Goal: Task Accomplishment & Management: Use online tool/utility

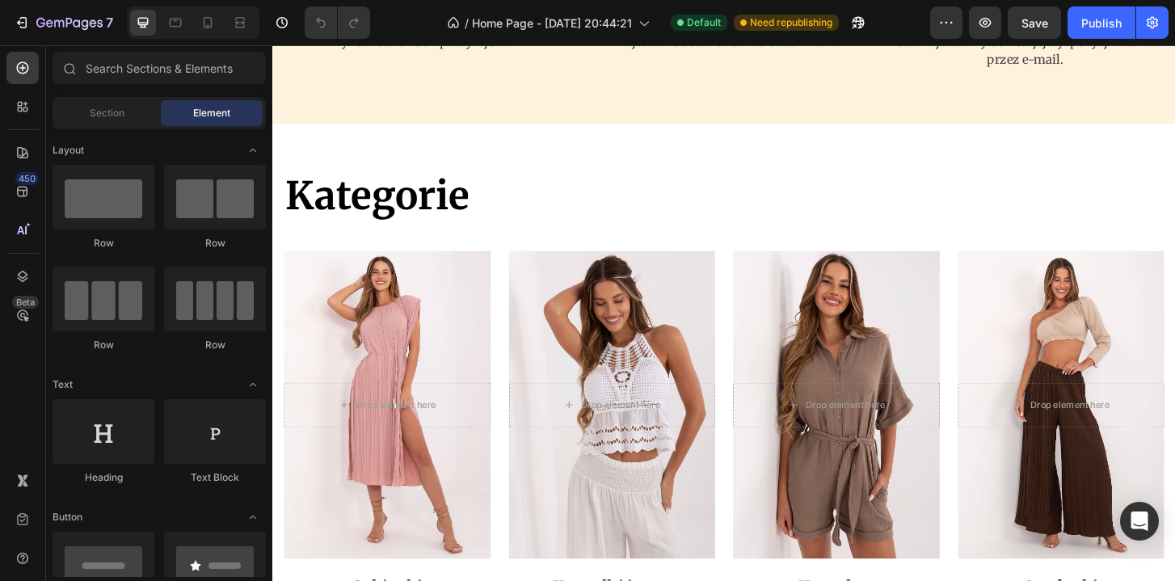
scroll to position [2030, 0]
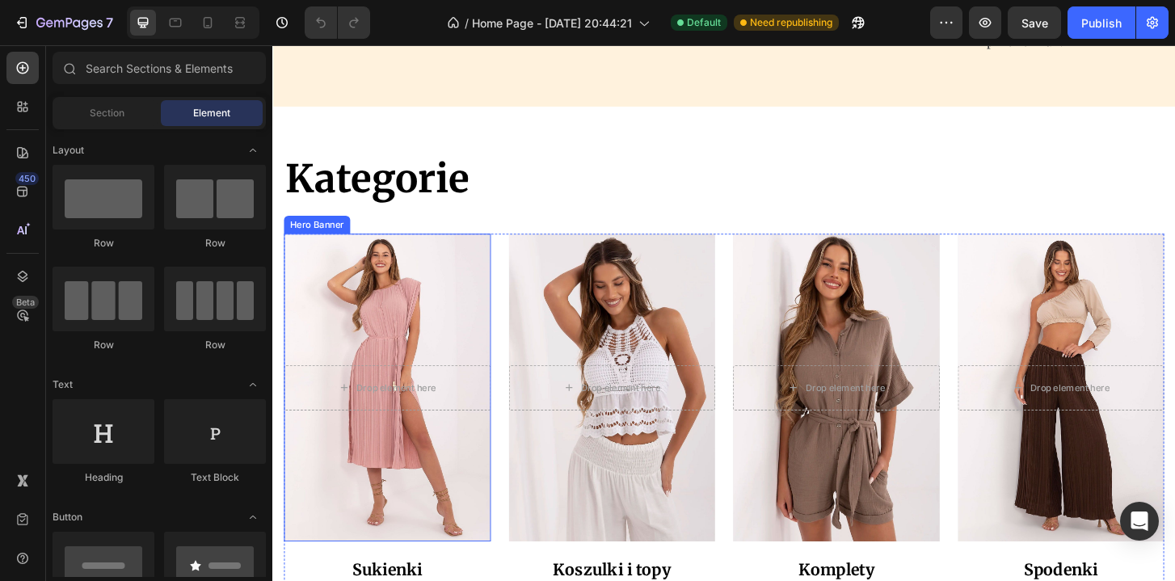
click at [425, 303] on div "Overlay" at bounding box center [395, 413] width 222 height 331
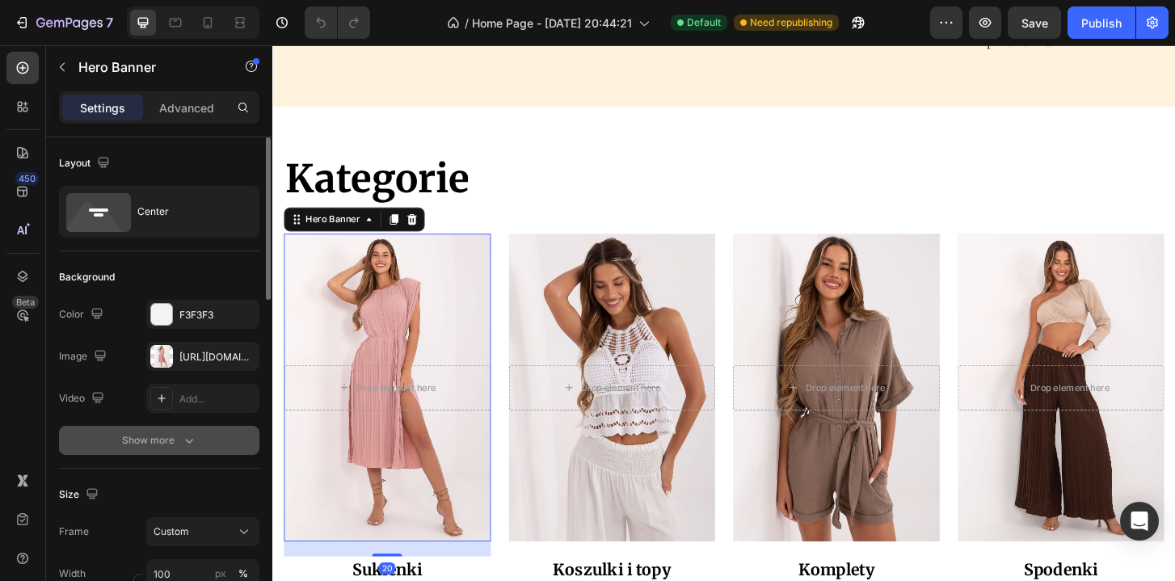
click at [171, 440] on div "Show more" at bounding box center [159, 440] width 75 height 16
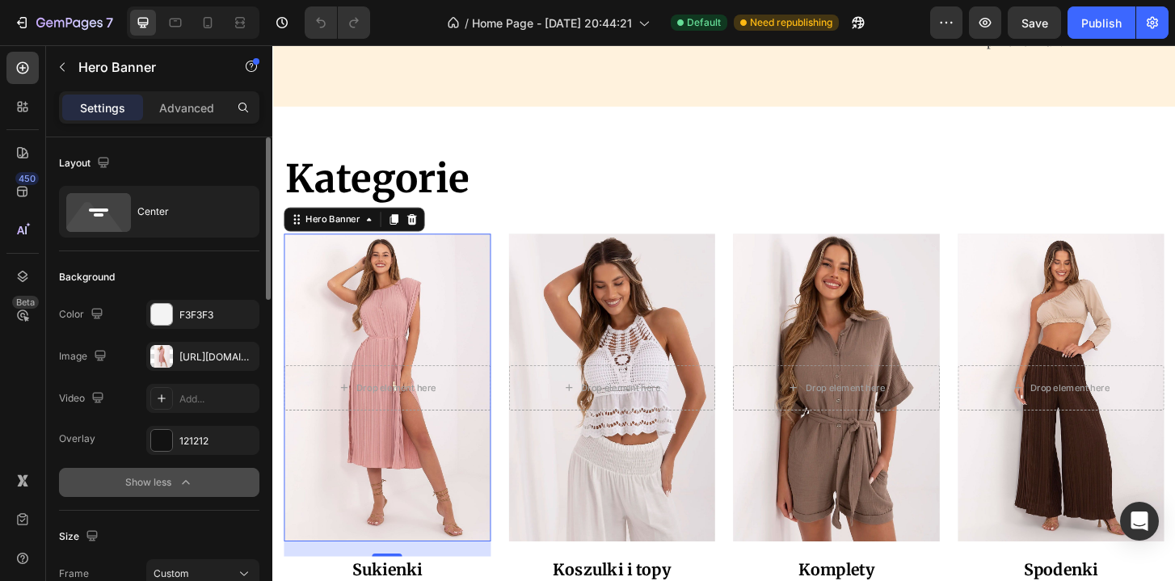
click at [160, 478] on div "Show less" at bounding box center [159, 482] width 69 height 16
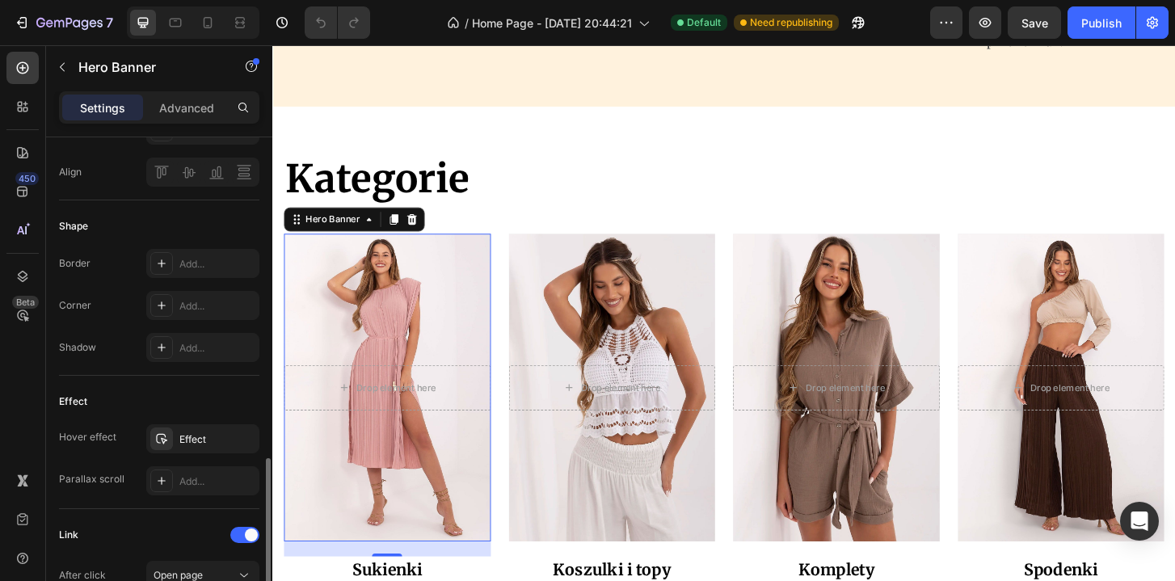
scroll to position [740, 0]
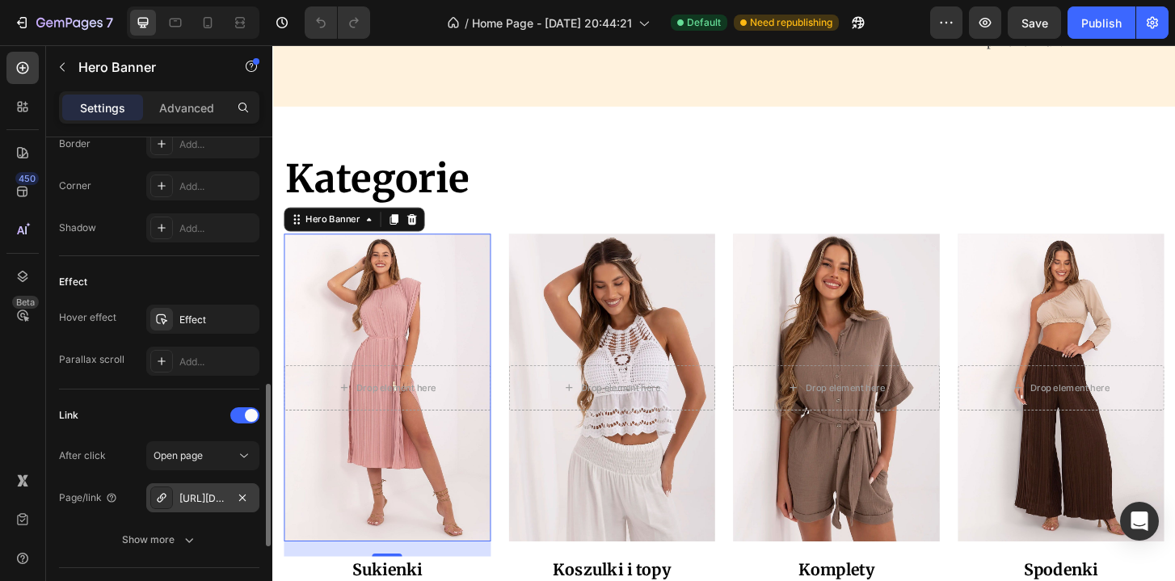
click at [213, 504] on div "[URL][DOMAIN_NAME] i topy" at bounding box center [202, 498] width 47 height 15
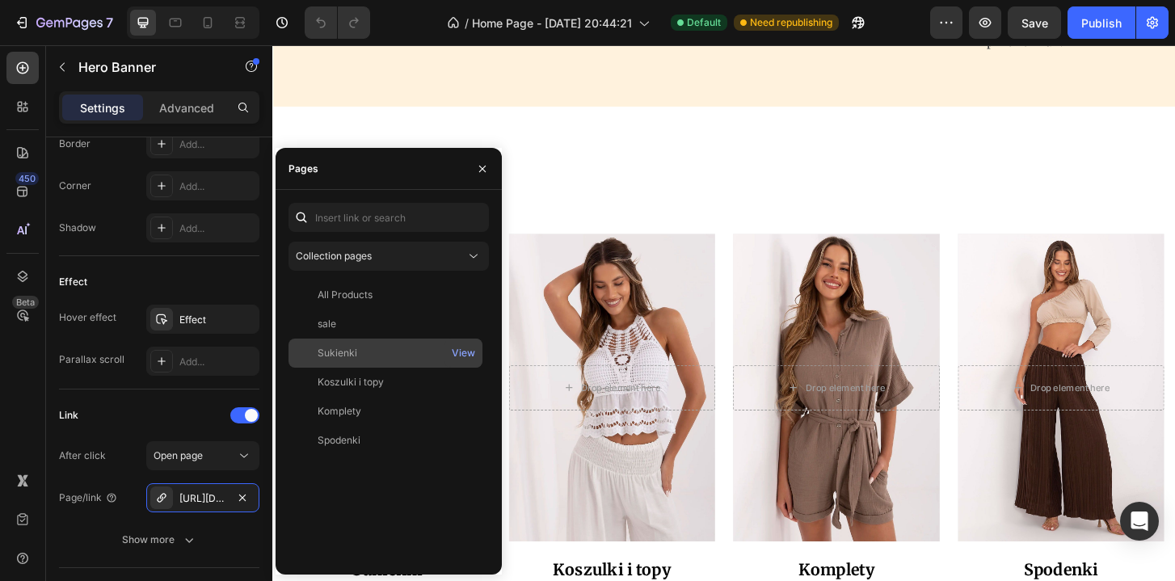
click at [358, 347] on div "Sukienki" at bounding box center [385, 353] width 181 height 15
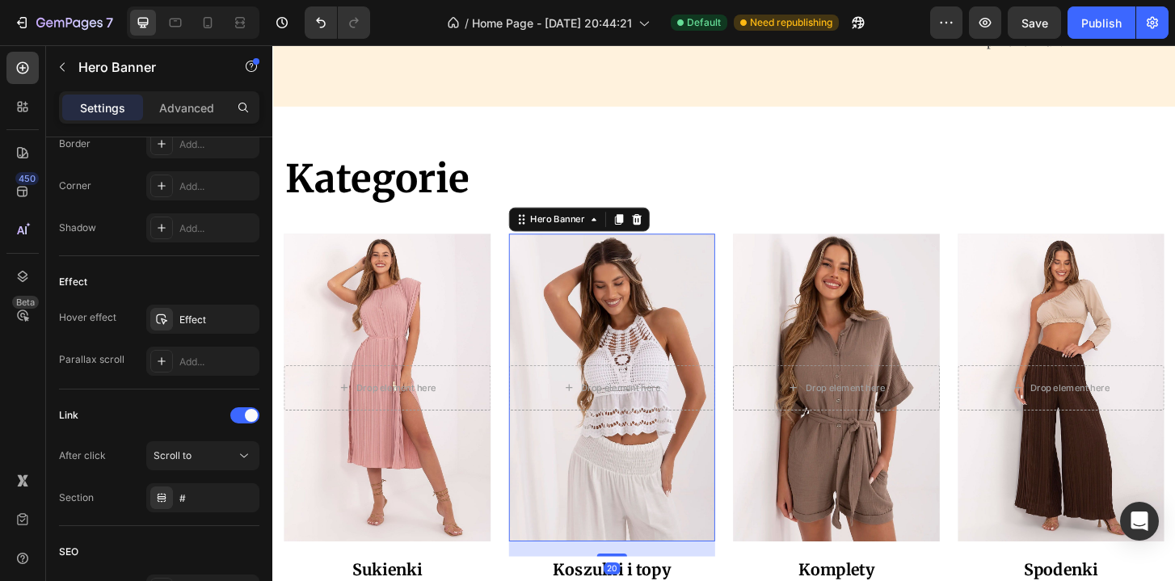
click at [638, 336] on div "Overlay" at bounding box center [637, 413] width 222 height 331
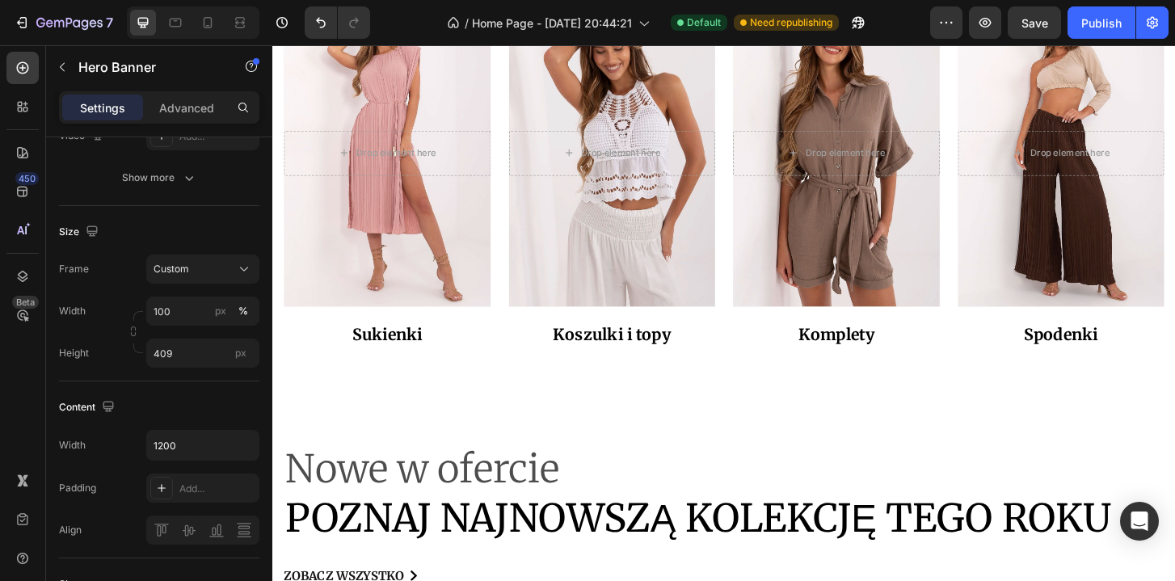
scroll to position [2279, 0]
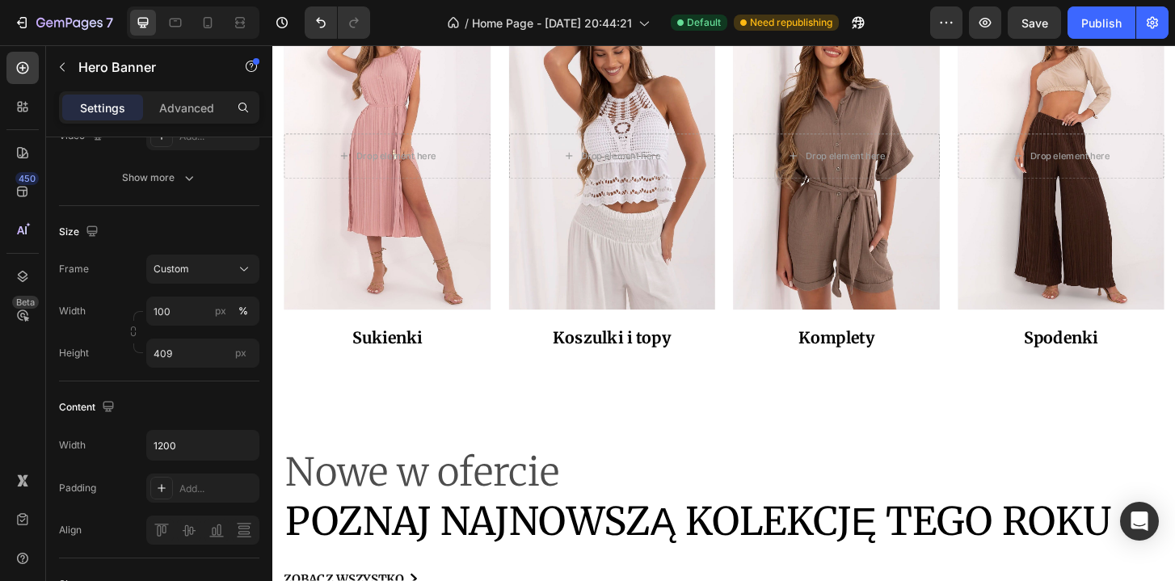
click at [642, 243] on div "Overlay" at bounding box center [637, 164] width 222 height 331
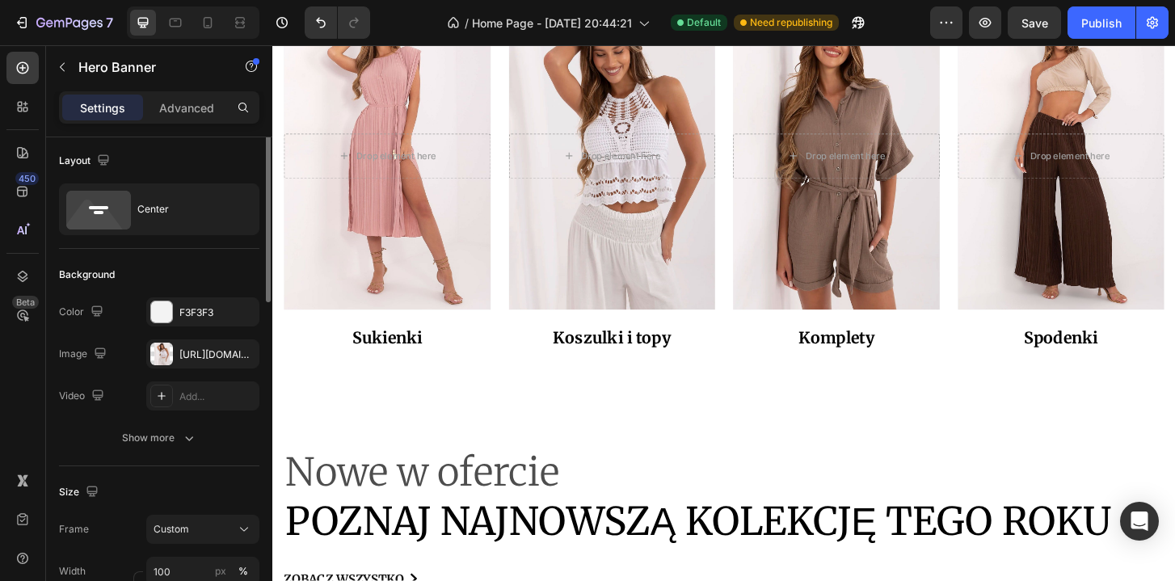
scroll to position [0, 0]
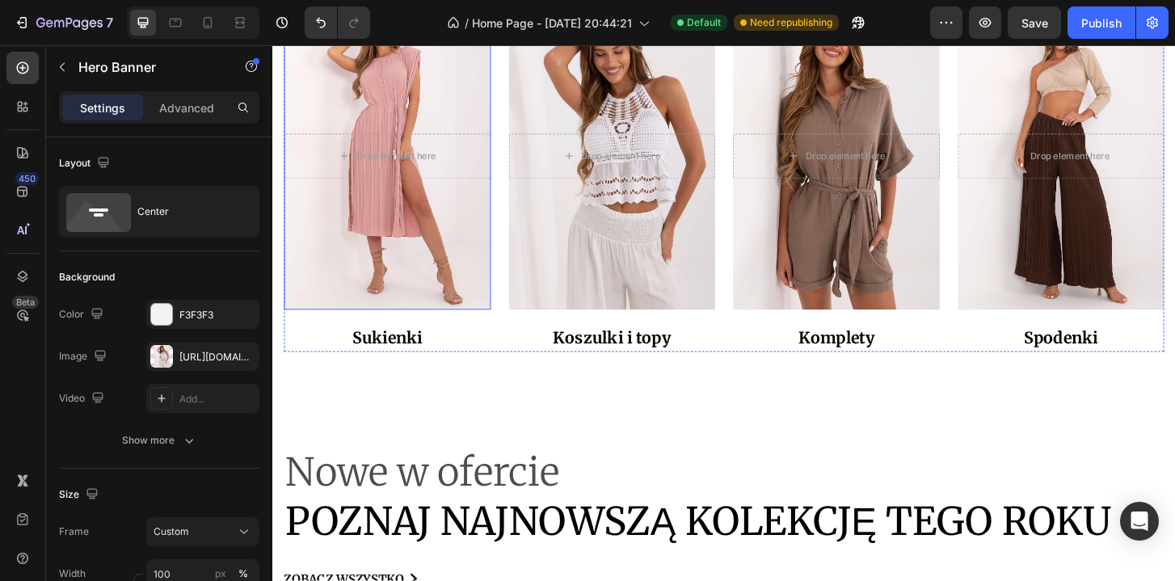
click at [439, 296] on div "Overlay" at bounding box center [395, 164] width 222 height 331
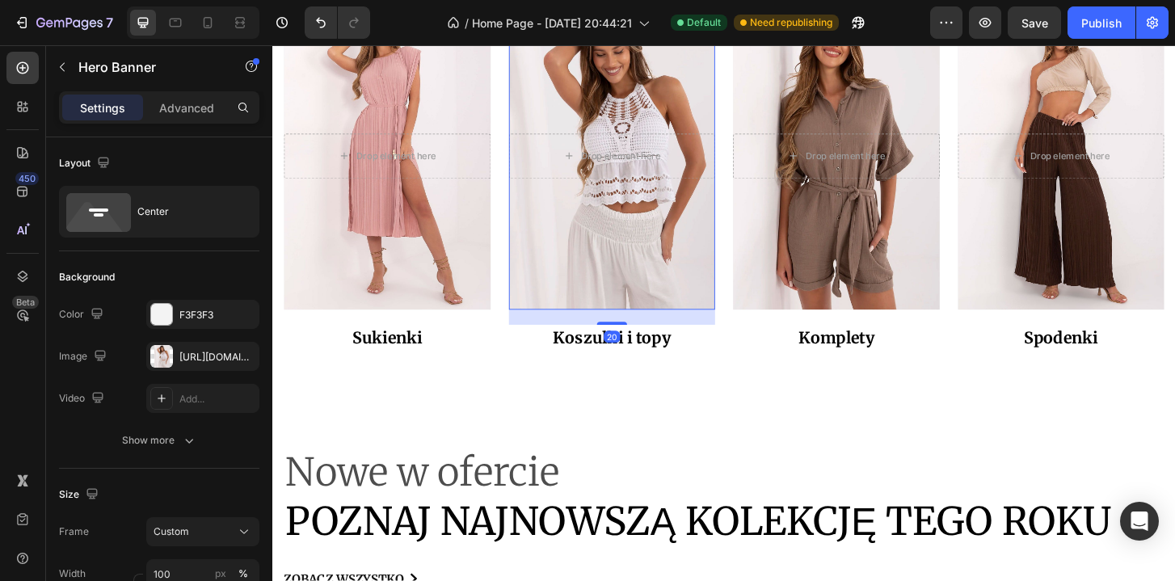
click at [712, 267] on div "Overlay" at bounding box center [637, 164] width 222 height 331
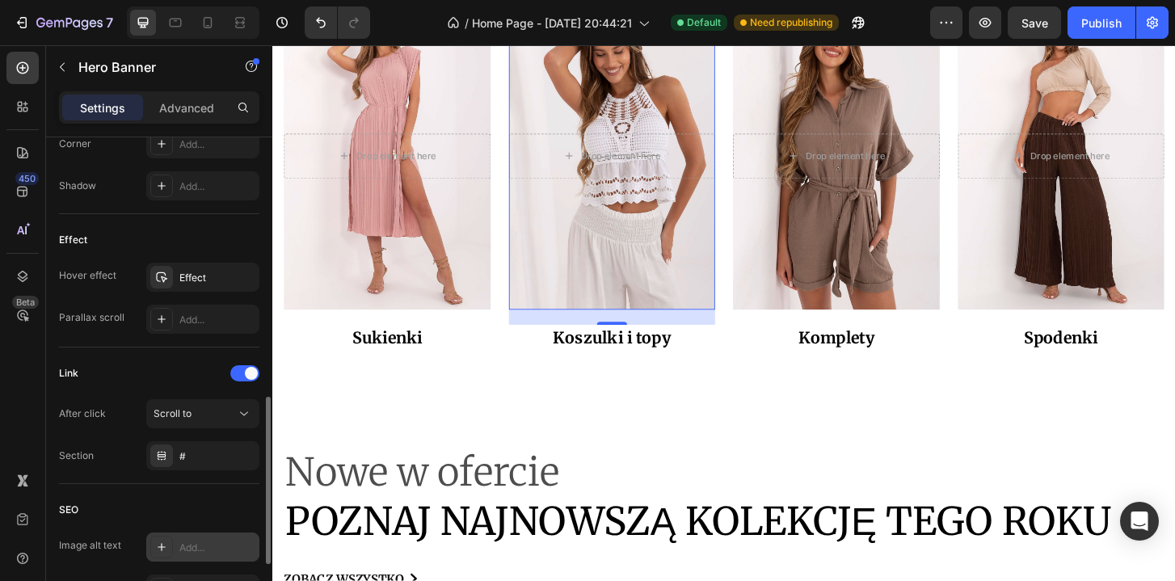
scroll to position [756, 0]
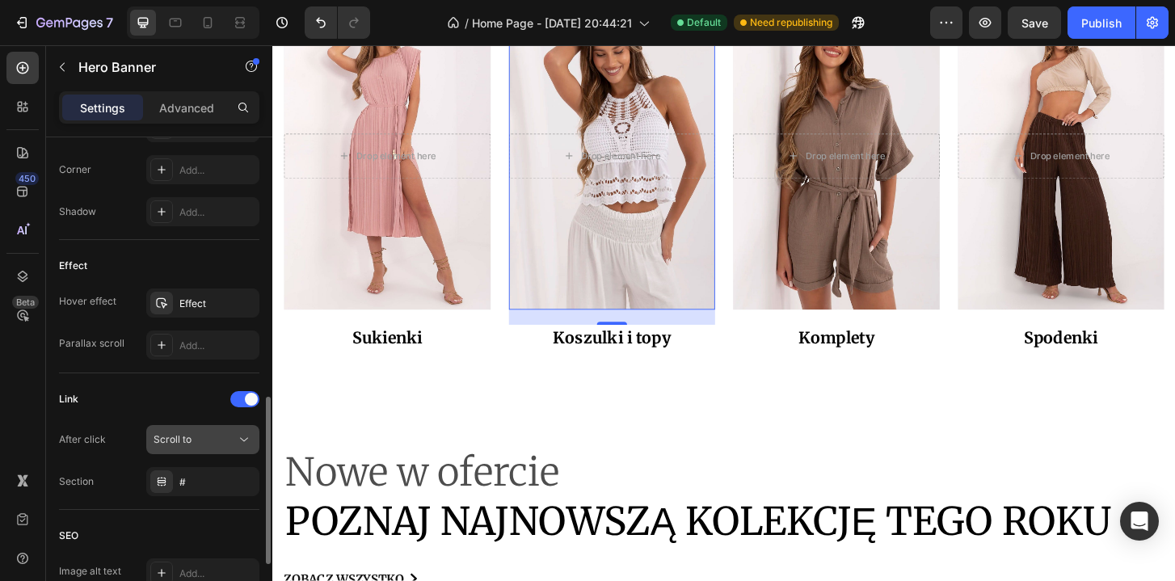
click at [195, 439] on div "Scroll to" at bounding box center [195, 439] width 82 height 15
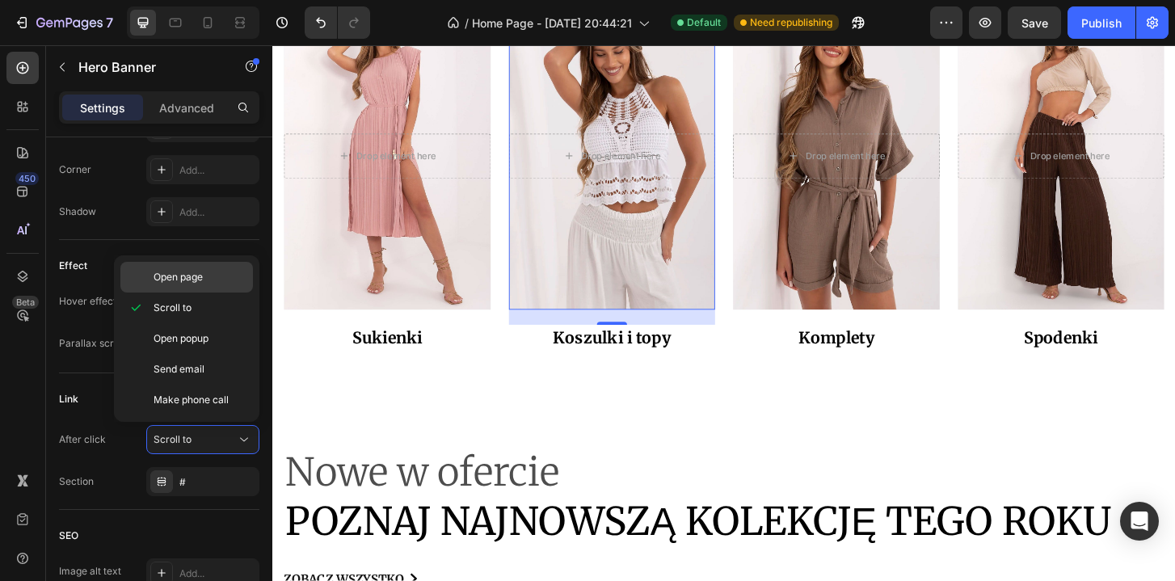
click at [161, 274] on span "Open page" at bounding box center [178, 277] width 49 height 15
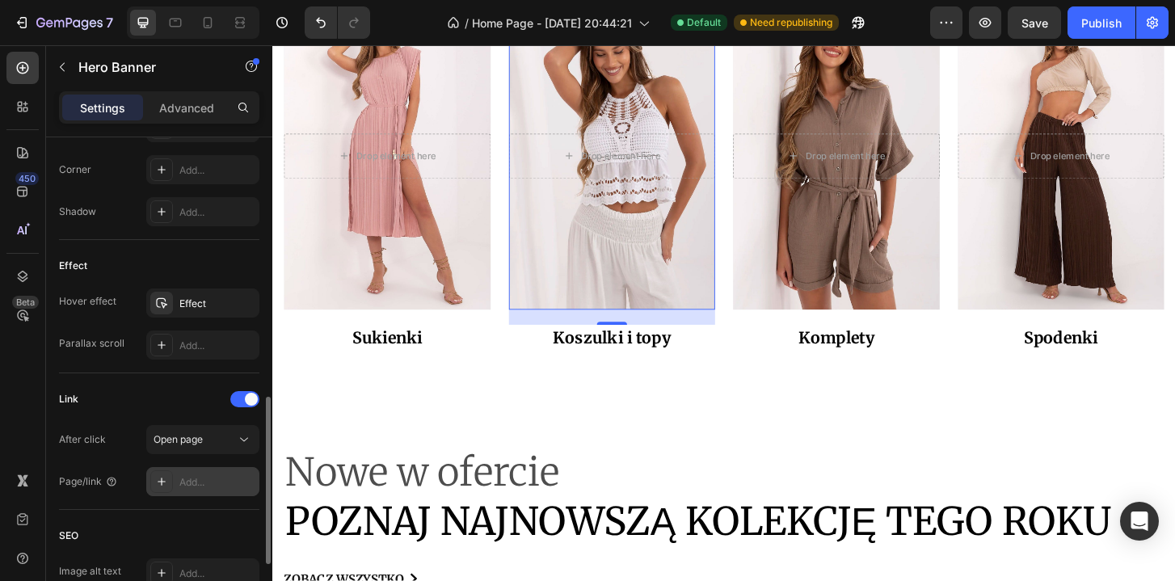
click at [162, 484] on icon at bounding box center [161, 481] width 13 height 13
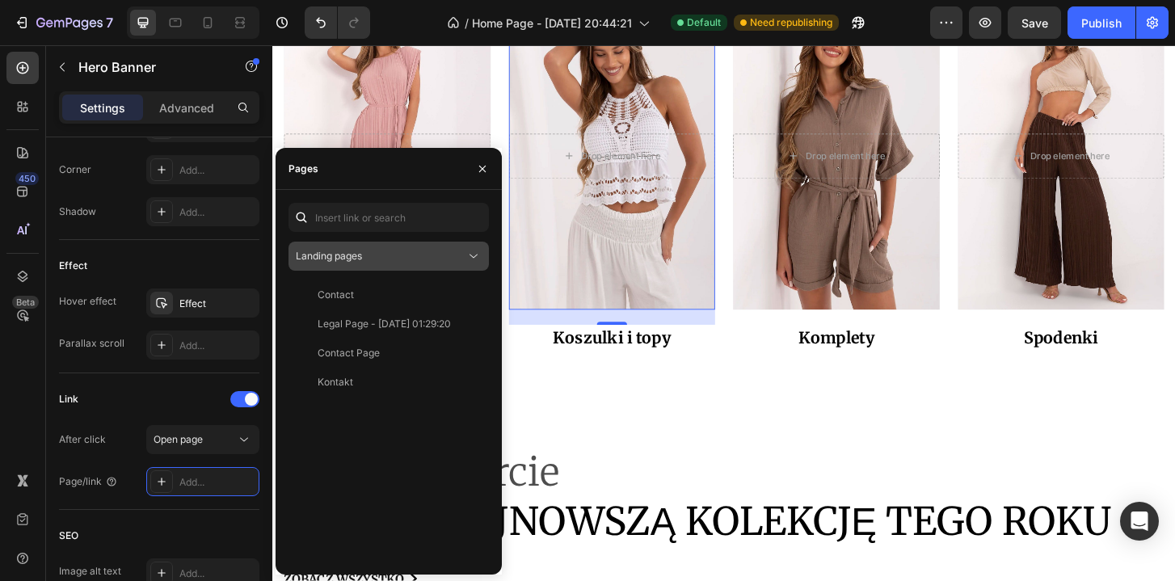
click at [377, 269] on button "Landing pages" at bounding box center [389, 256] width 200 height 29
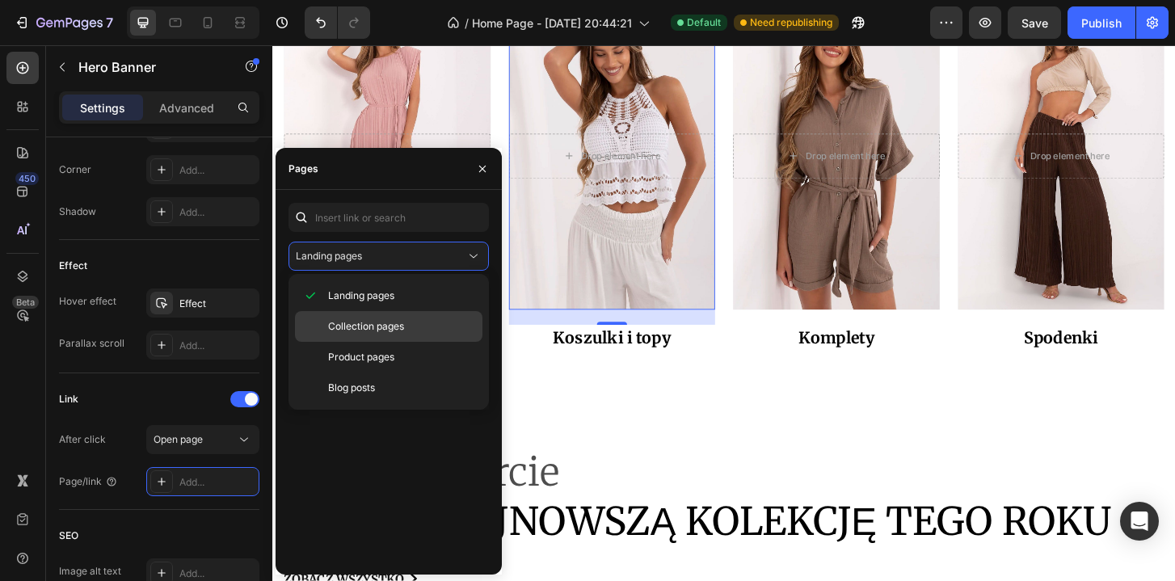
click at [374, 326] on span "Collection pages" at bounding box center [366, 326] width 76 height 15
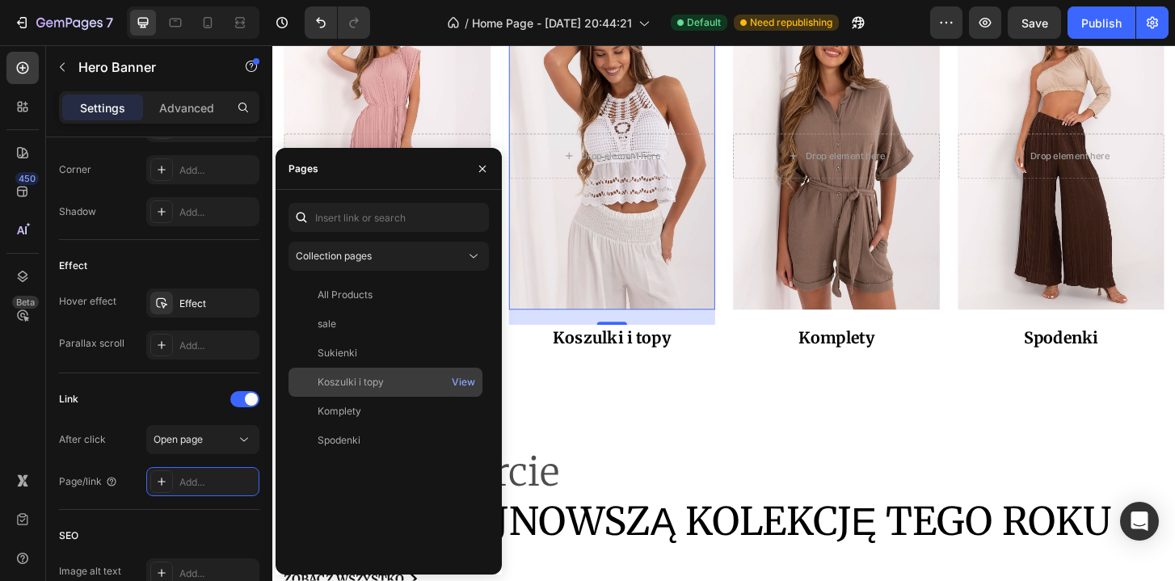
click at [391, 383] on div "Koszulki i topy" at bounding box center [385, 382] width 181 height 15
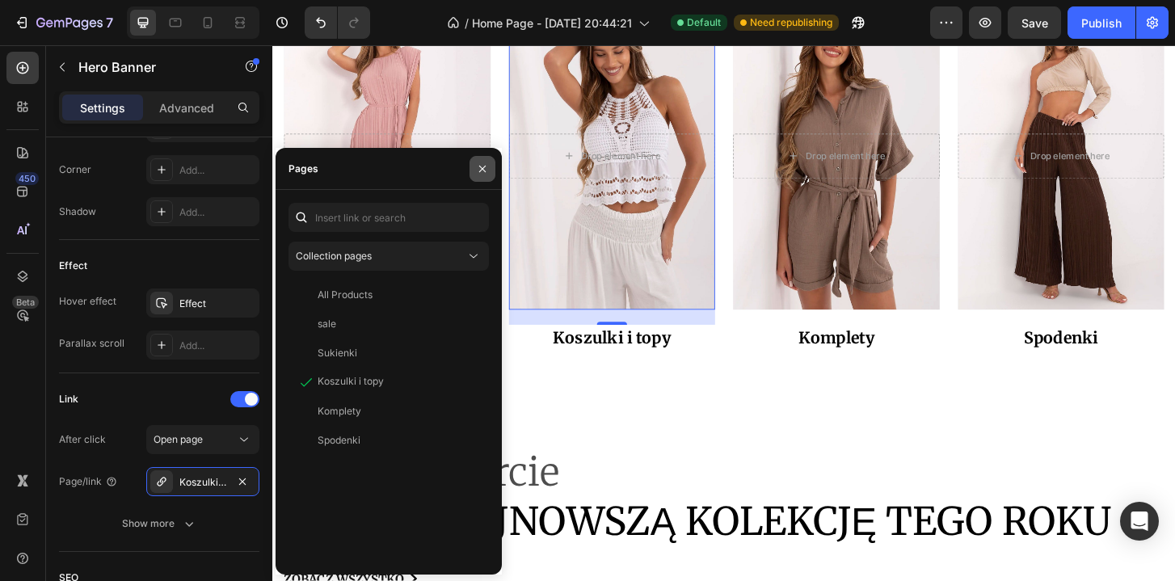
click at [482, 166] on icon "button" at bounding box center [482, 168] width 13 height 13
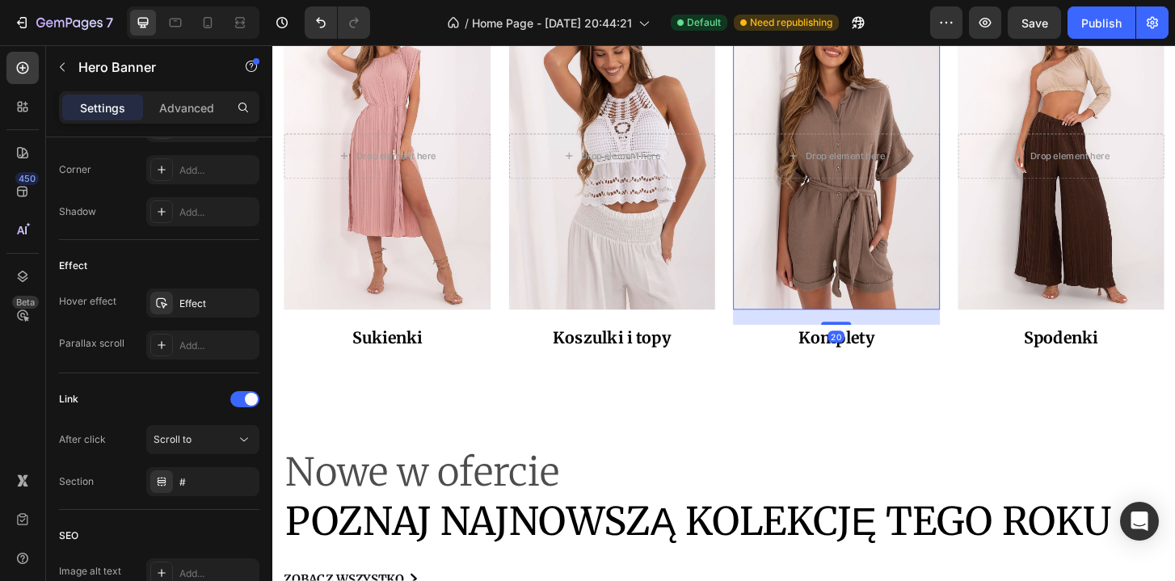
click at [824, 267] on div "Overlay" at bounding box center [878, 164] width 222 height 331
click at [234, 436] on div "Scroll to" at bounding box center [195, 439] width 82 height 15
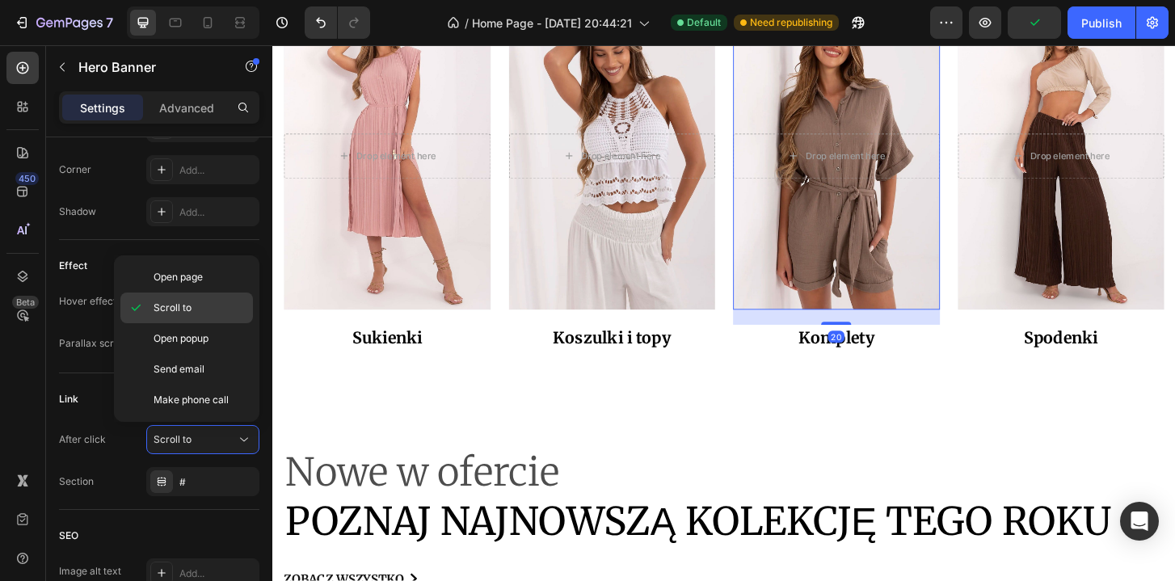
click at [175, 323] on div "Scroll to" at bounding box center [186, 338] width 133 height 31
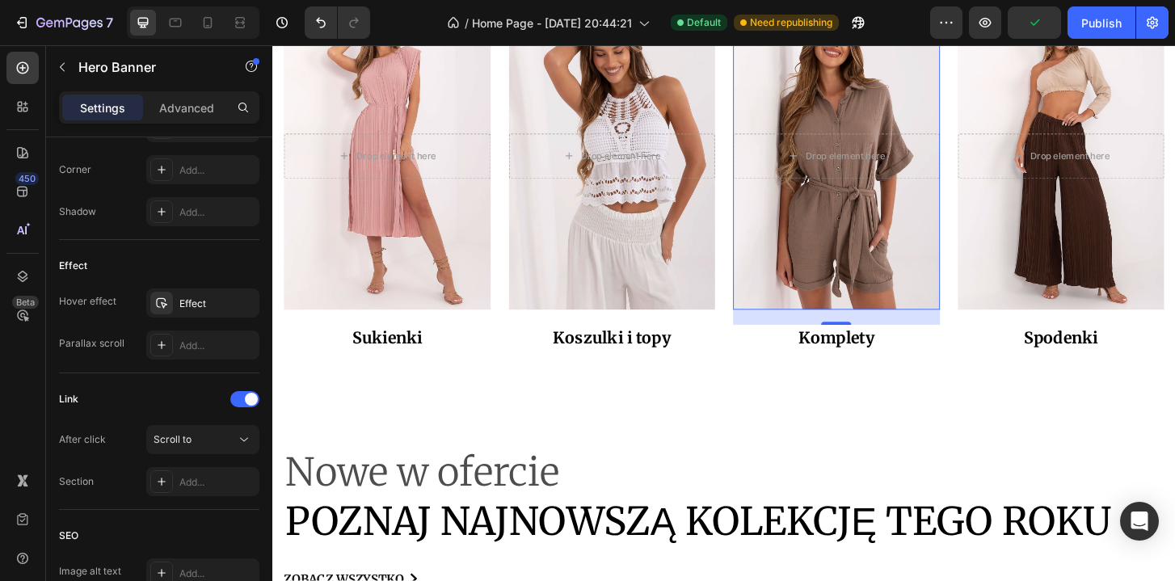
click at [175, 293] on div "450 Beta Sections(18) Elements(83) Section Element Hero Section Product Detail …" at bounding box center [136, 313] width 272 height 536
click at [192, 449] on button "Scroll to" at bounding box center [202, 439] width 113 height 29
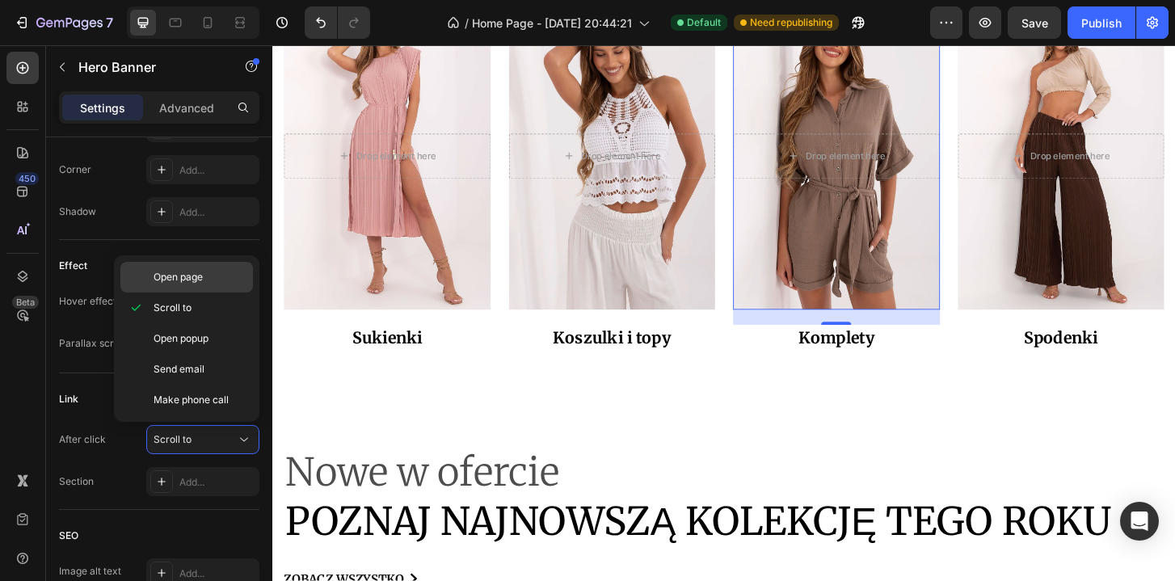
click at [166, 279] on span "Open page" at bounding box center [178, 277] width 49 height 15
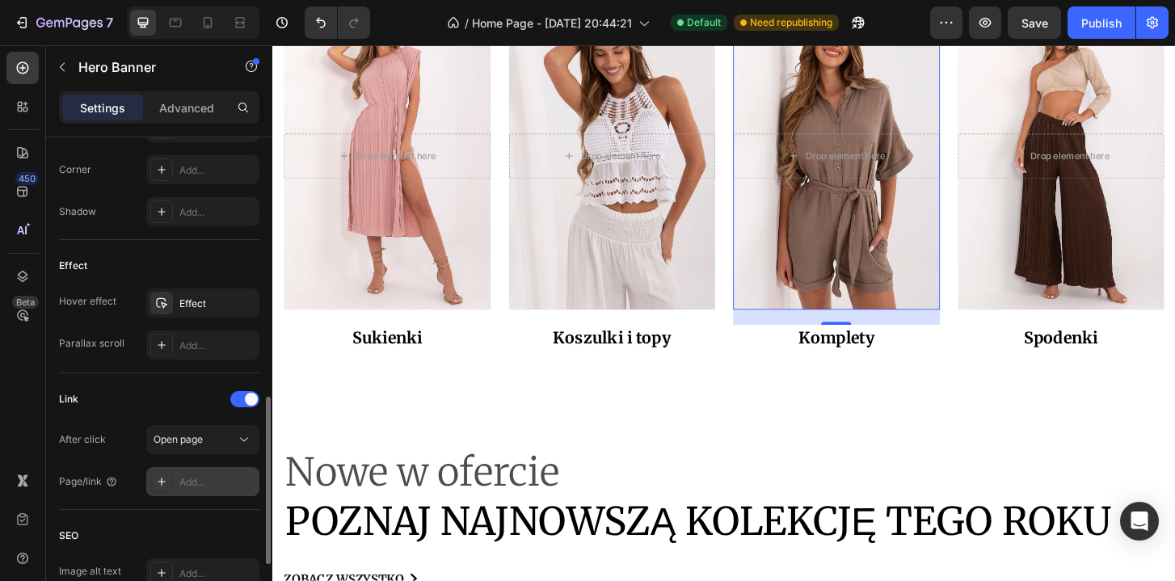
click at [176, 488] on div "Add..." at bounding box center [202, 481] width 113 height 29
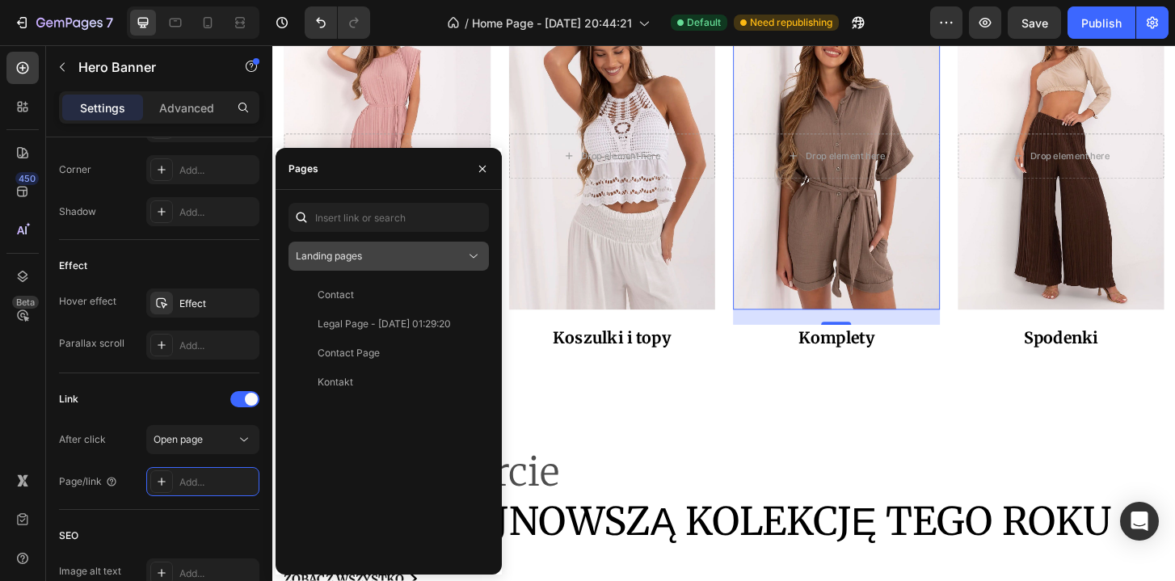
click at [365, 252] on div "Landing pages" at bounding box center [381, 256] width 170 height 15
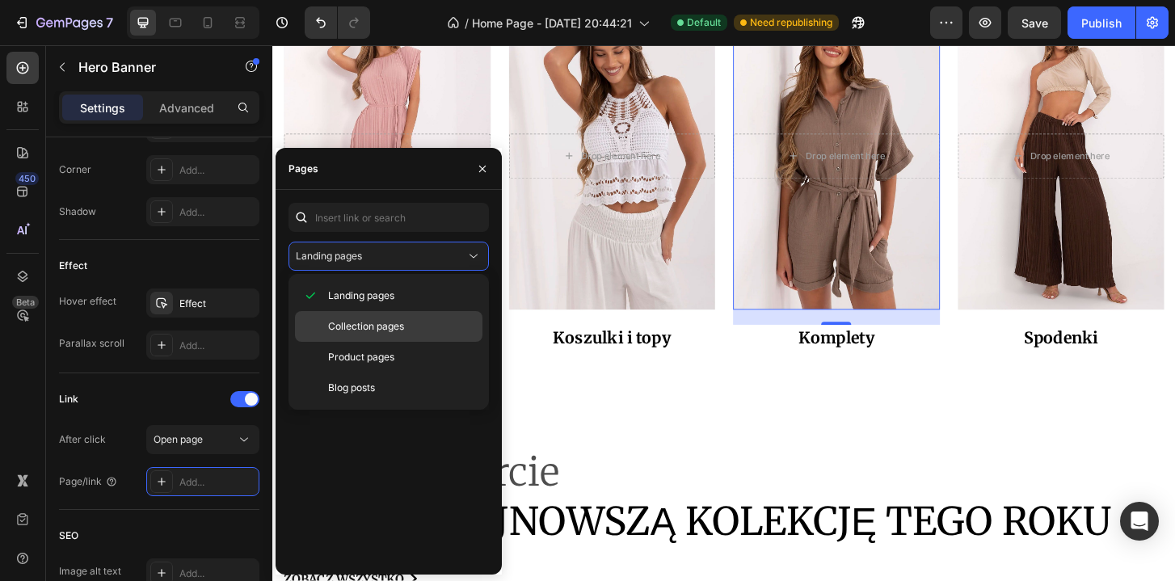
click at [376, 326] on span "Collection pages" at bounding box center [366, 326] width 76 height 15
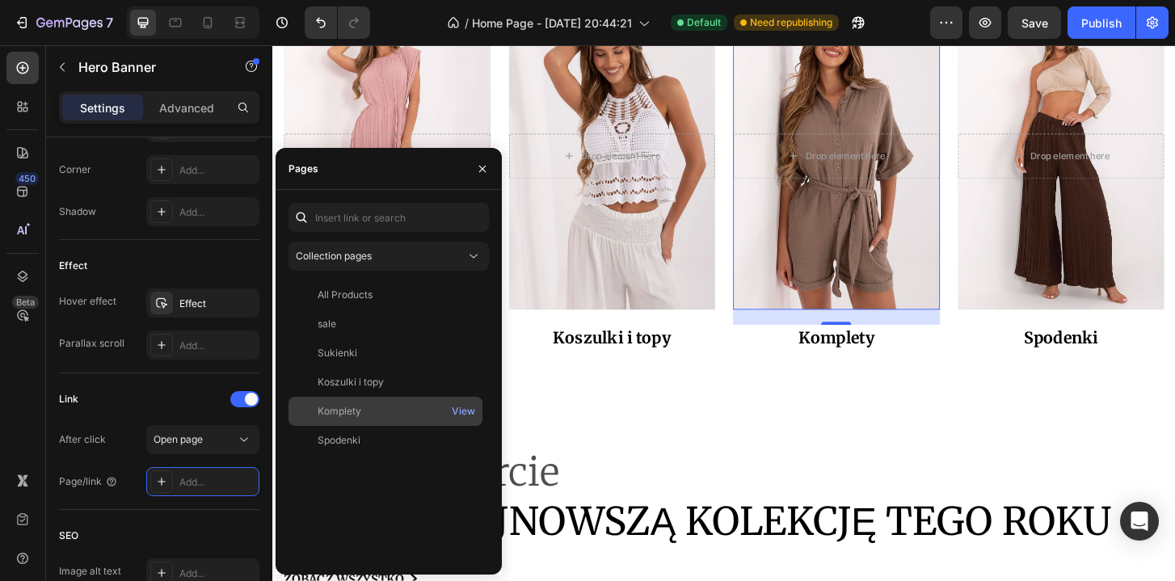
click at [390, 413] on div "Komplety" at bounding box center [385, 411] width 181 height 15
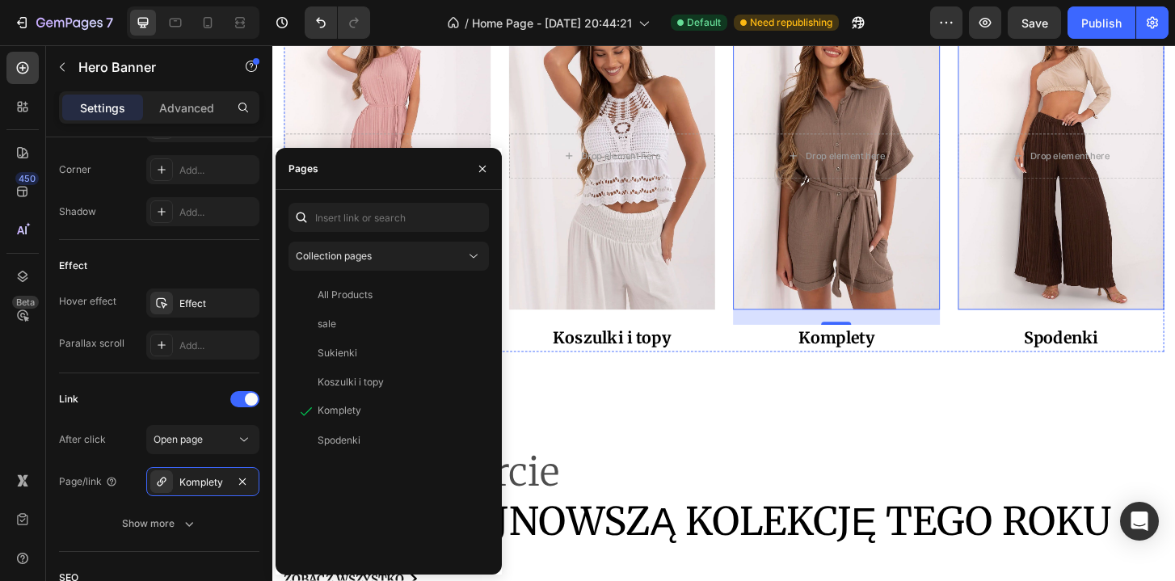
click at [1116, 299] on div "Overlay" at bounding box center [1120, 164] width 222 height 331
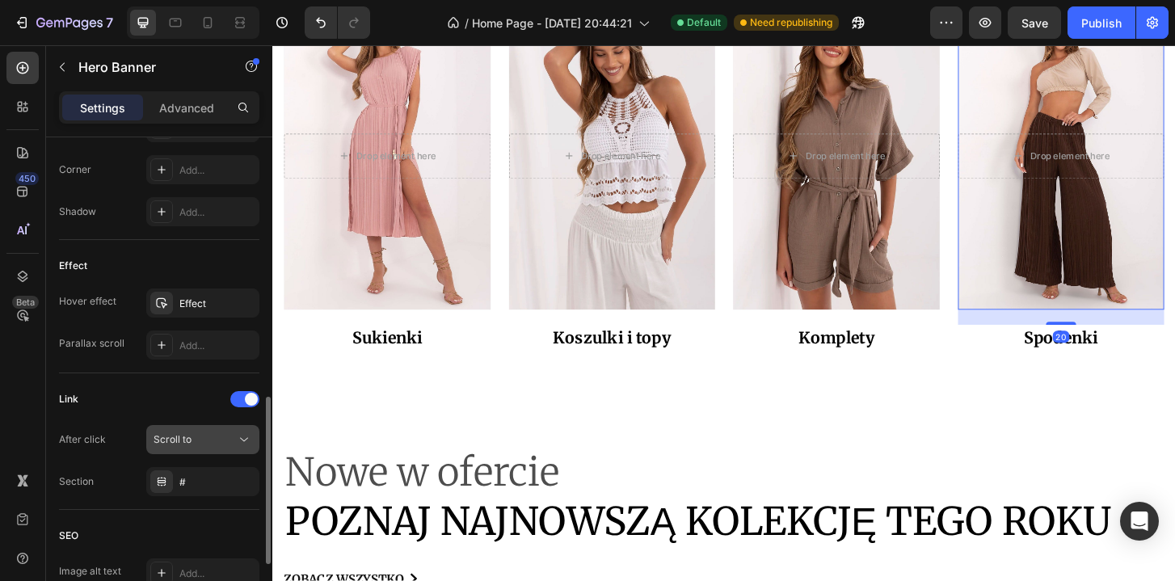
click at [201, 444] on div "Scroll to" at bounding box center [195, 439] width 82 height 15
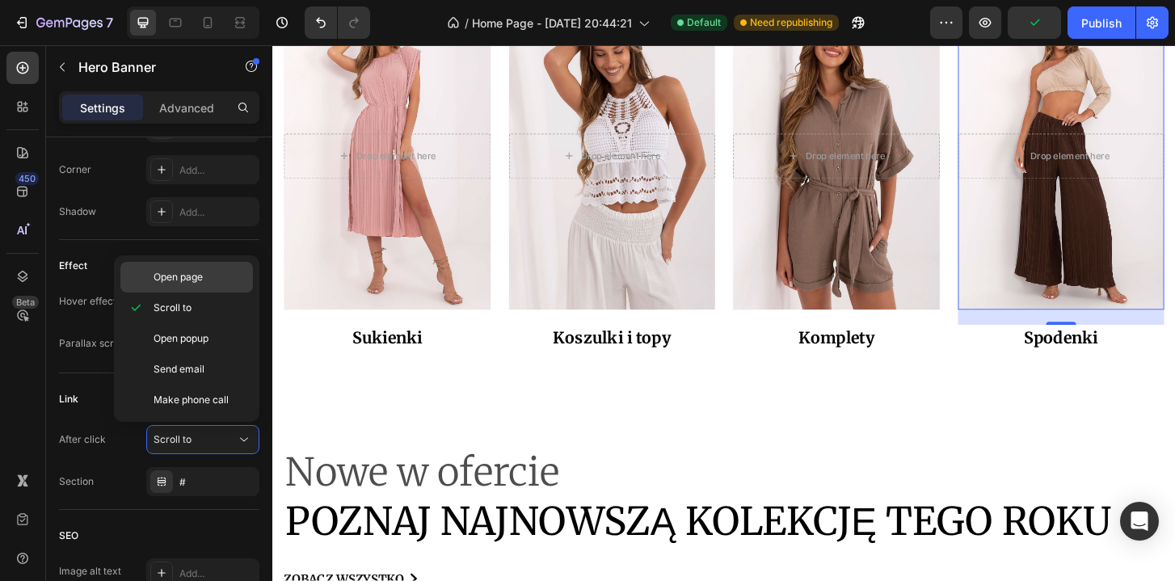
click at [196, 279] on span "Open page" at bounding box center [178, 277] width 49 height 15
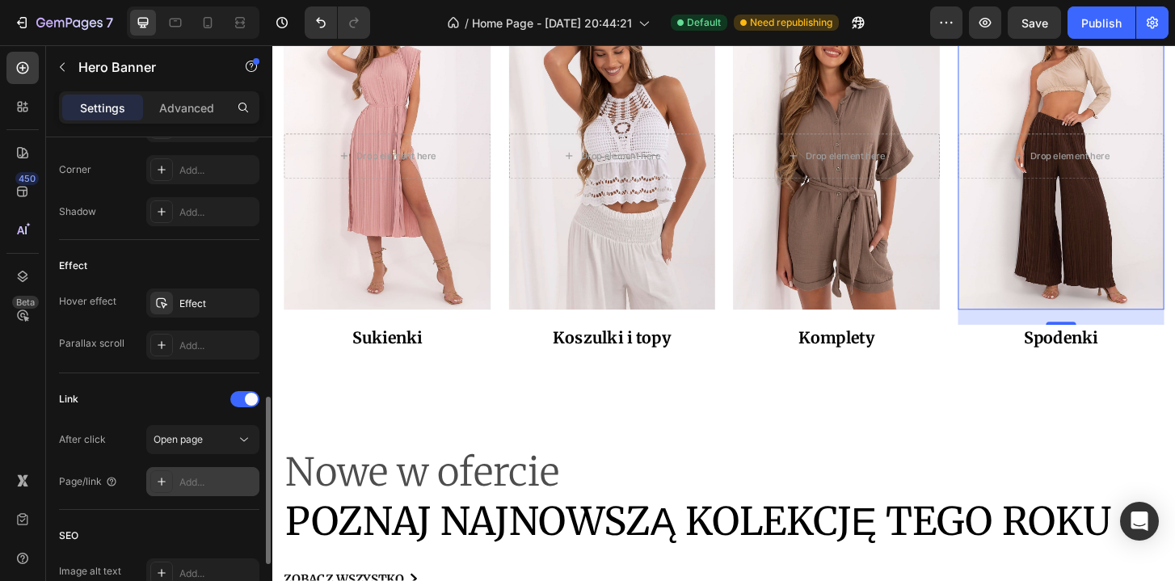
click at [204, 476] on div "Add..." at bounding box center [217, 482] width 76 height 15
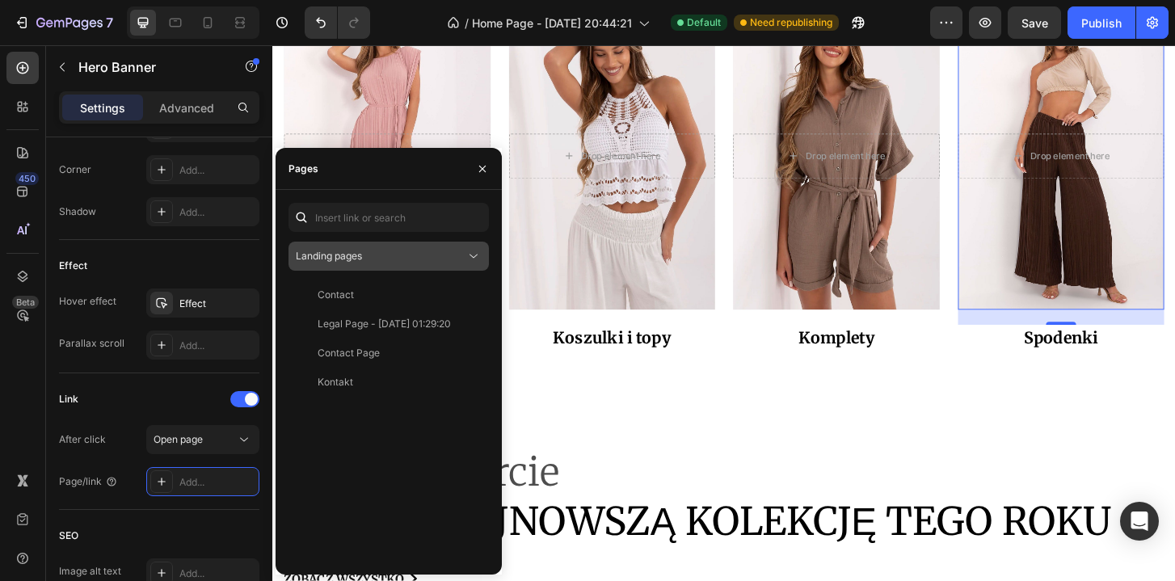
click at [387, 263] on div "Landing pages" at bounding box center [389, 256] width 186 height 16
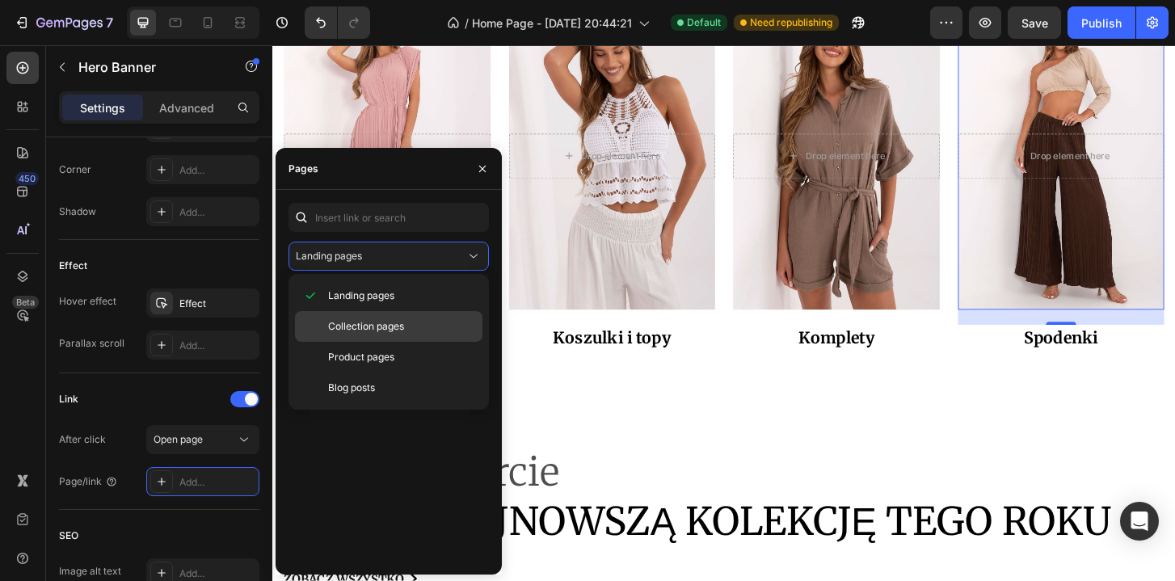
click at [378, 323] on span "Collection pages" at bounding box center [366, 326] width 76 height 15
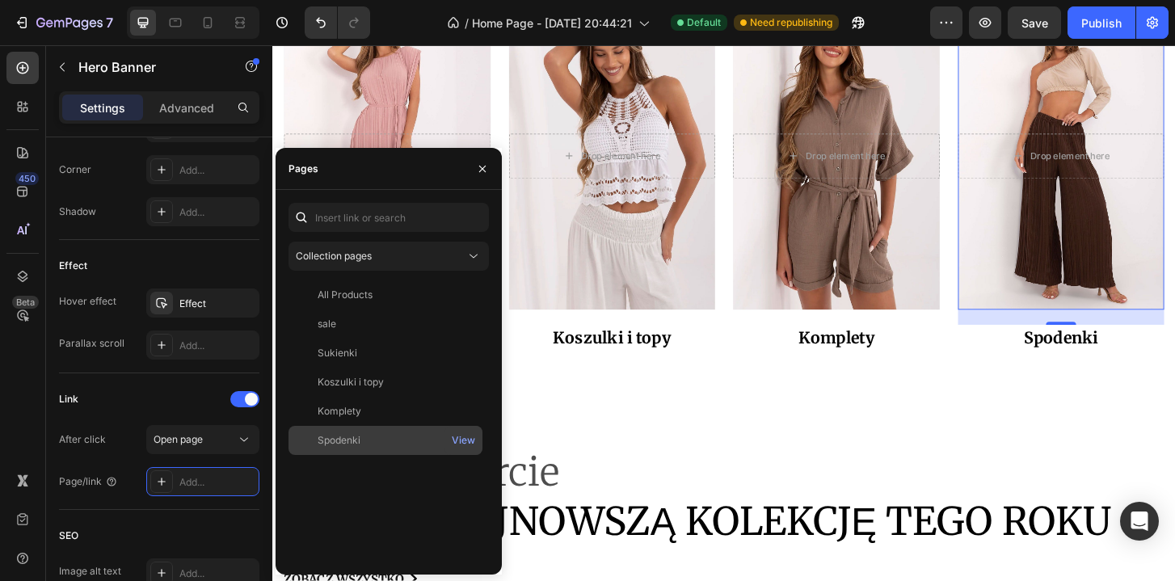
click at [378, 440] on div "Spodenki" at bounding box center [385, 440] width 181 height 15
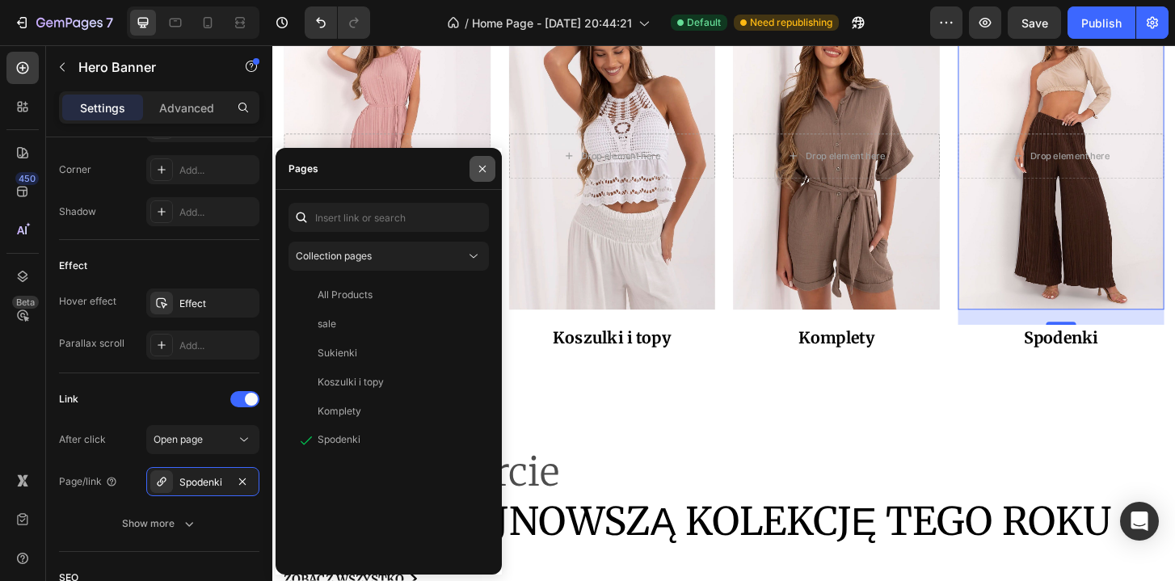
click at [489, 168] on button "button" at bounding box center [483, 169] width 26 height 26
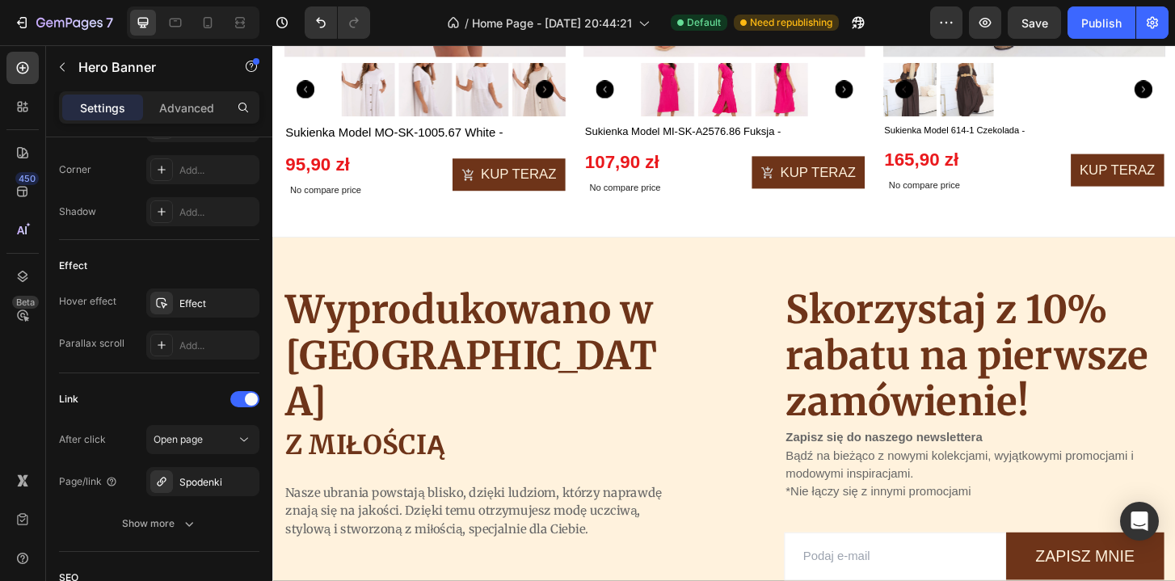
scroll to position [3428, 0]
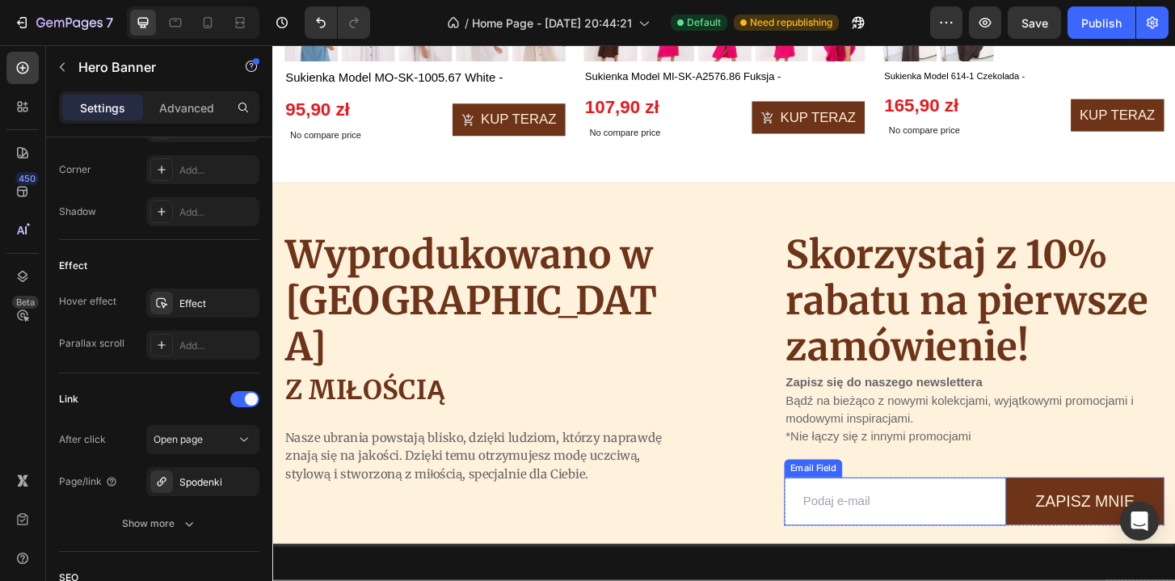
click at [895, 560] on input "email" at bounding box center [941, 536] width 238 height 52
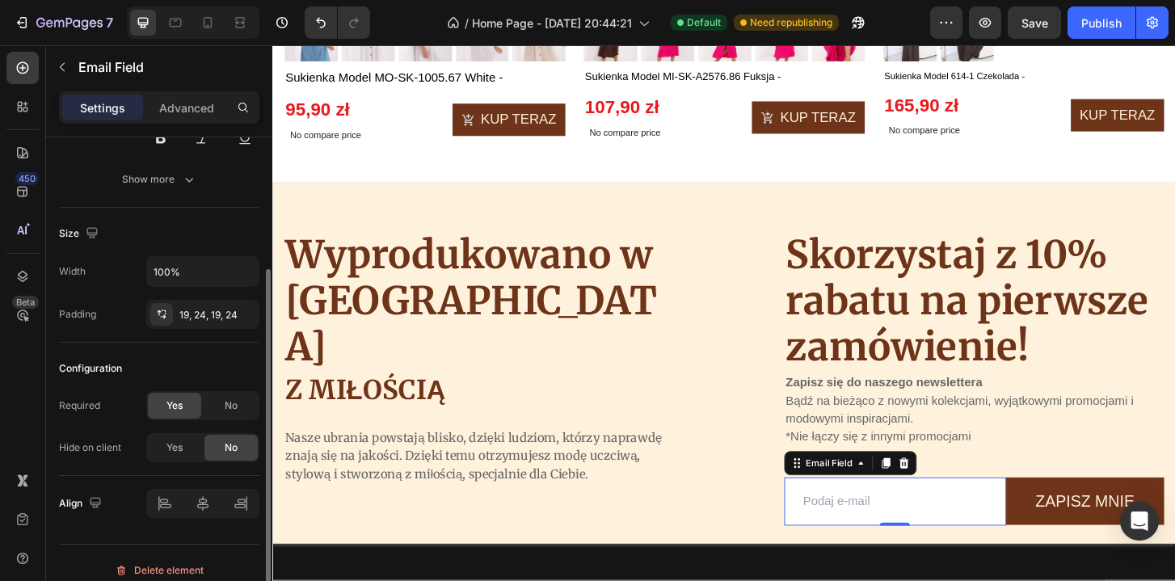
scroll to position [247, 0]
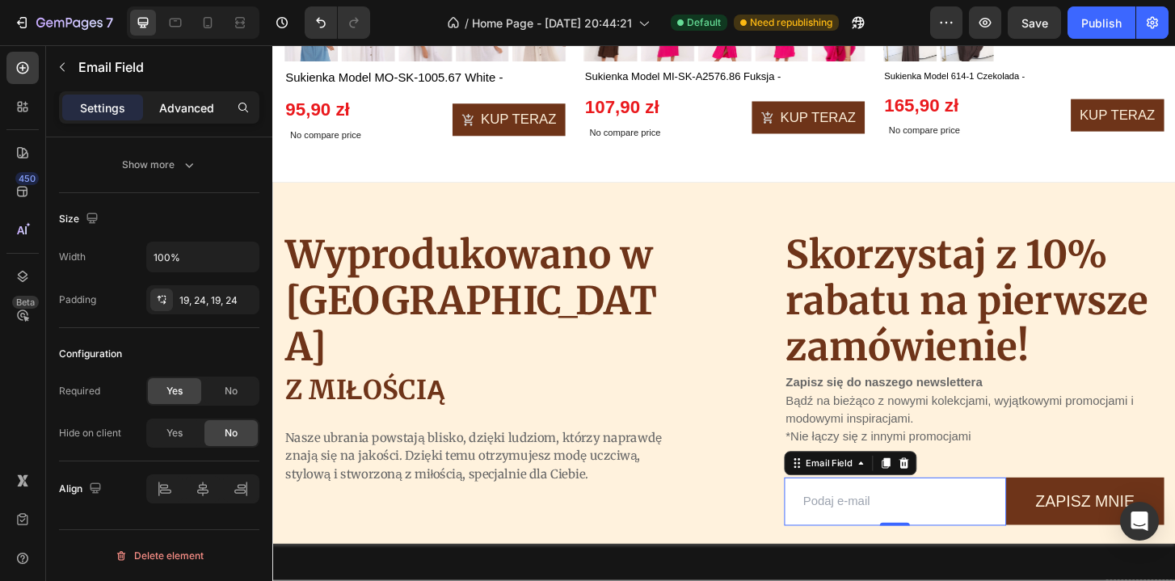
click at [182, 100] on p "Advanced" at bounding box center [186, 107] width 55 height 17
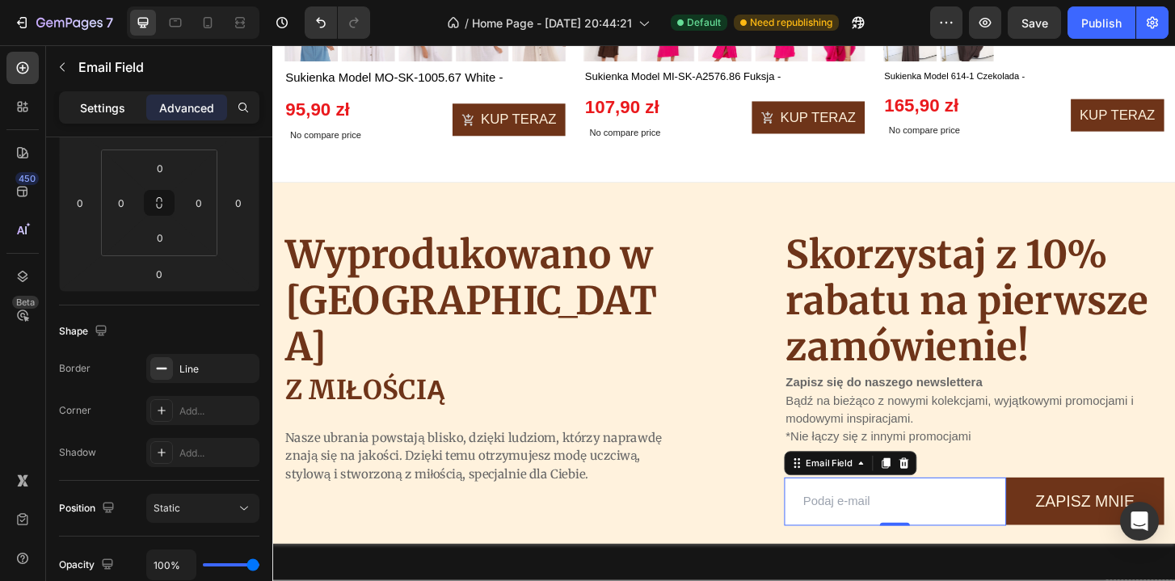
click at [124, 108] on p "Settings" at bounding box center [102, 107] width 45 height 17
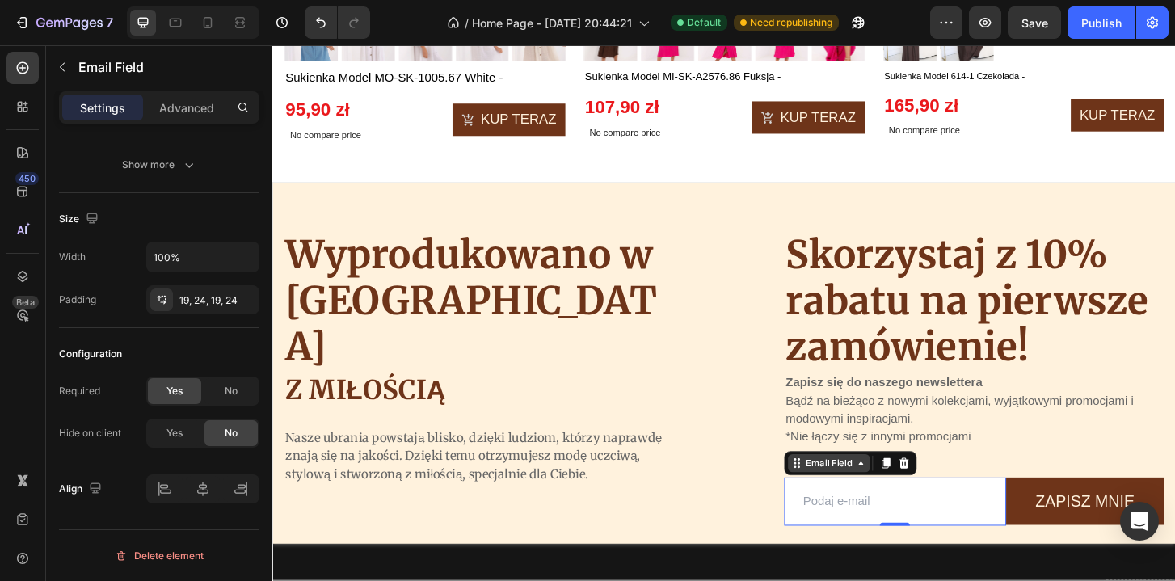
click at [845, 496] on div "Email Field" at bounding box center [870, 494] width 56 height 15
click at [904, 491] on icon at bounding box center [904, 494] width 13 height 13
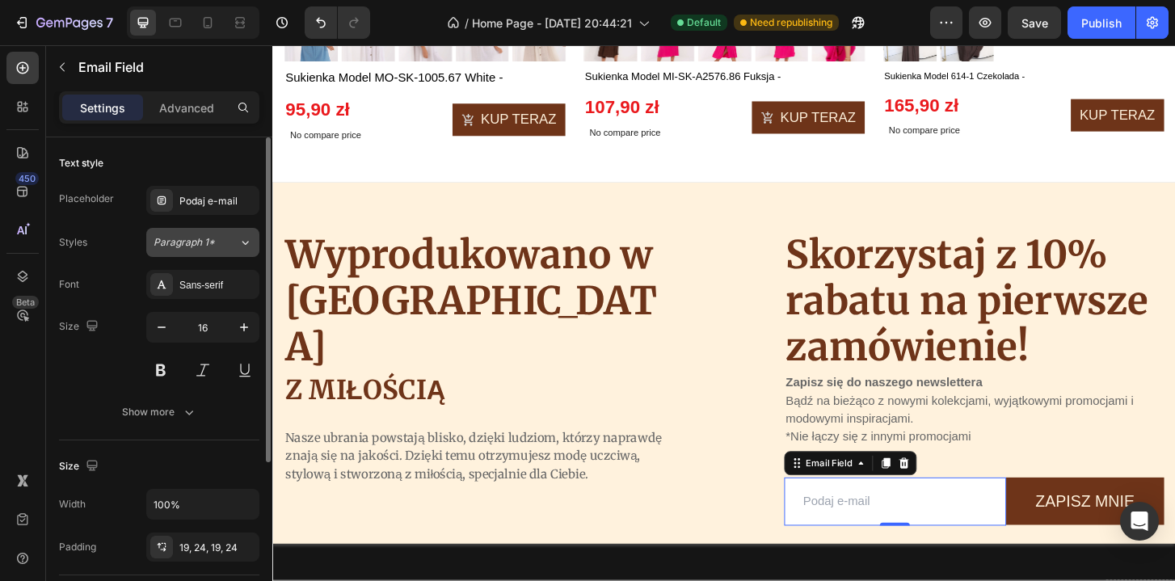
click at [226, 237] on div "Paragraph 1*" at bounding box center [196, 242] width 85 height 15
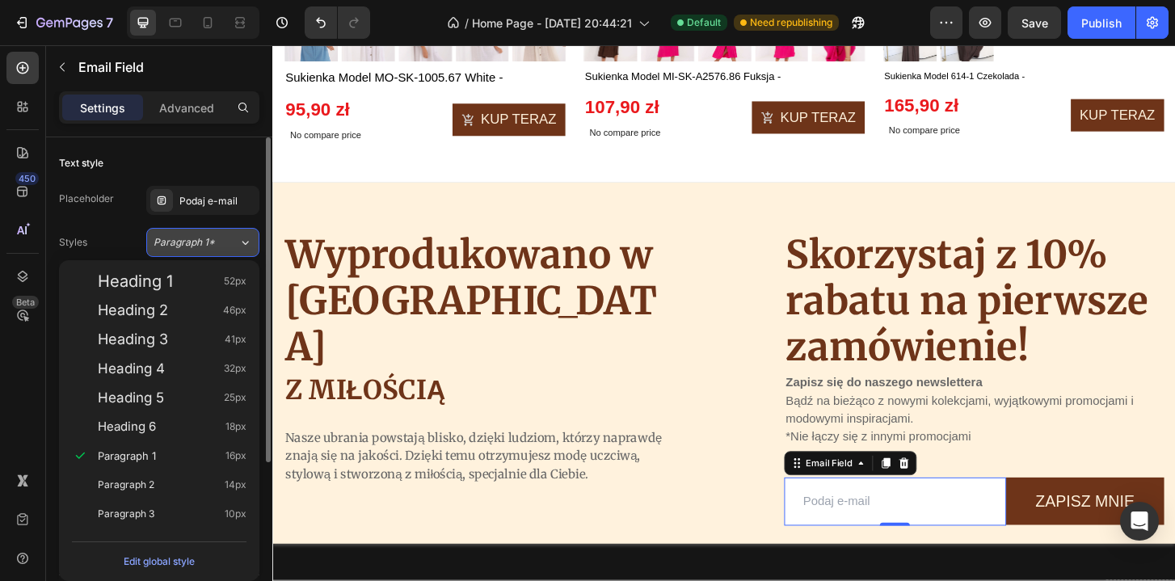
click at [226, 237] on div "Paragraph 1*" at bounding box center [196, 242] width 85 height 15
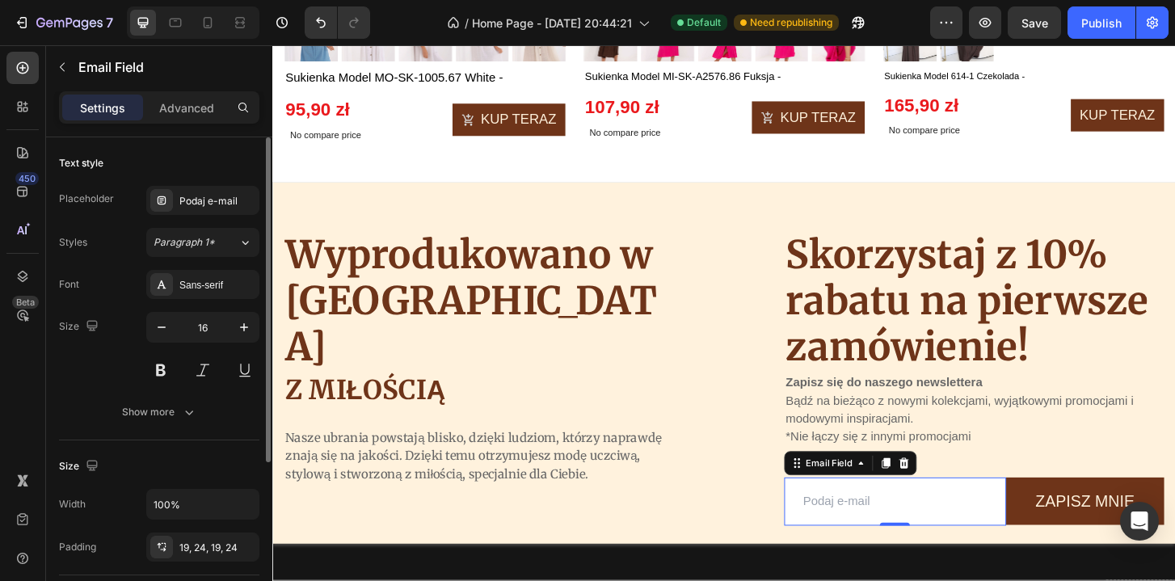
click at [219, 216] on div "Placeholder Podaj e-mail Styles Paragraph 1* Font Sans-serif Size 16 Show more" at bounding box center [159, 306] width 200 height 241
click at [183, 209] on div "Podaj e-mail" at bounding box center [202, 200] width 113 height 29
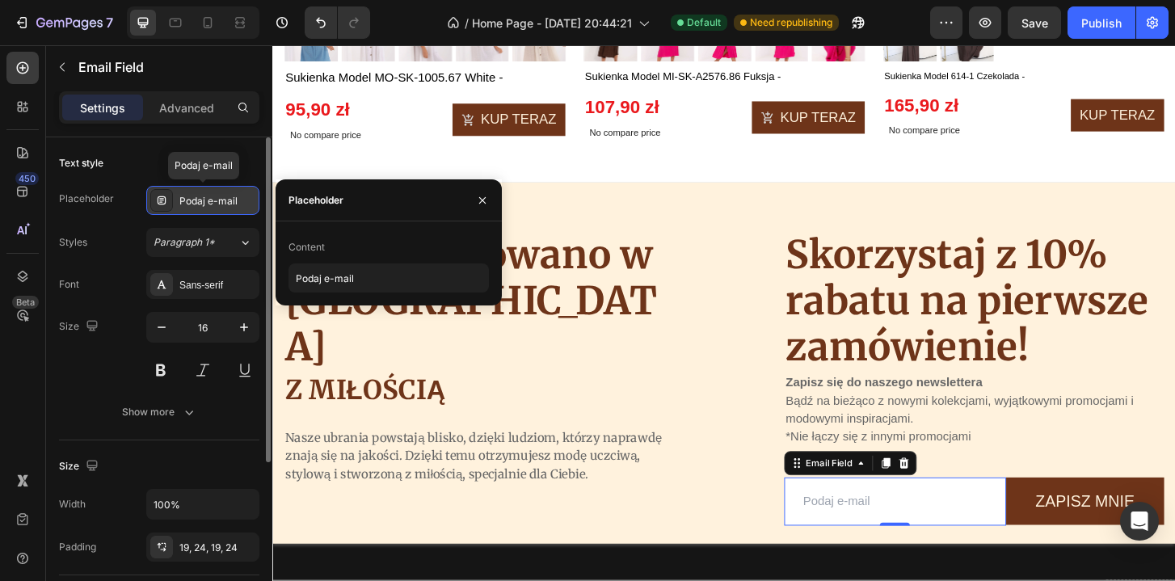
click at [183, 209] on div "Podaj e-mail" at bounding box center [202, 200] width 113 height 29
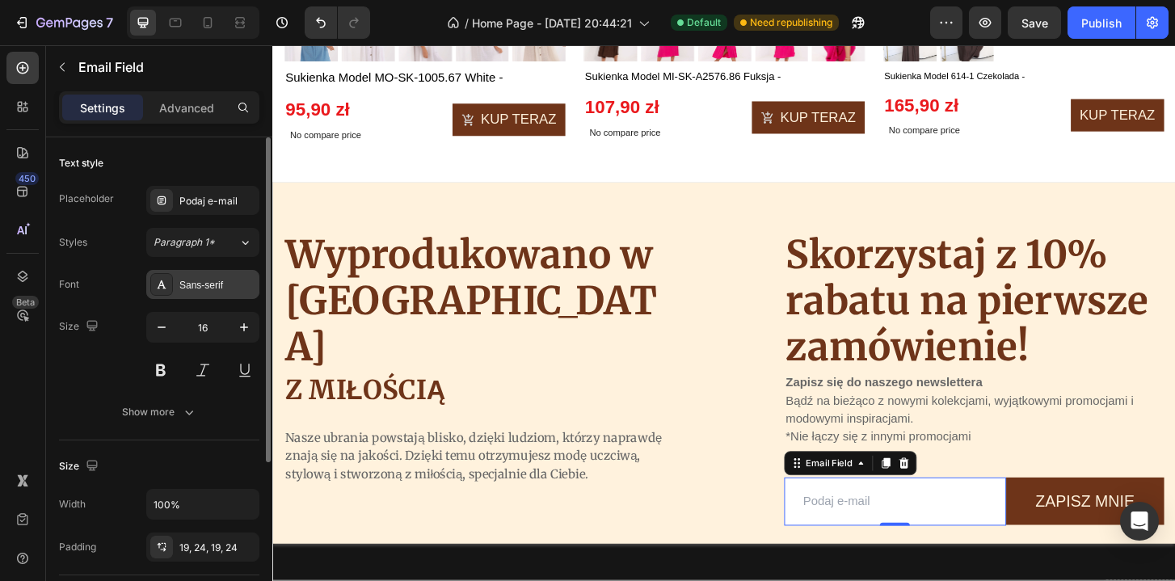
click at [186, 287] on div "Sans-serif" at bounding box center [217, 285] width 76 height 15
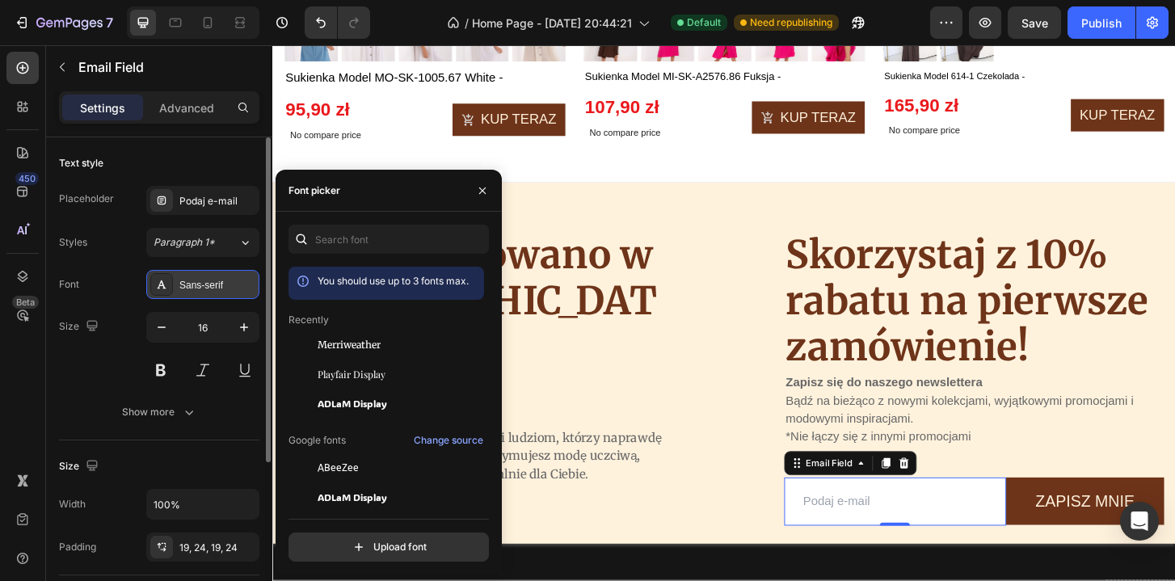
click at [186, 287] on div "Sans-serif" at bounding box center [217, 285] width 76 height 15
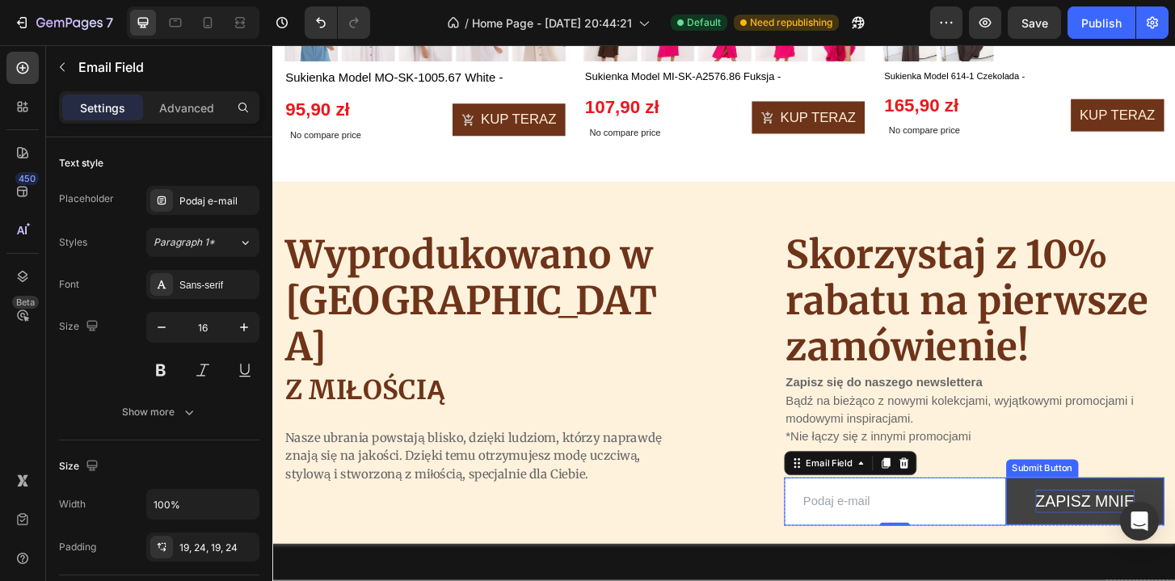
click at [1152, 523] on div "Zapisz mnie" at bounding box center [1145, 536] width 107 height 26
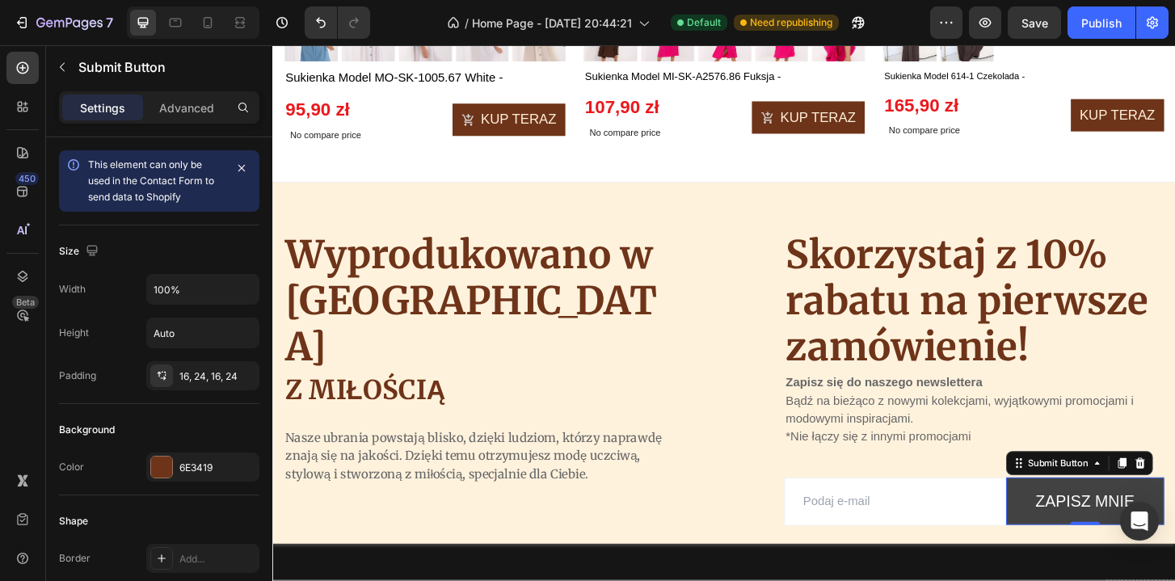
click at [1070, 529] on button "Zapisz mnie" at bounding box center [1145, 536] width 170 height 52
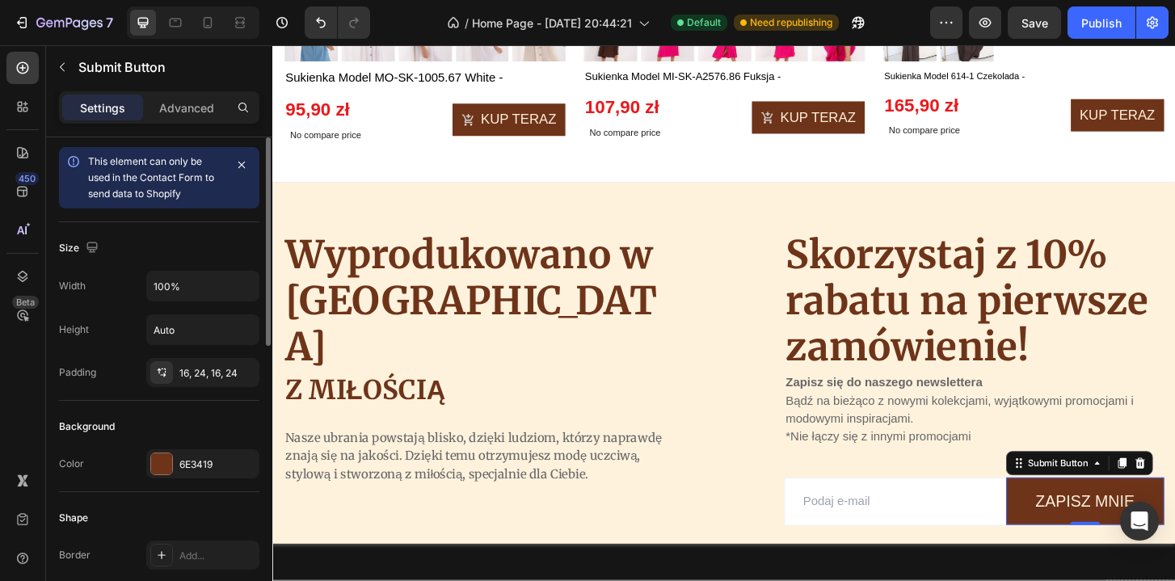
scroll to position [2, 0]
click at [236, 163] on icon "button" at bounding box center [241, 165] width 13 height 13
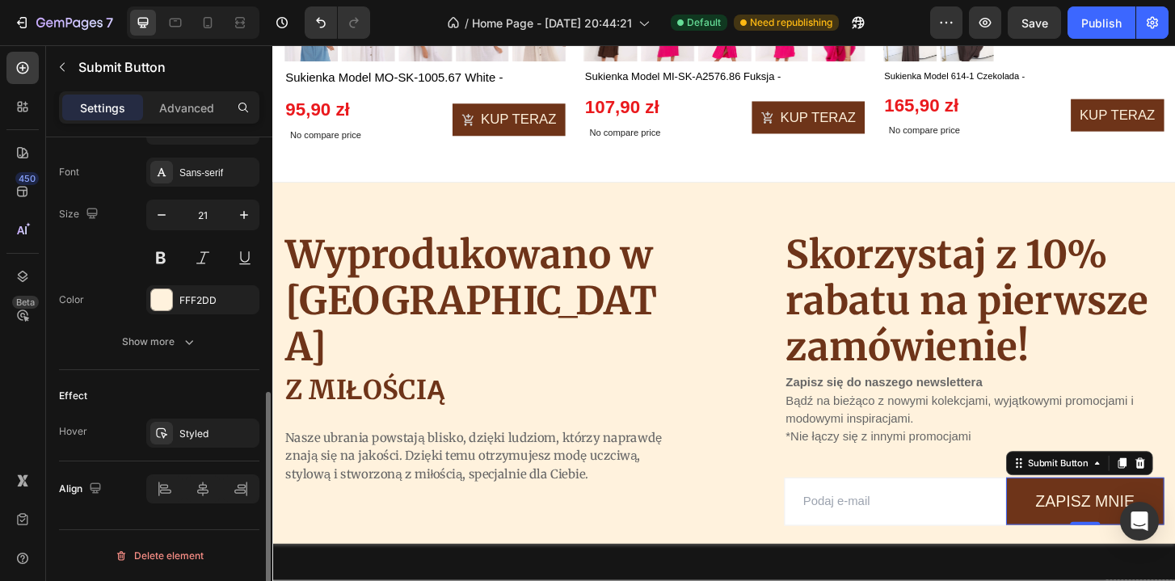
scroll to position [0, 0]
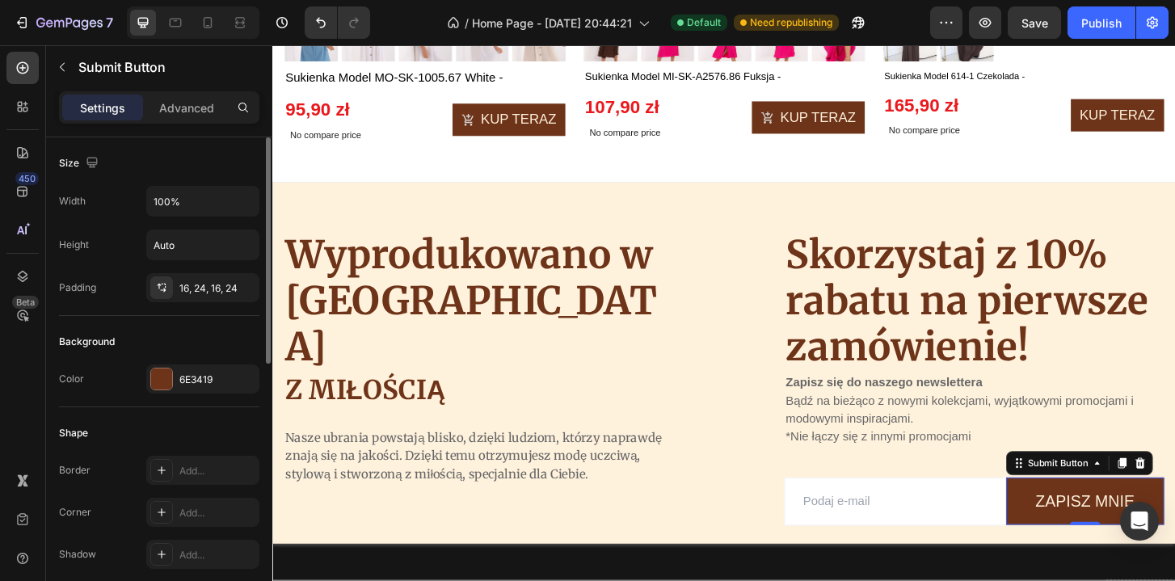
click at [181, 122] on div "Settings Advanced" at bounding box center [159, 107] width 200 height 32
click at [185, 107] on p "Advanced" at bounding box center [186, 107] width 55 height 17
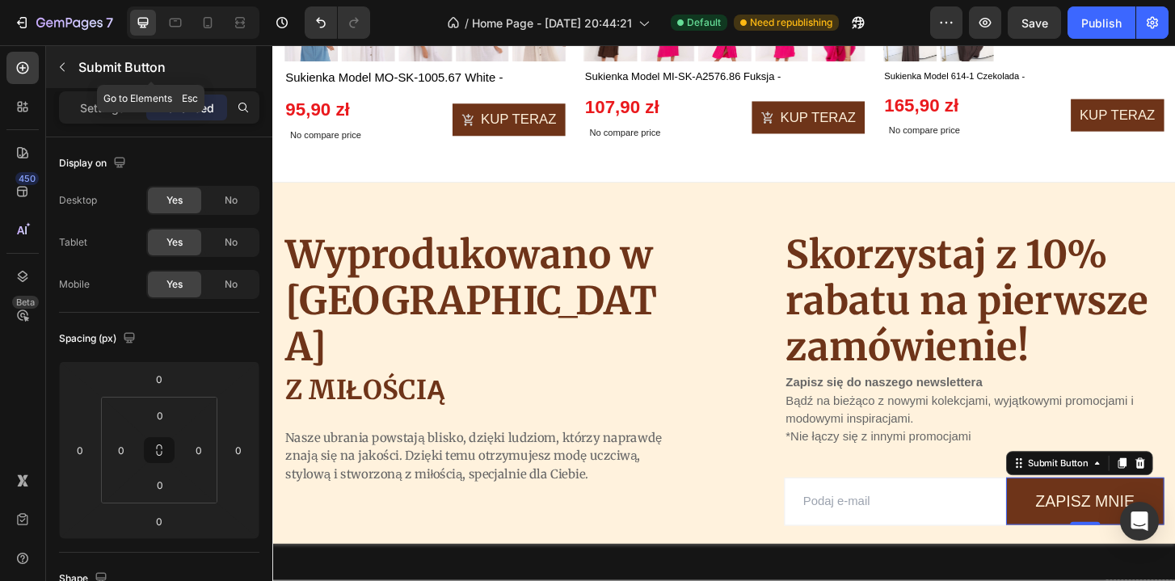
click at [65, 68] on icon "button" at bounding box center [62, 67] width 13 height 13
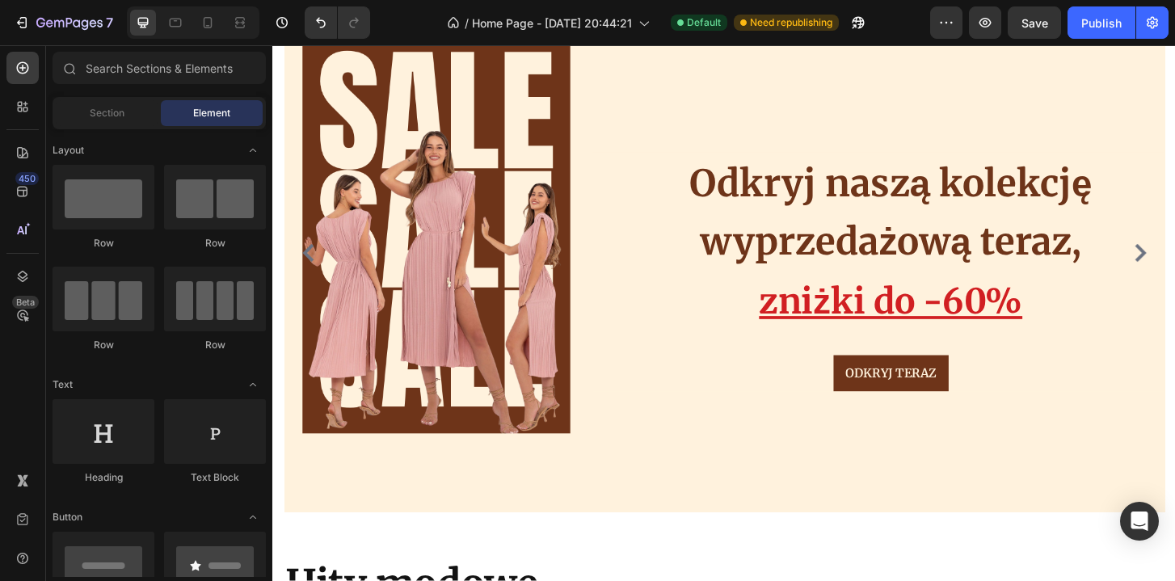
scroll to position [141, 0]
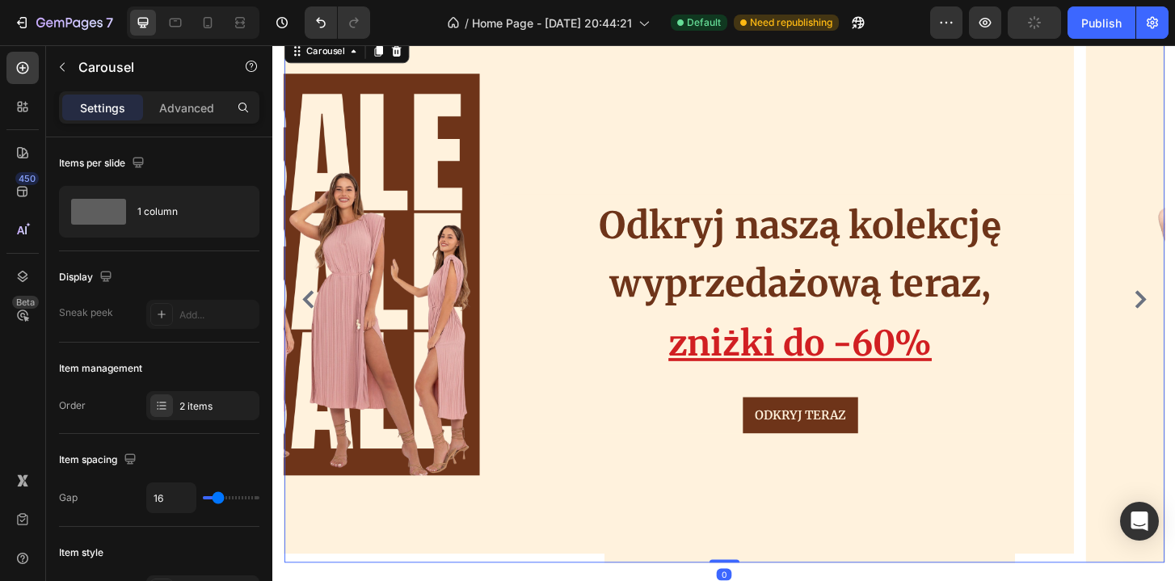
scroll to position [146, 0]
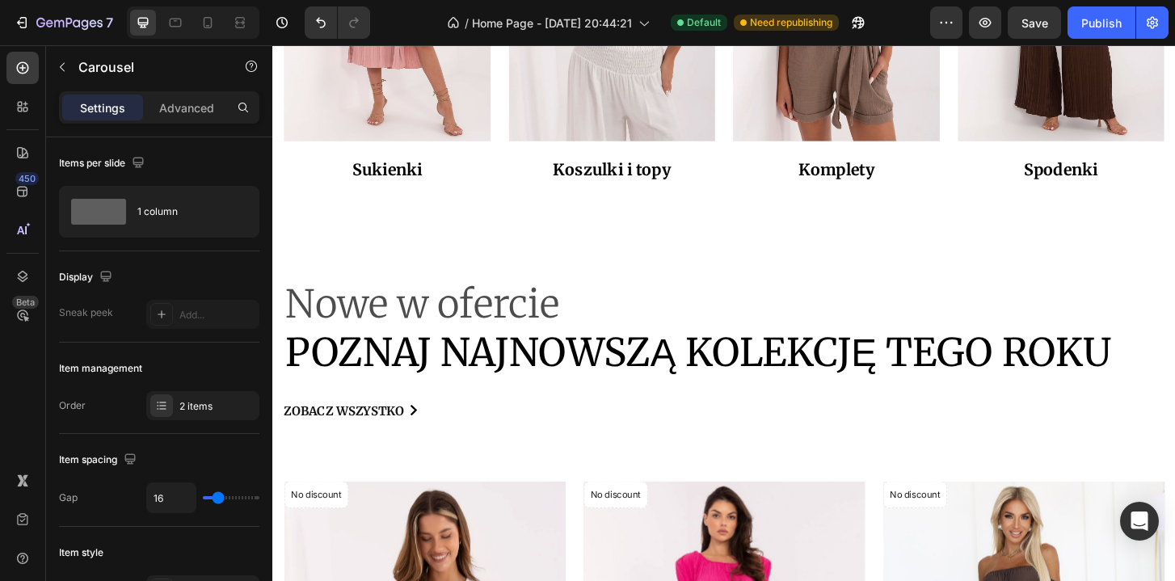
scroll to position [2417, 0]
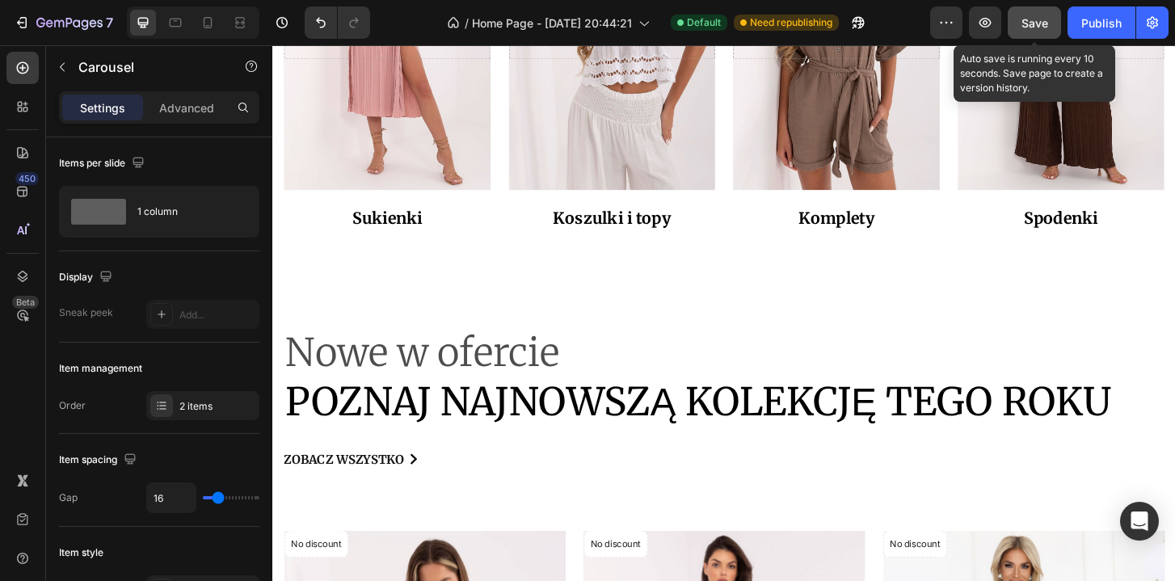
click at [1043, 18] on span "Save" at bounding box center [1034, 23] width 27 height 14
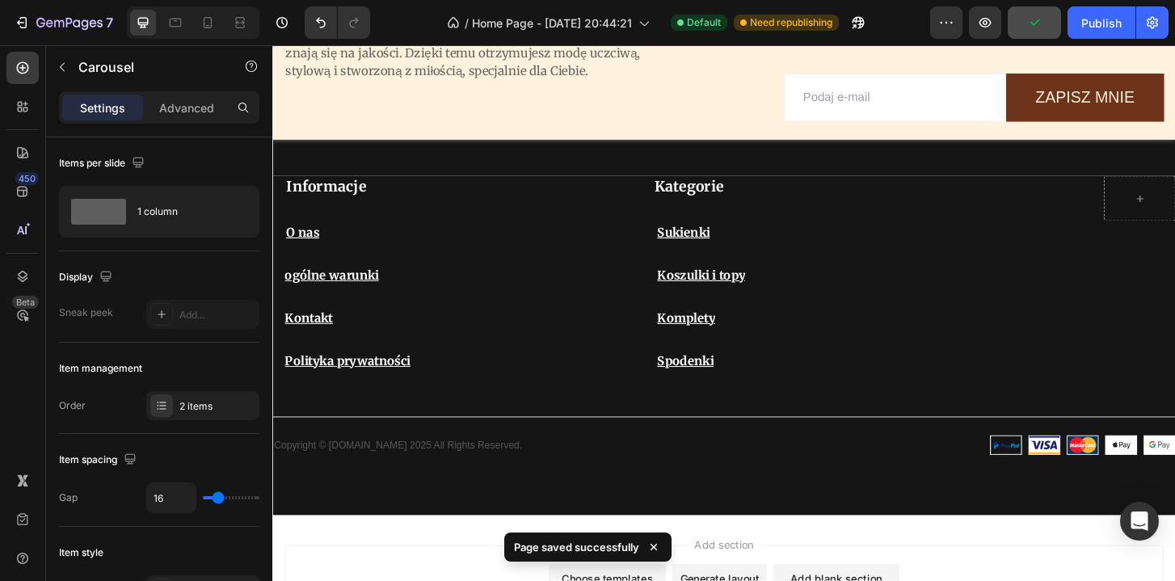
scroll to position [4033, 0]
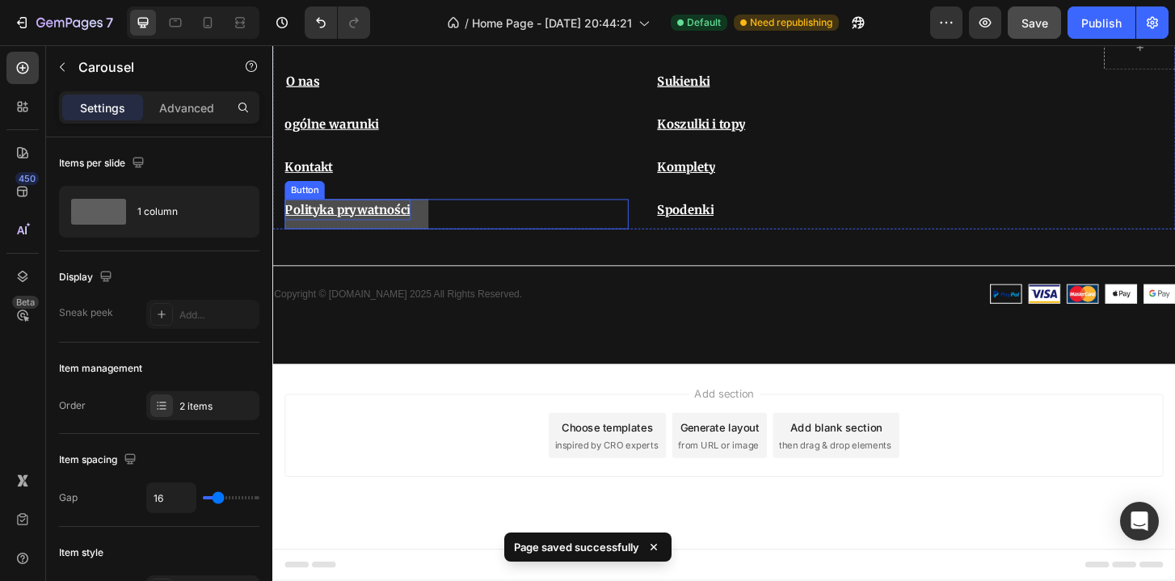
click at [405, 223] on u "Polityka prywatności" at bounding box center [352, 222] width 135 height 16
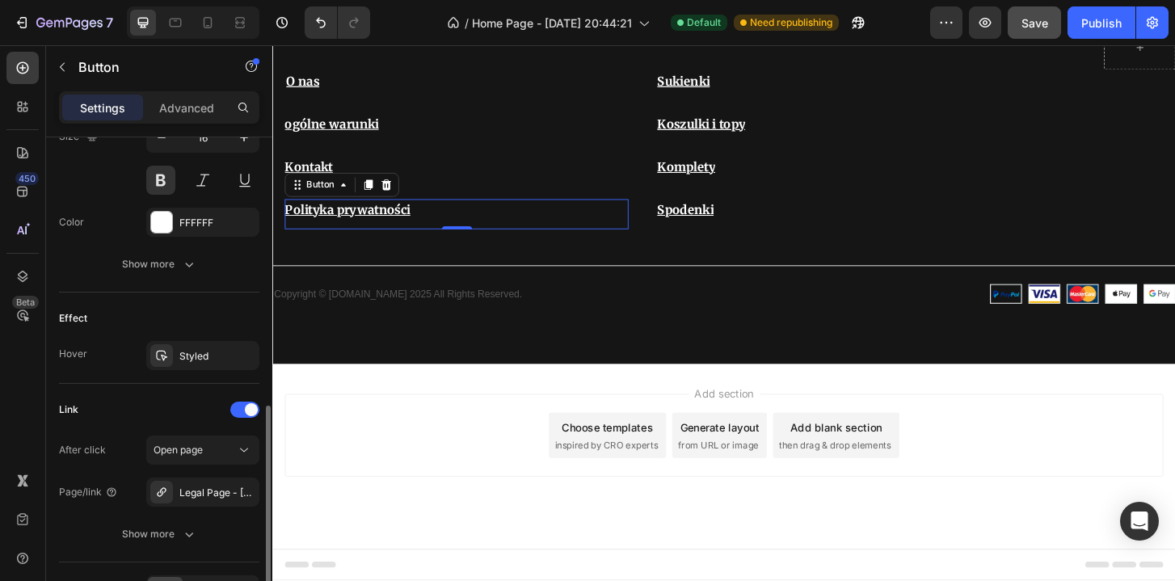
scroll to position [698, 0]
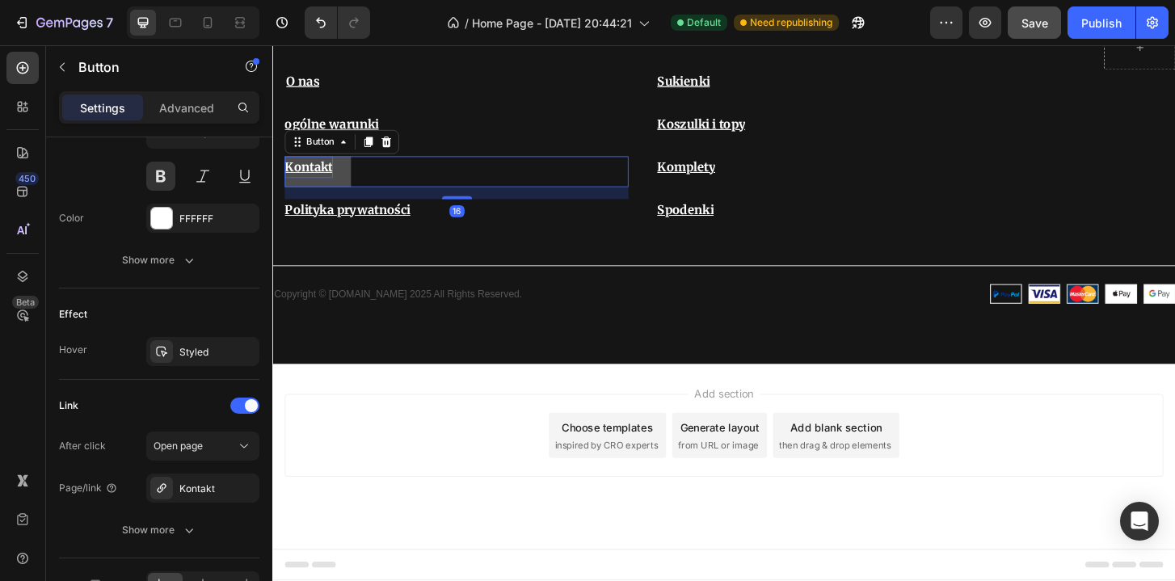
click at [317, 174] on u "Kontakt" at bounding box center [311, 176] width 52 height 16
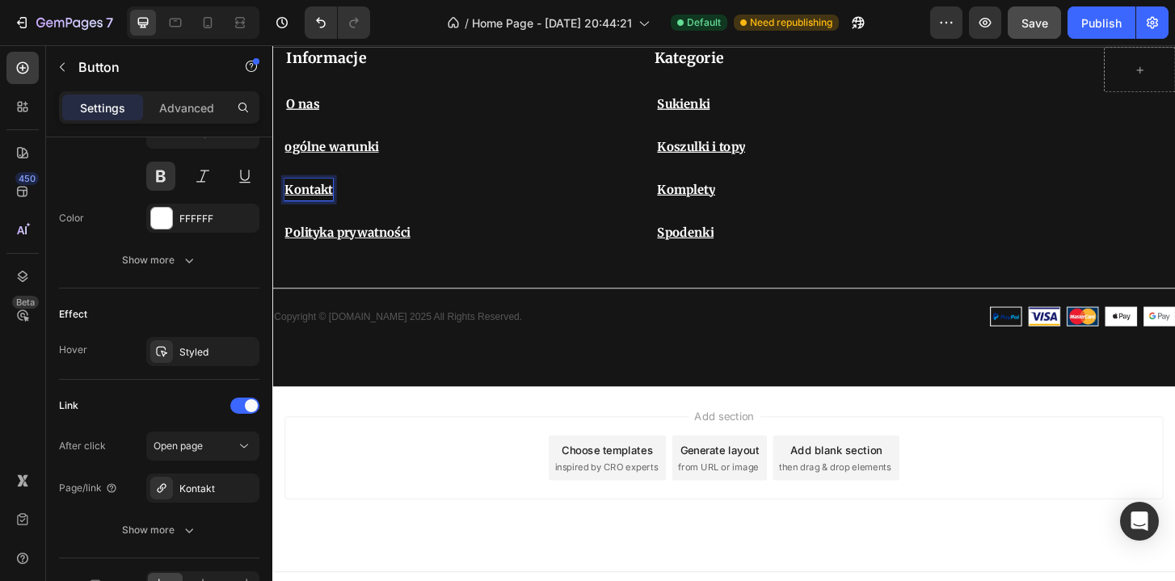
scroll to position [4006, 0]
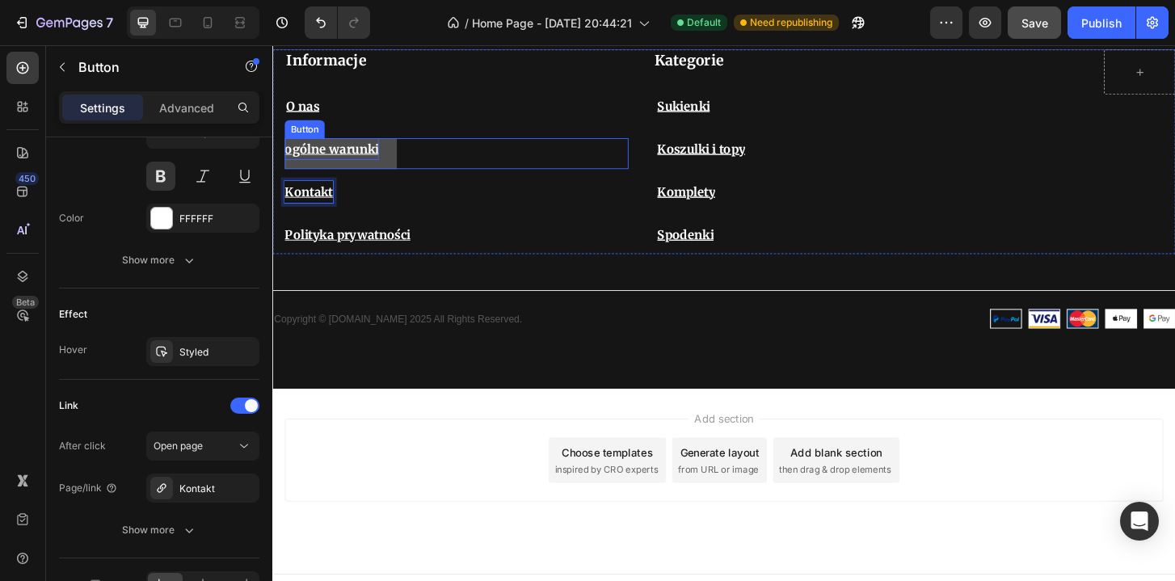
click at [353, 166] on p "ogólne warunki" at bounding box center [335, 156] width 101 height 23
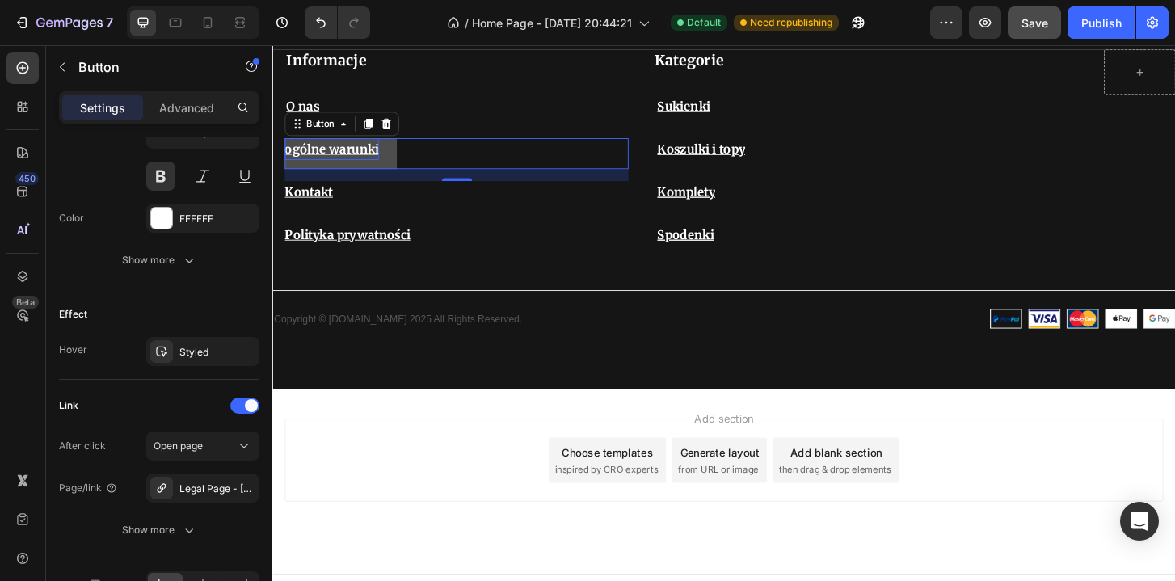
click at [349, 158] on u "ogólne warunki" at bounding box center [335, 157] width 101 height 16
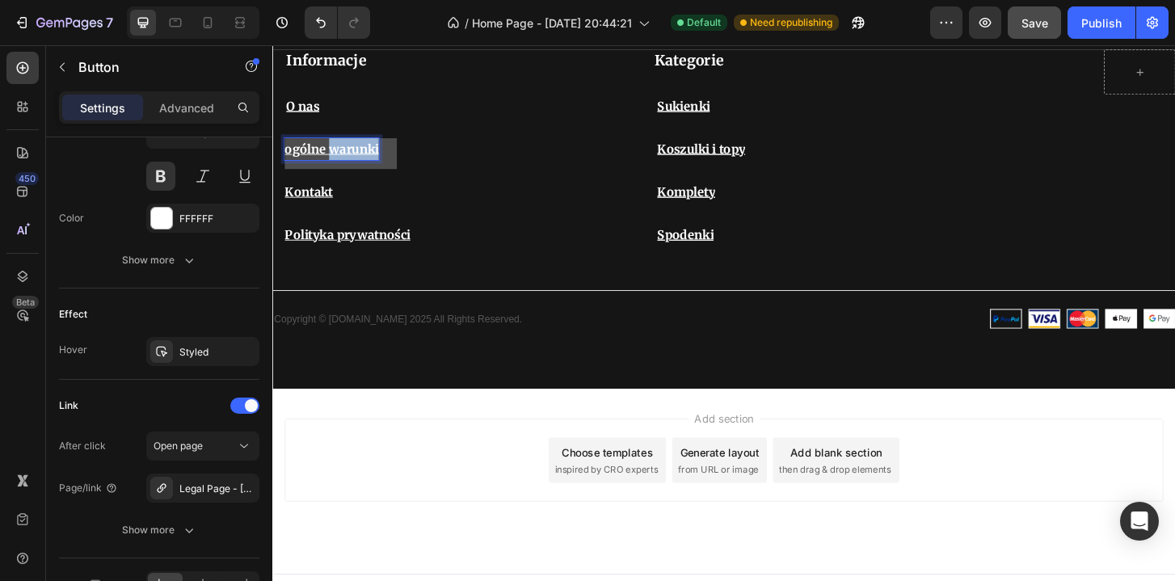
click at [349, 158] on u "ogólne warunki" at bounding box center [335, 157] width 101 height 16
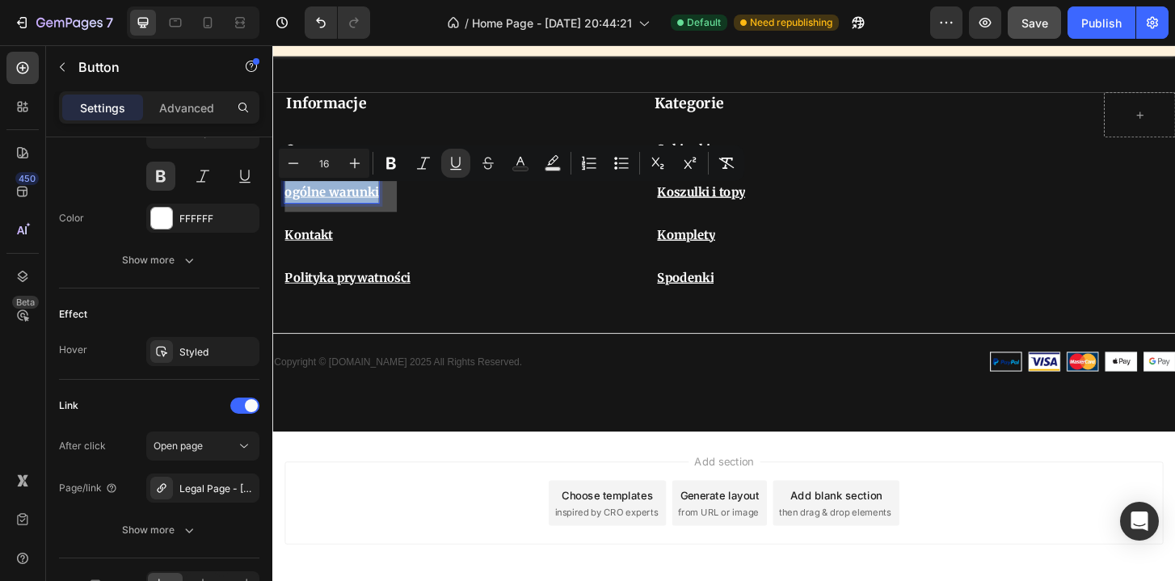
scroll to position [3957, 0]
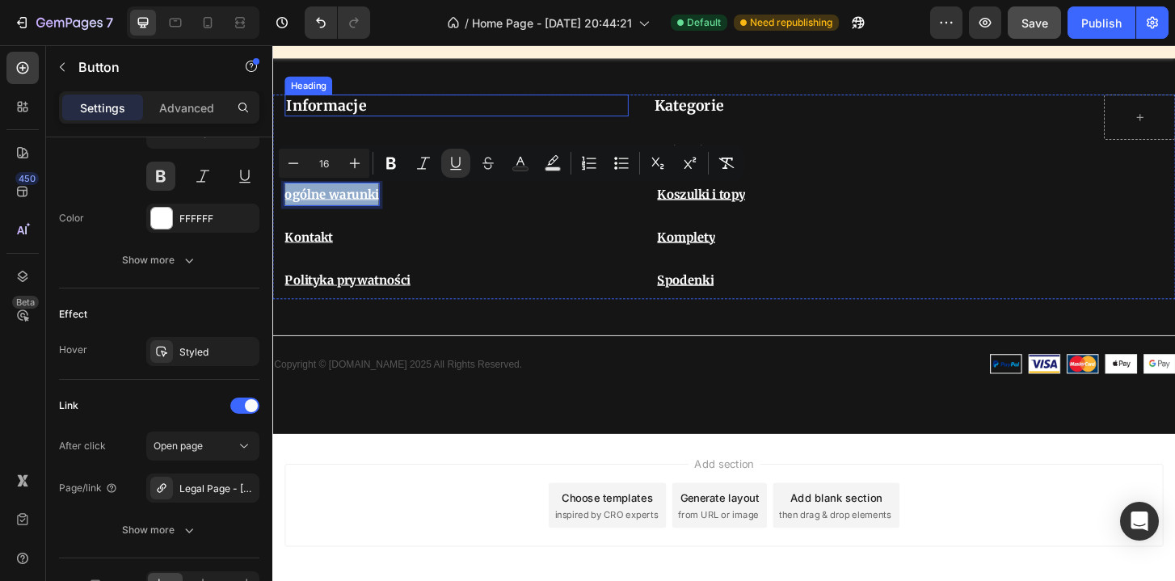
copy u "ogólne warunki"
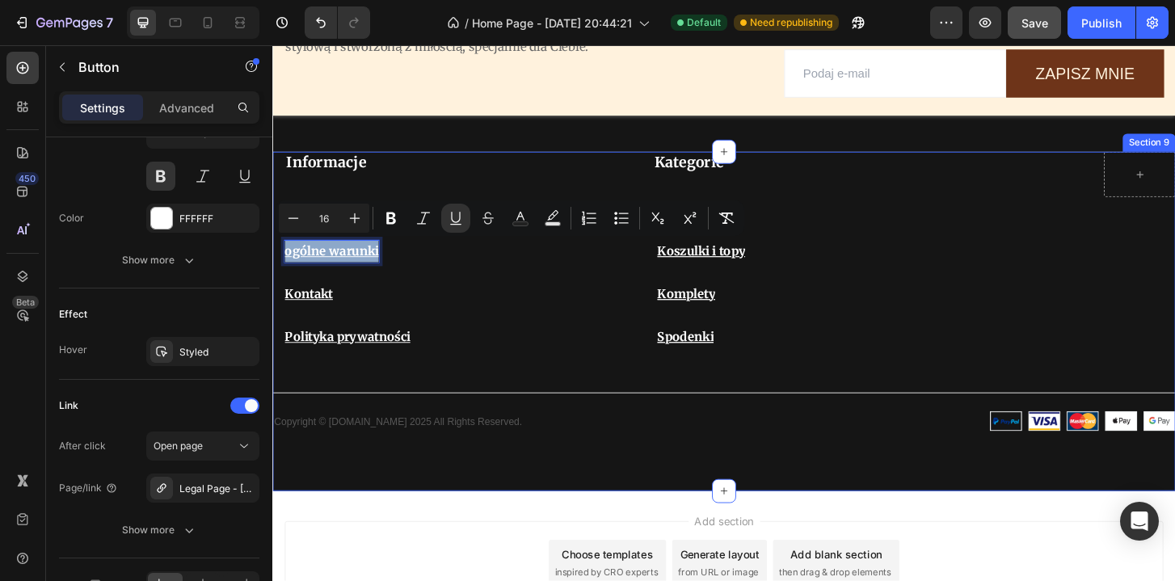
scroll to position [3894, 0]
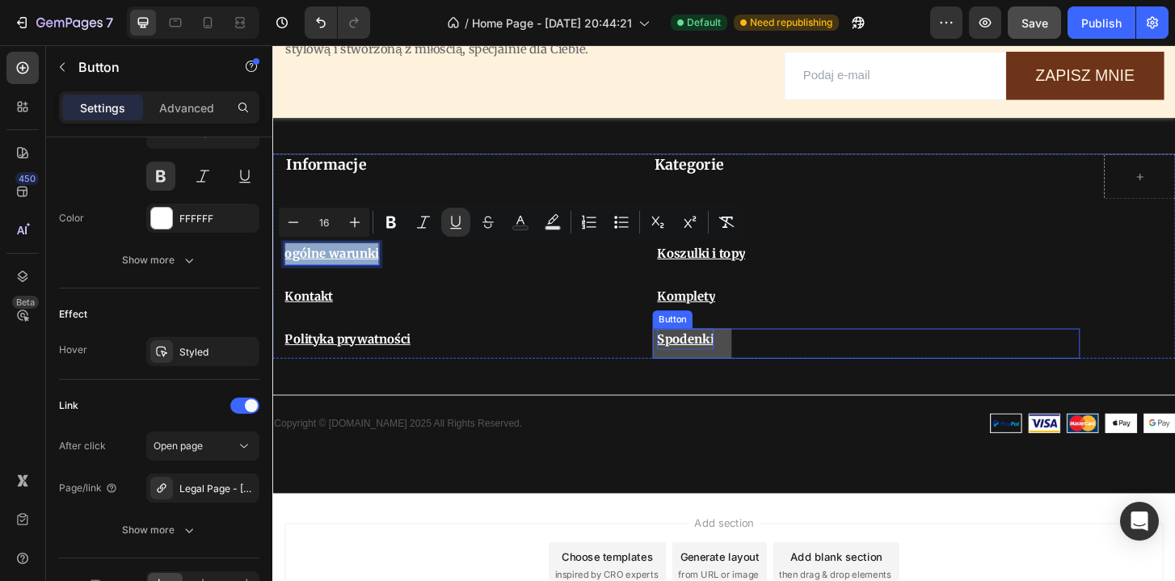
click at [722, 361] on p "Spodenki" at bounding box center [715, 361] width 61 height 23
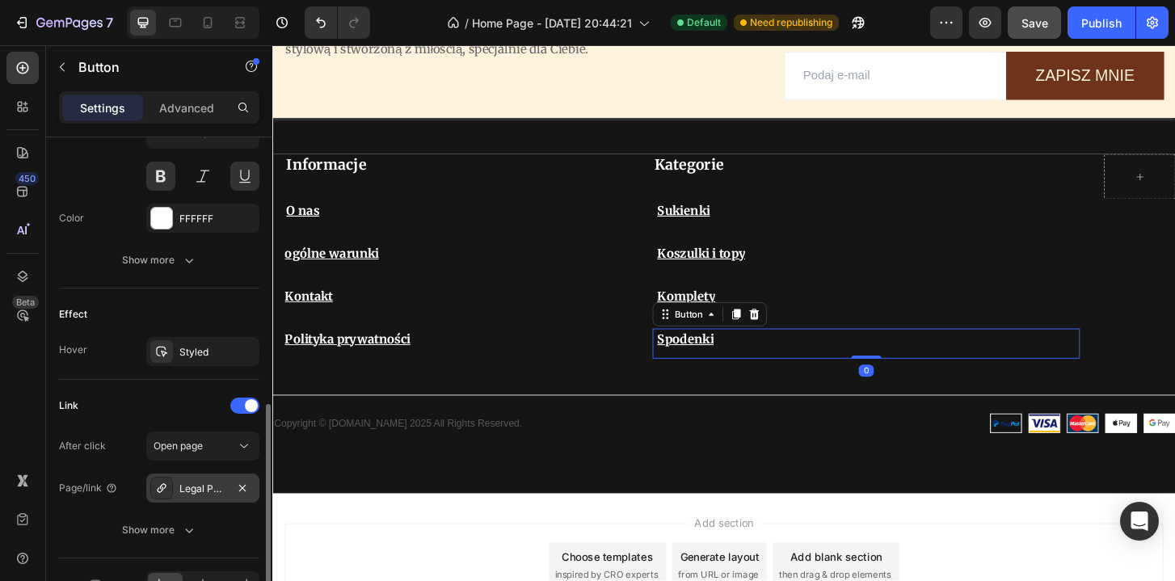
click at [204, 482] on div "Legal Page - [DATE] 01:29:20" at bounding box center [202, 489] width 47 height 15
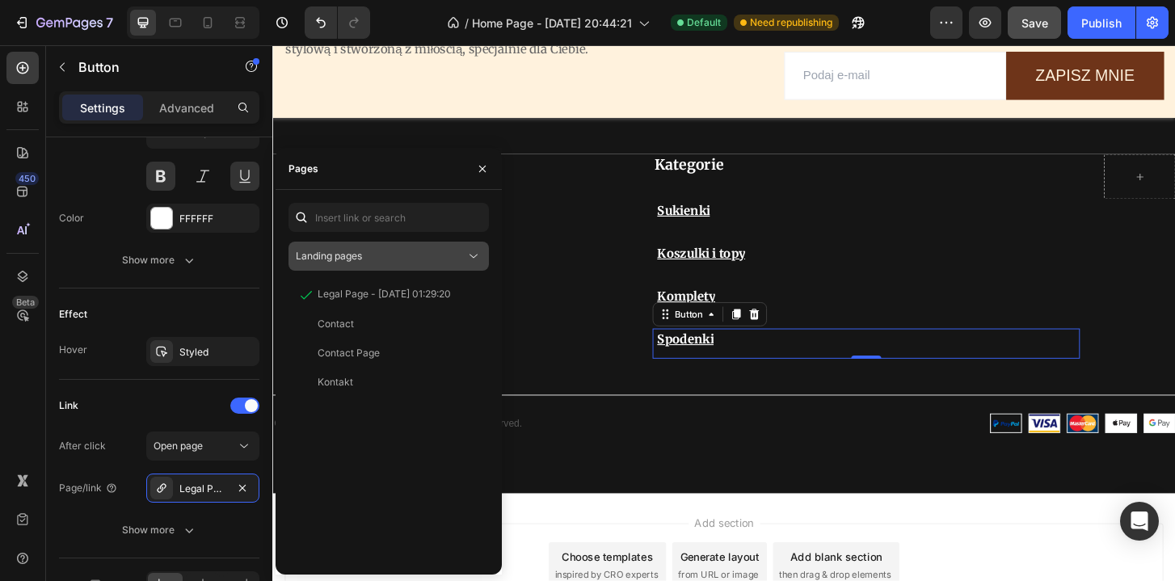
click at [322, 256] on span "Landing pages" at bounding box center [329, 256] width 66 height 12
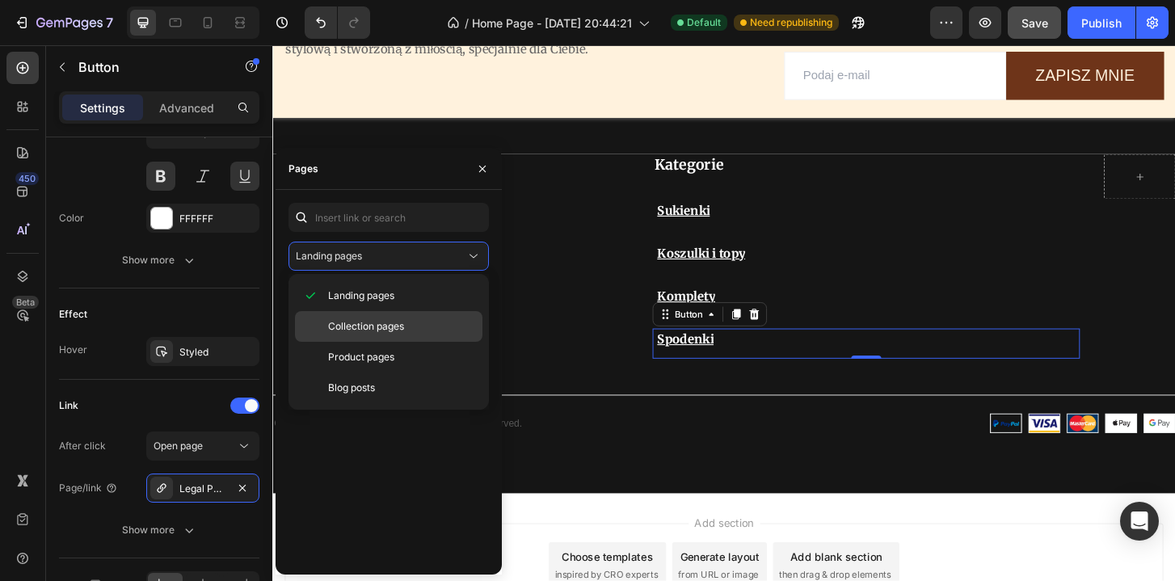
click at [369, 322] on span "Collection pages" at bounding box center [366, 326] width 76 height 15
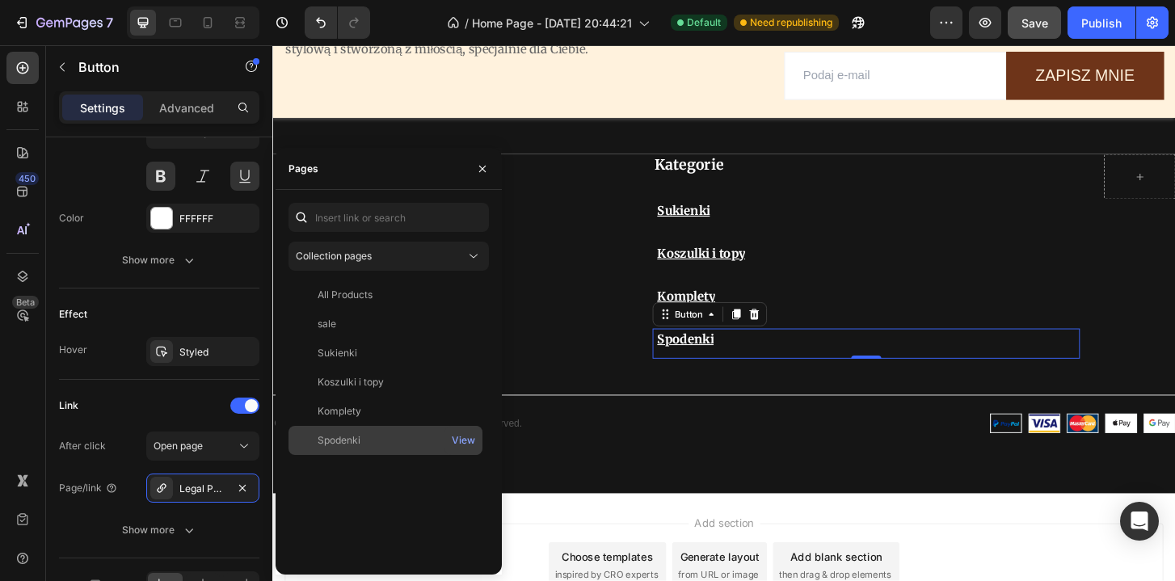
click at [368, 444] on div "Spodenki" at bounding box center [385, 440] width 181 height 15
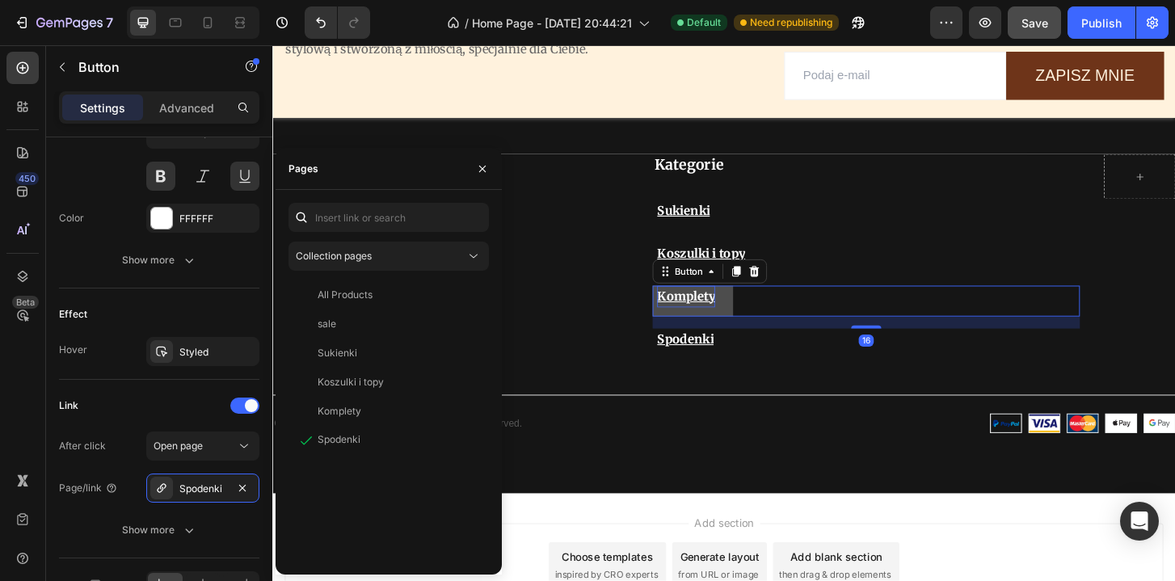
click at [694, 304] on div "Komplety Button 16" at bounding box center [909, 320] width 459 height 33
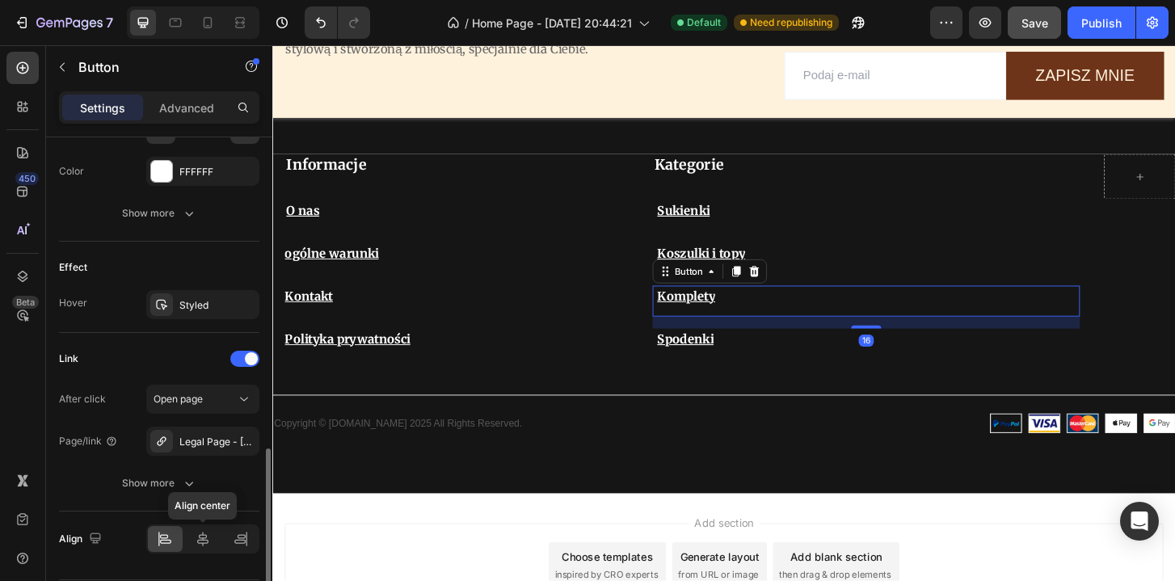
scroll to position [772, 0]
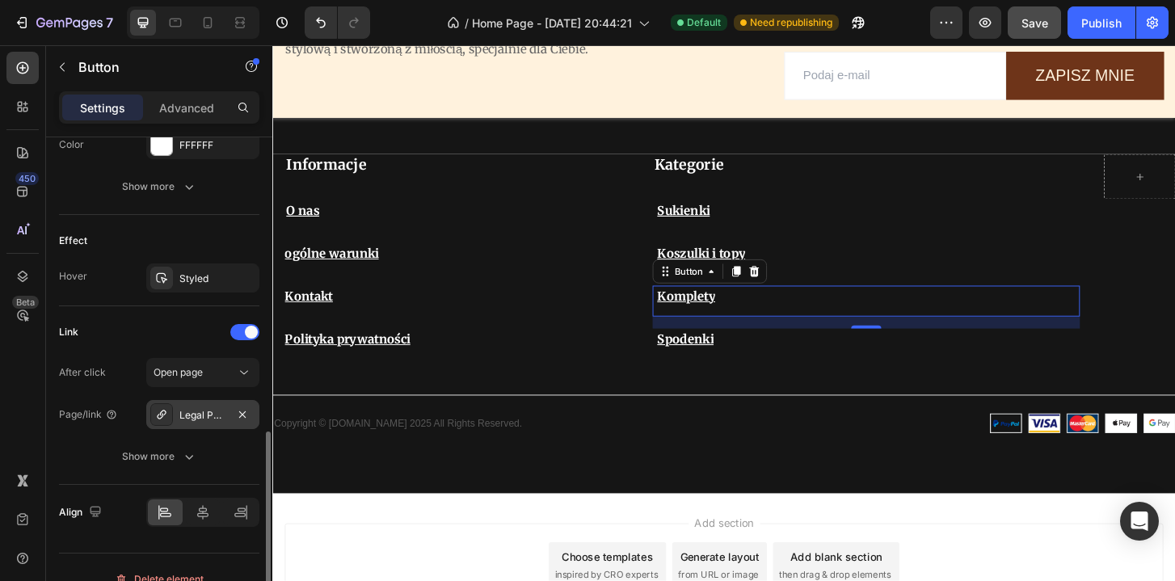
click at [212, 423] on div "Legal Page - [DATE] 01:29:20" at bounding box center [202, 414] width 113 height 29
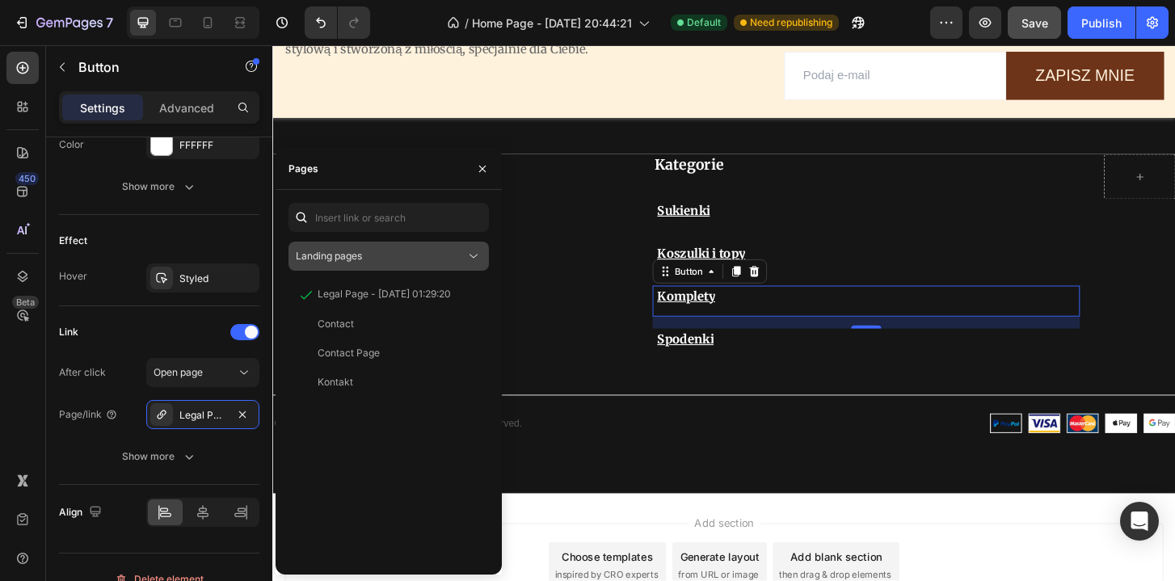
click at [349, 255] on span "Landing pages" at bounding box center [329, 256] width 66 height 12
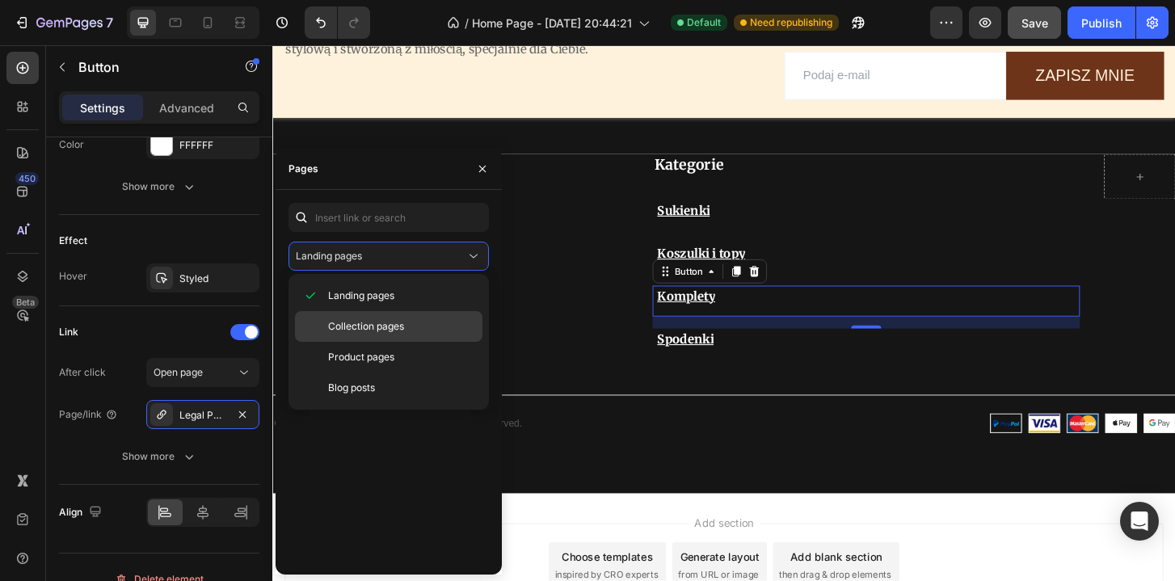
click at [384, 324] on span "Collection pages" at bounding box center [366, 326] width 76 height 15
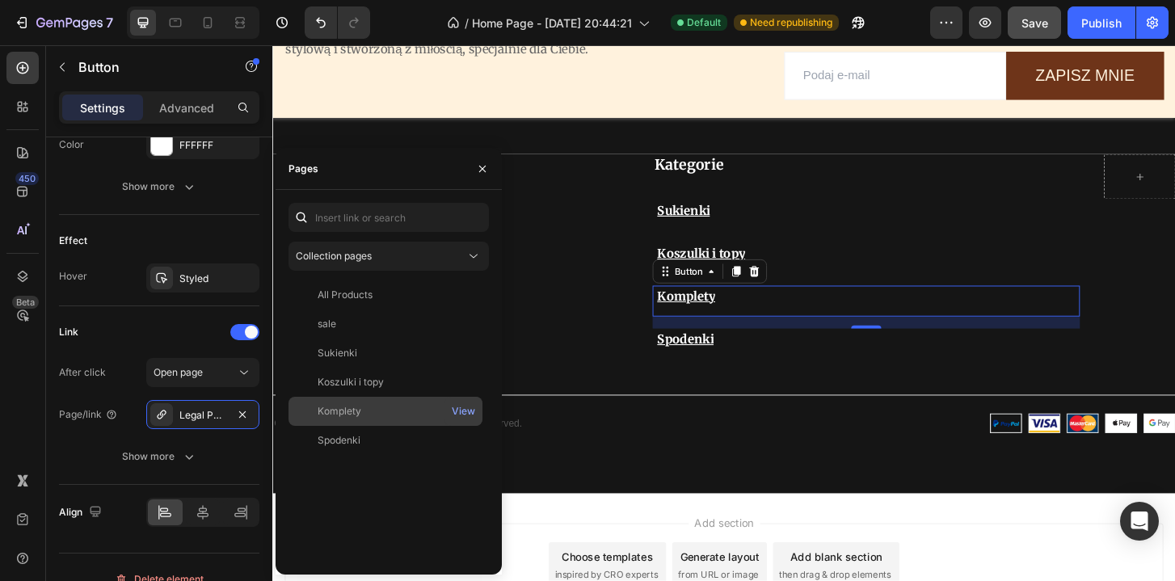
click at [376, 410] on div "Komplety" at bounding box center [385, 411] width 181 height 15
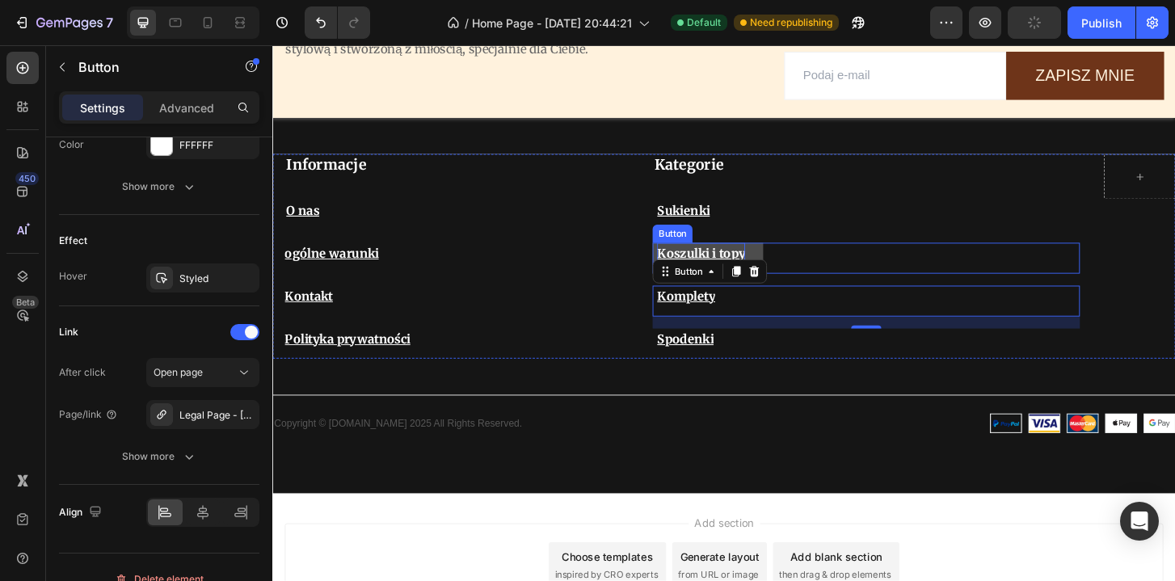
click at [714, 263] on p "Koszulki i topy" at bounding box center [732, 269] width 95 height 23
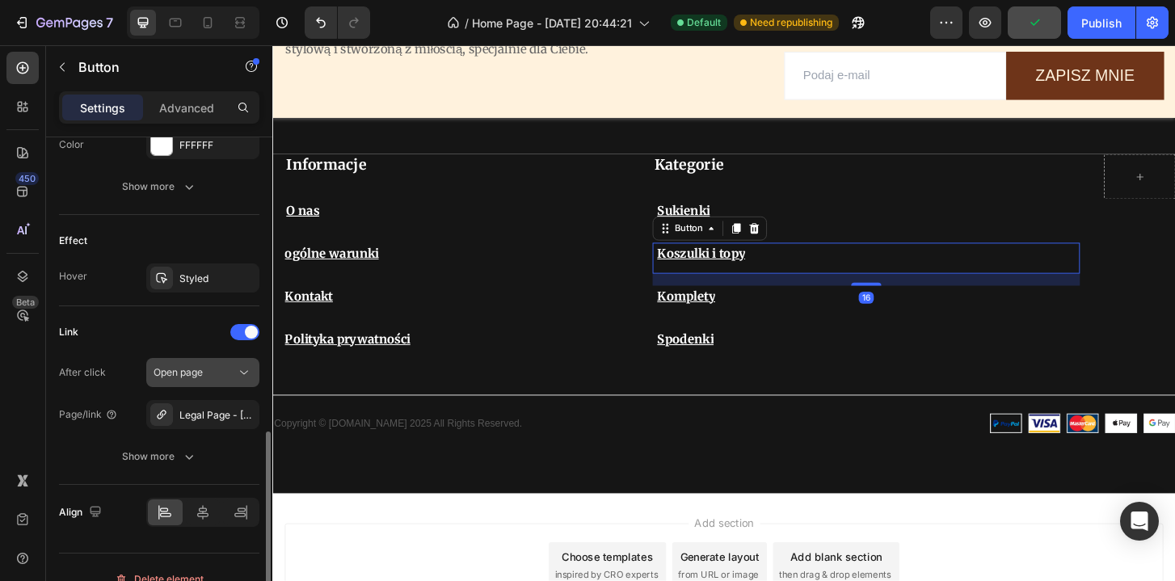
click at [210, 382] on button "Open page" at bounding box center [202, 372] width 113 height 29
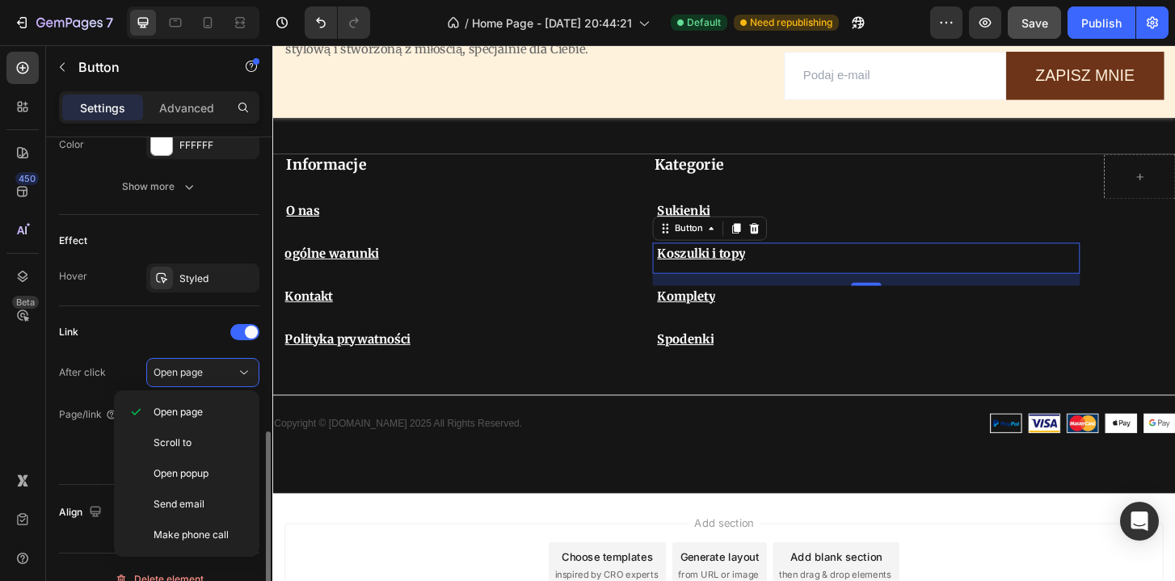
click at [177, 327] on div "Link" at bounding box center [159, 332] width 200 height 26
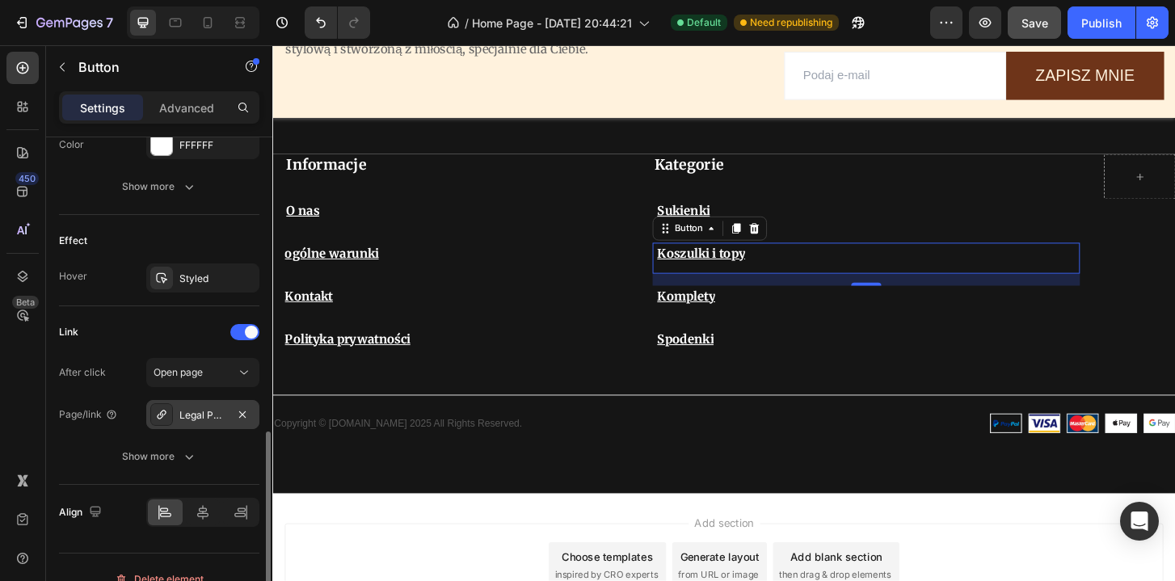
click at [193, 413] on div "Legal Page - [DATE] 01:29:20" at bounding box center [202, 415] width 47 height 15
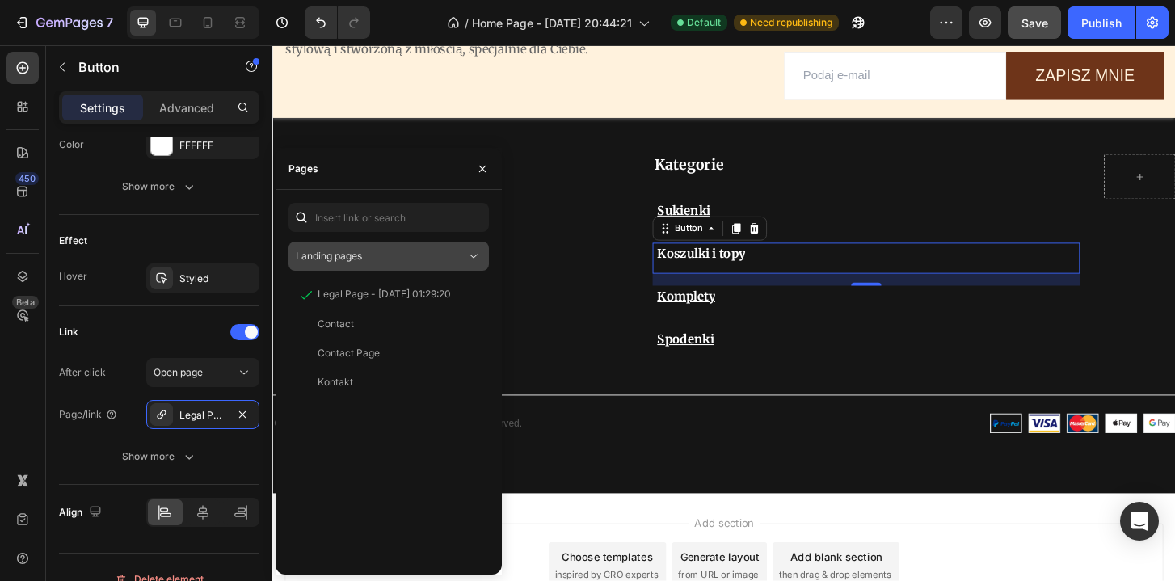
click at [353, 250] on span "Landing pages" at bounding box center [329, 256] width 66 height 12
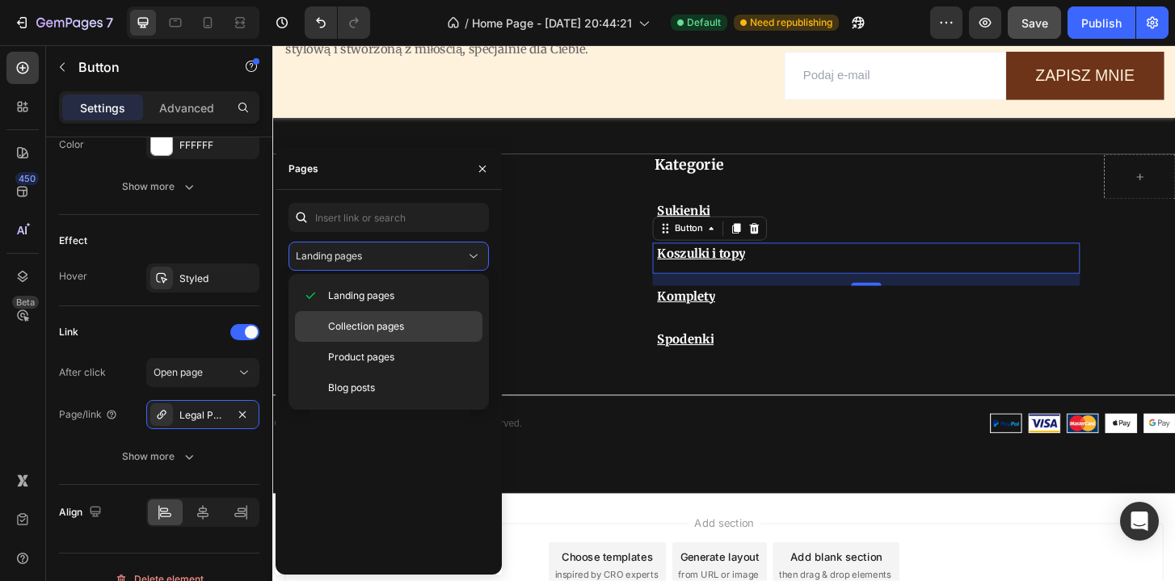
click at [372, 327] on span "Collection pages" at bounding box center [366, 326] width 76 height 15
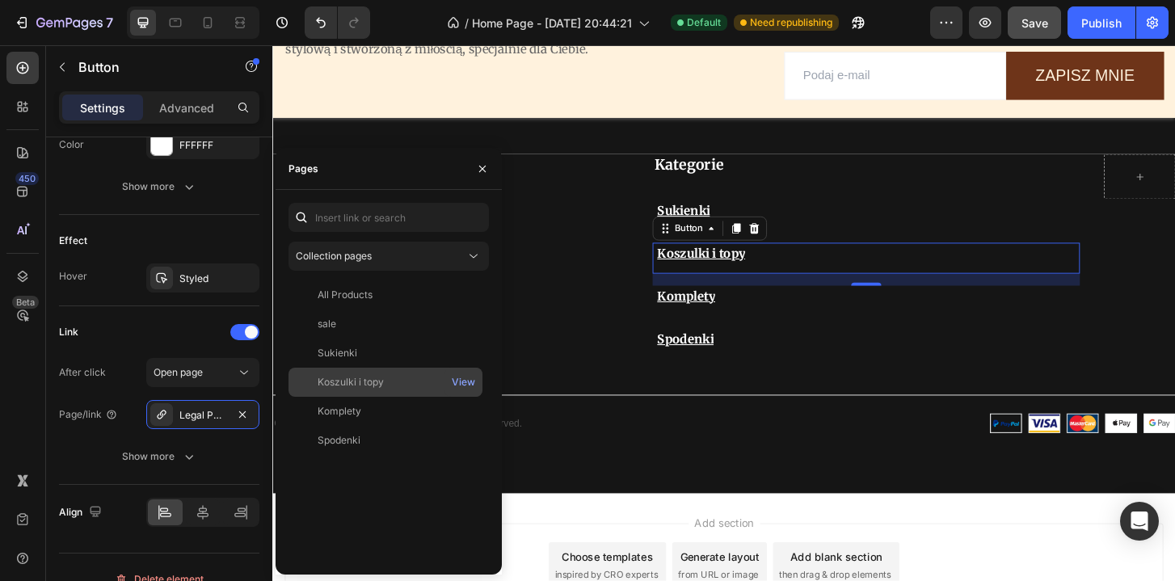
click at [381, 397] on div "Koszulki i topy View" at bounding box center [386, 411] width 194 height 29
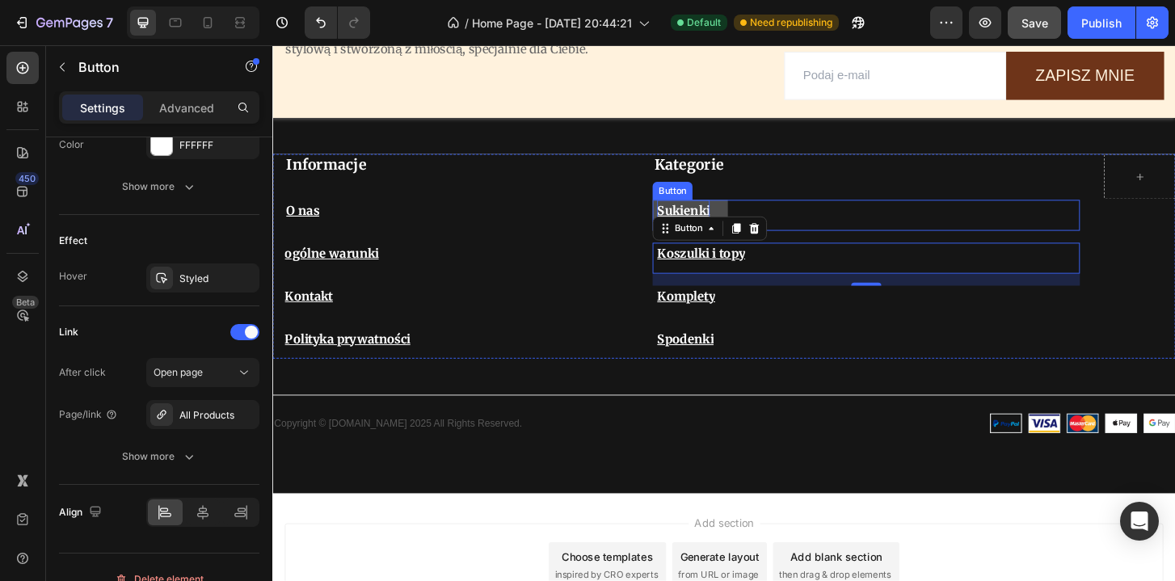
click at [710, 219] on p "Sukienki" at bounding box center [713, 223] width 57 height 23
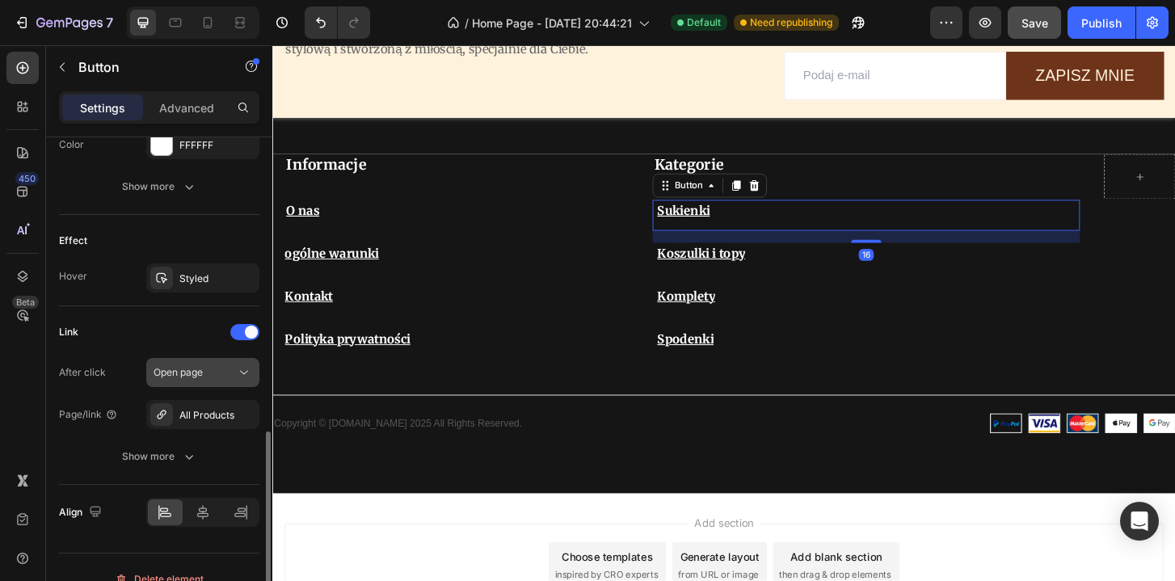
click at [199, 374] on span "Open page" at bounding box center [178, 372] width 49 height 12
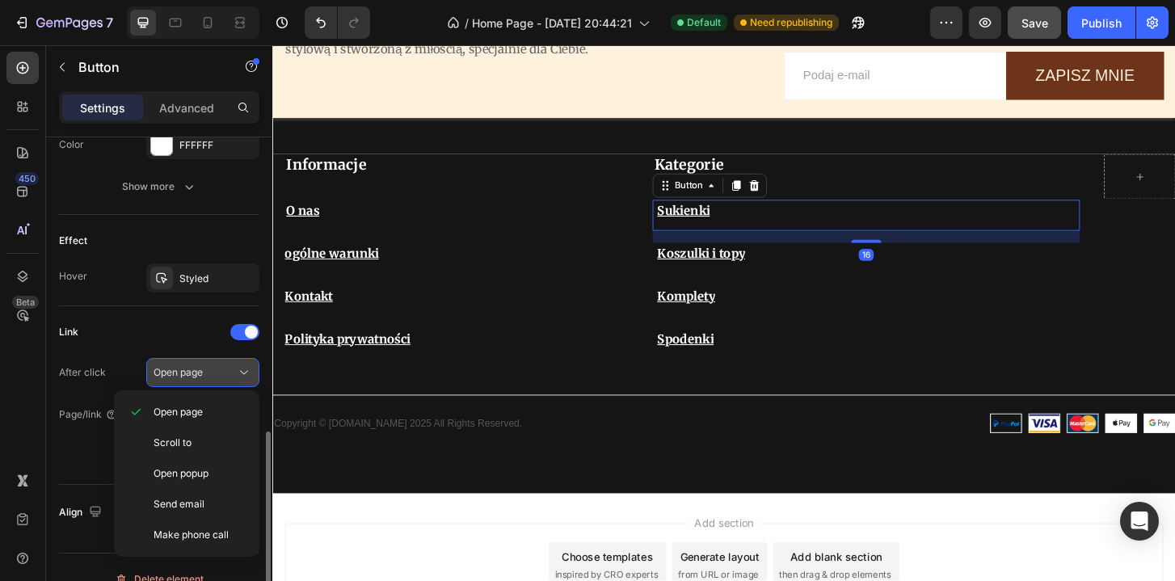
click at [199, 374] on span "Open page" at bounding box center [178, 372] width 49 height 12
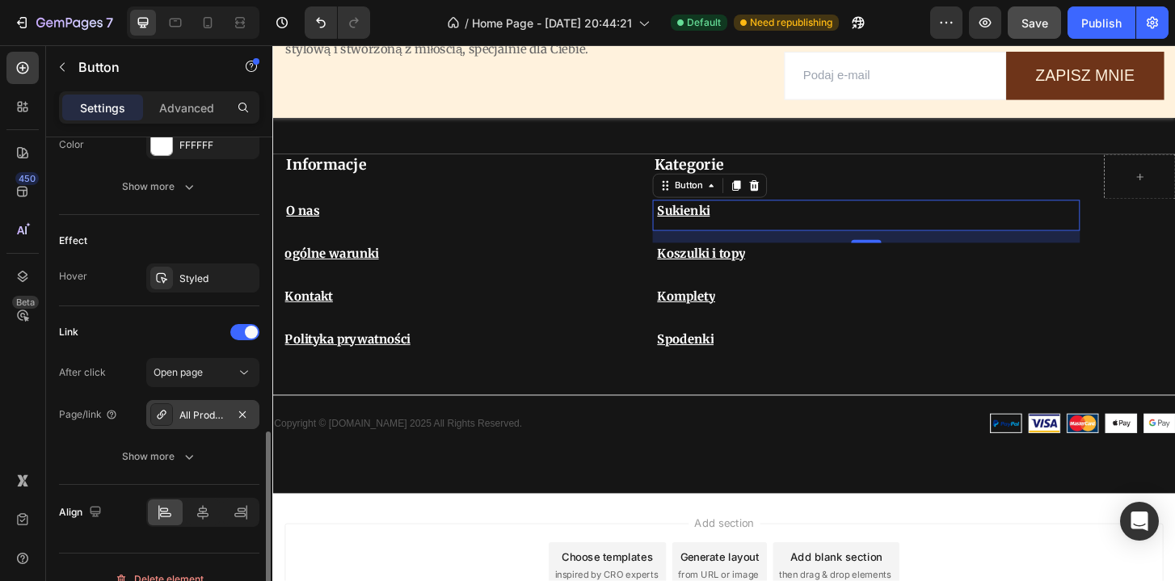
click at [201, 419] on div "All Products" at bounding box center [202, 415] width 47 height 15
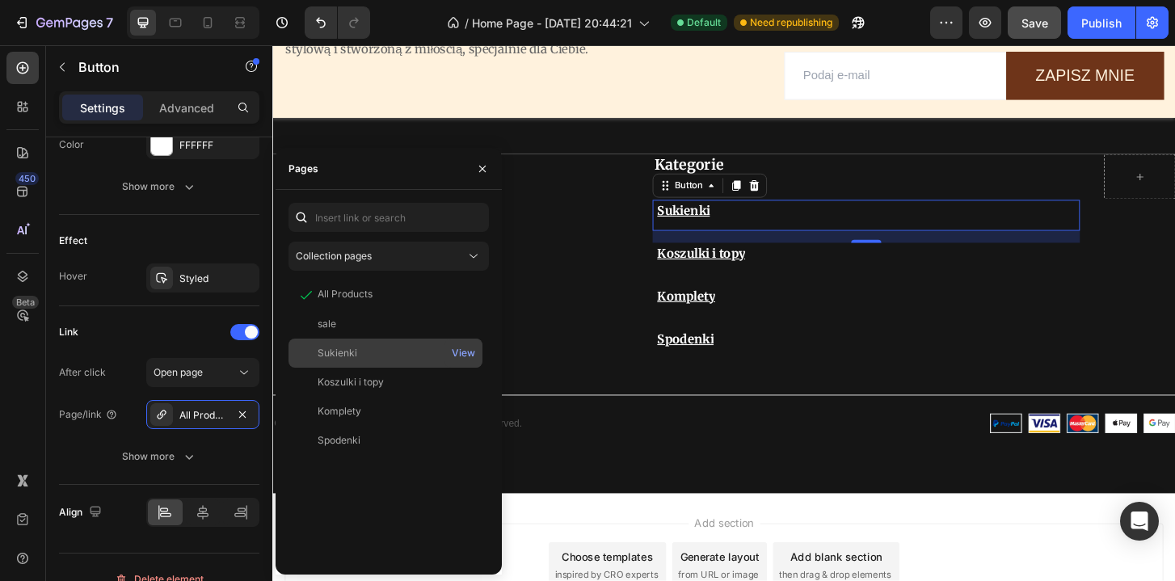
click at [370, 353] on div "Sukienki" at bounding box center [385, 353] width 181 height 15
click at [482, 170] on icon "button" at bounding box center [482, 168] width 13 height 13
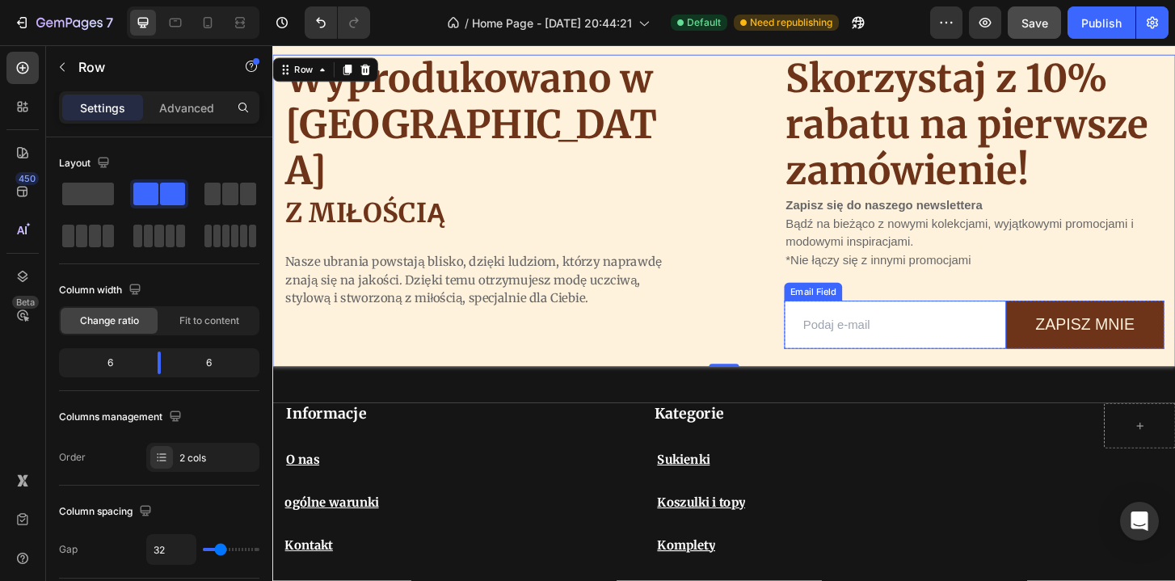
scroll to position [4033, 0]
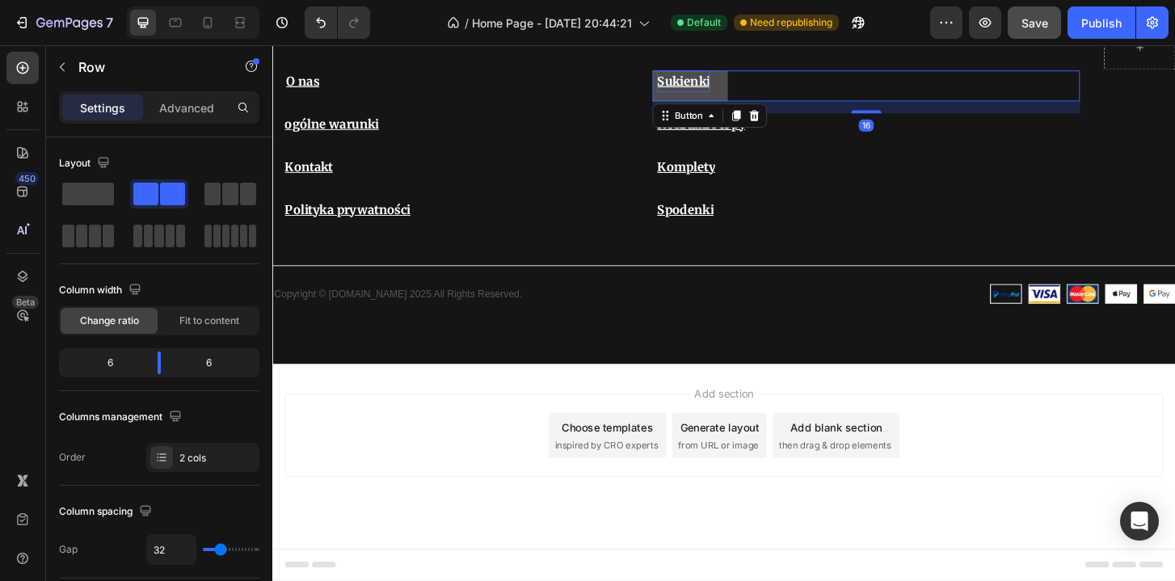
click at [706, 76] on p "Sukienki" at bounding box center [713, 84] width 57 height 23
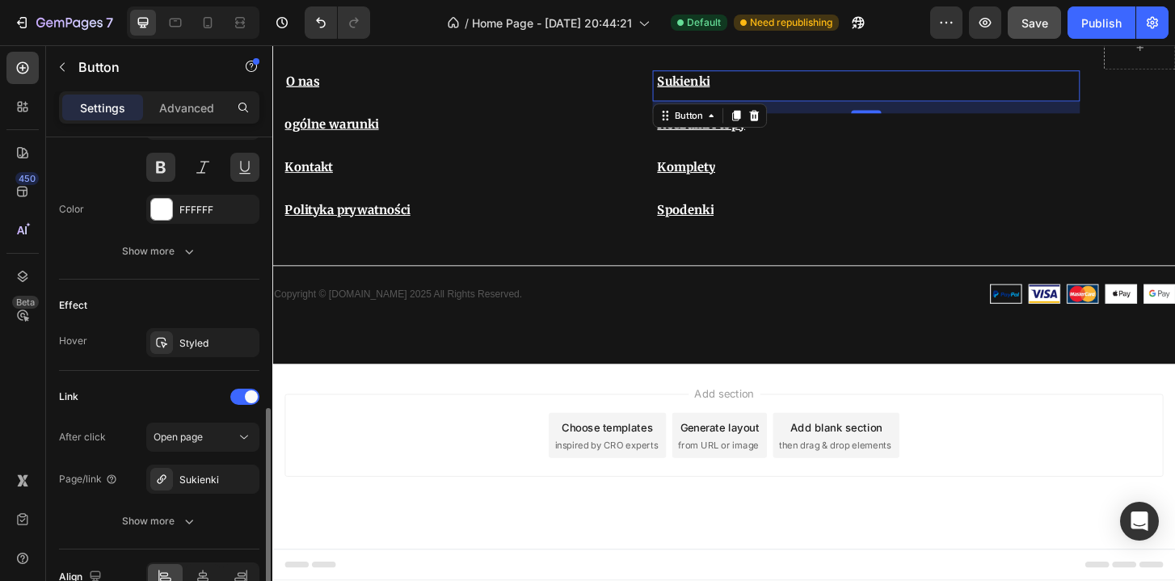
scroll to position [708, 0]
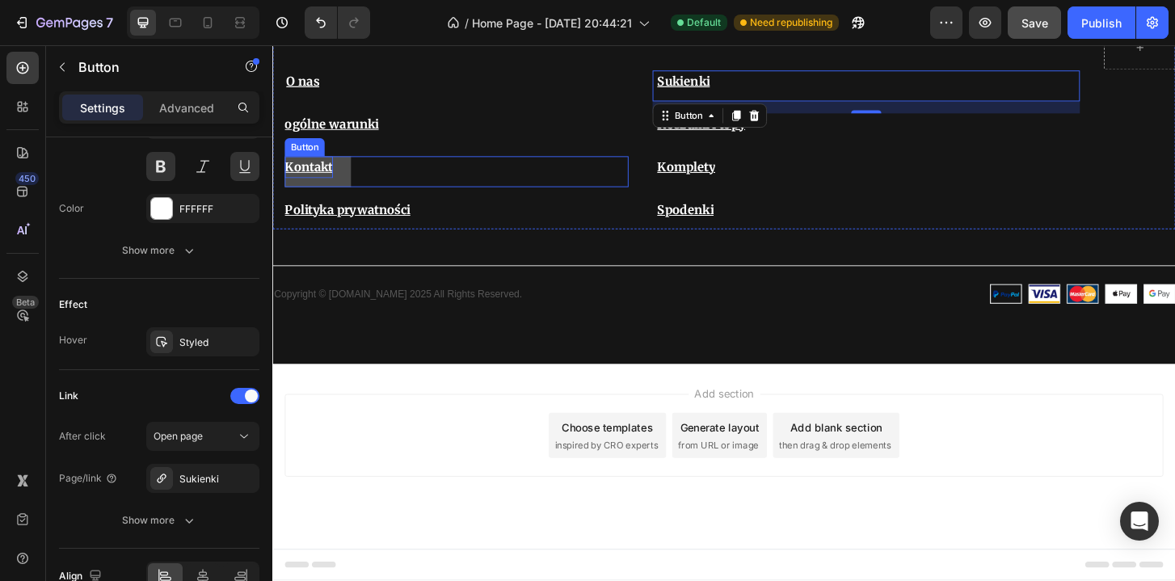
click at [311, 183] on u "Kontakt" at bounding box center [311, 176] width 52 height 16
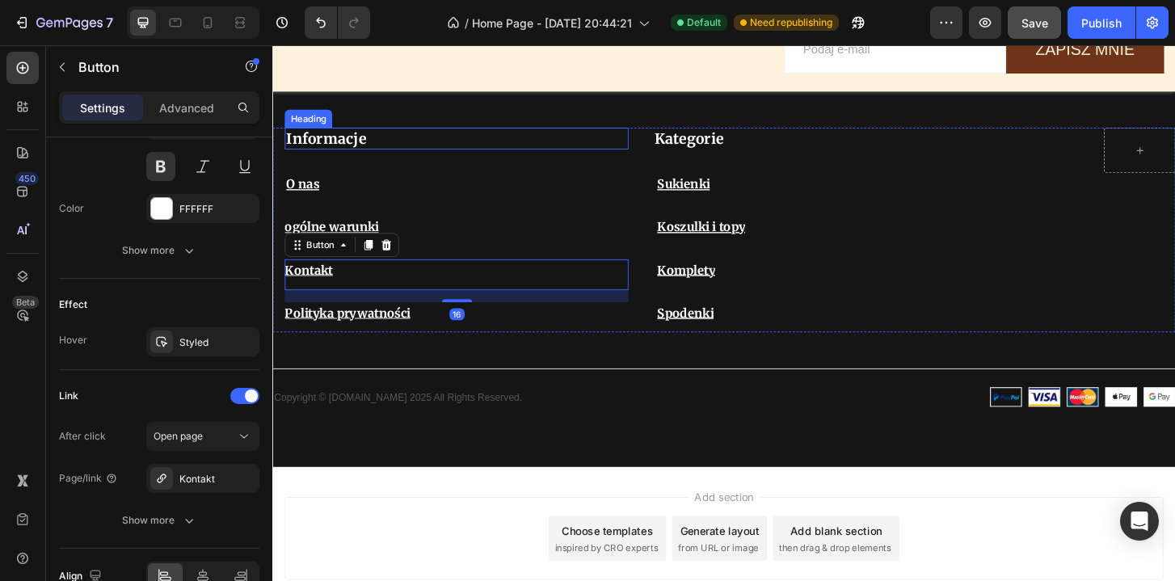
scroll to position [3917, 0]
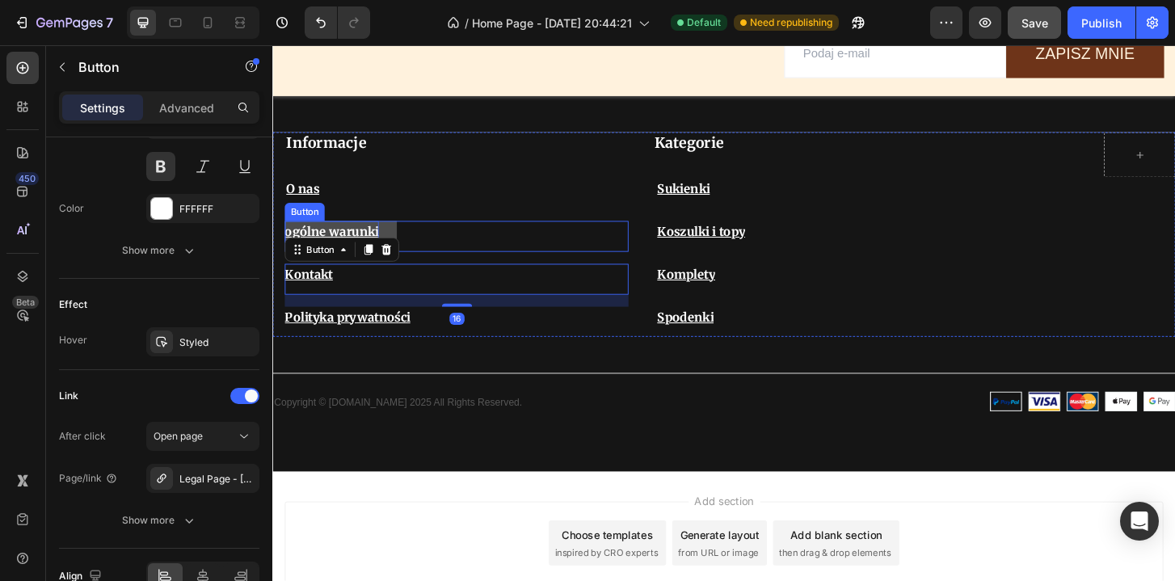
click at [363, 244] on u "ogólne warunki" at bounding box center [335, 246] width 101 height 16
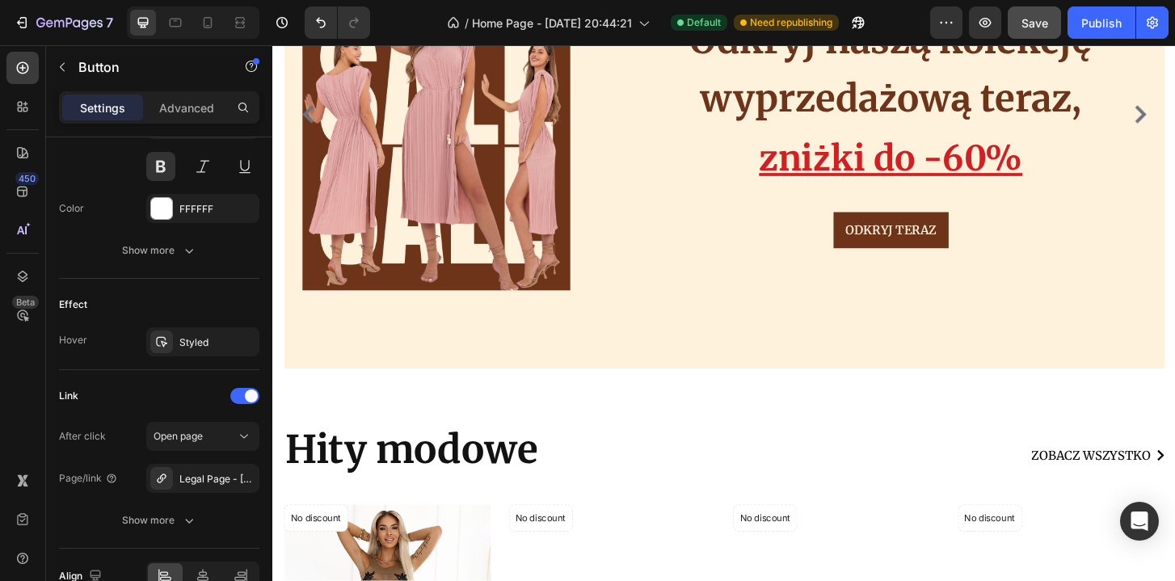
scroll to position [305, 0]
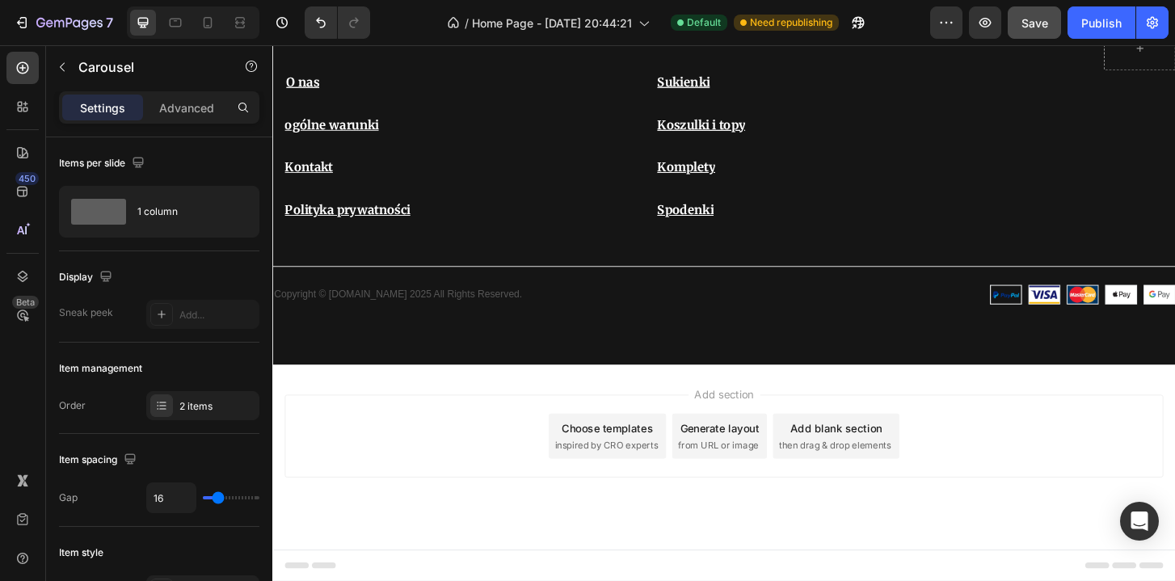
scroll to position [3082, 0]
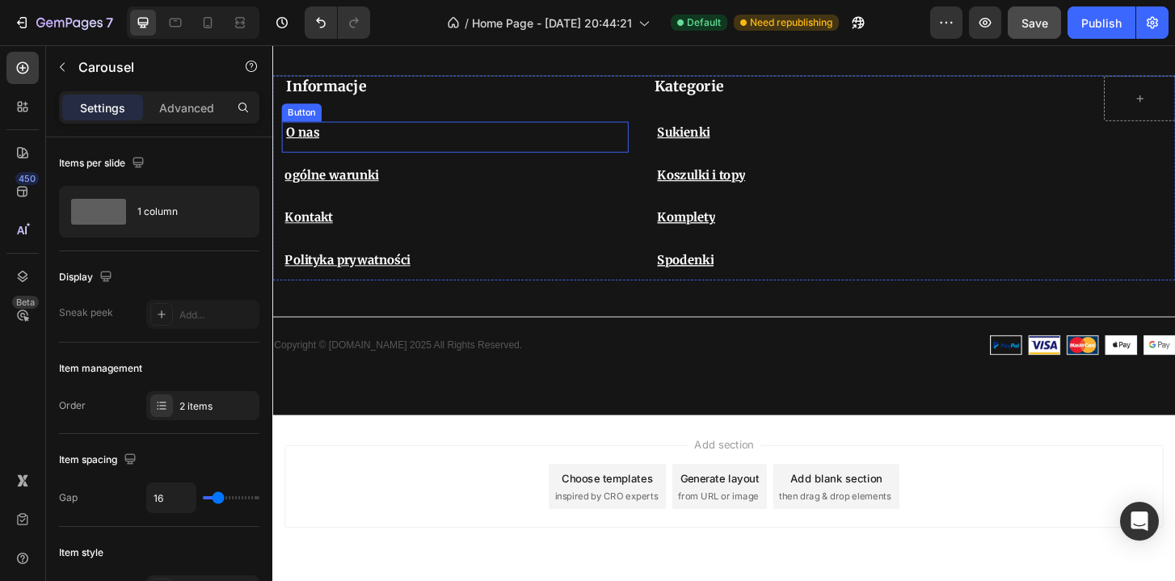
click at [348, 145] on div "O nas Button" at bounding box center [468, 144] width 373 height 33
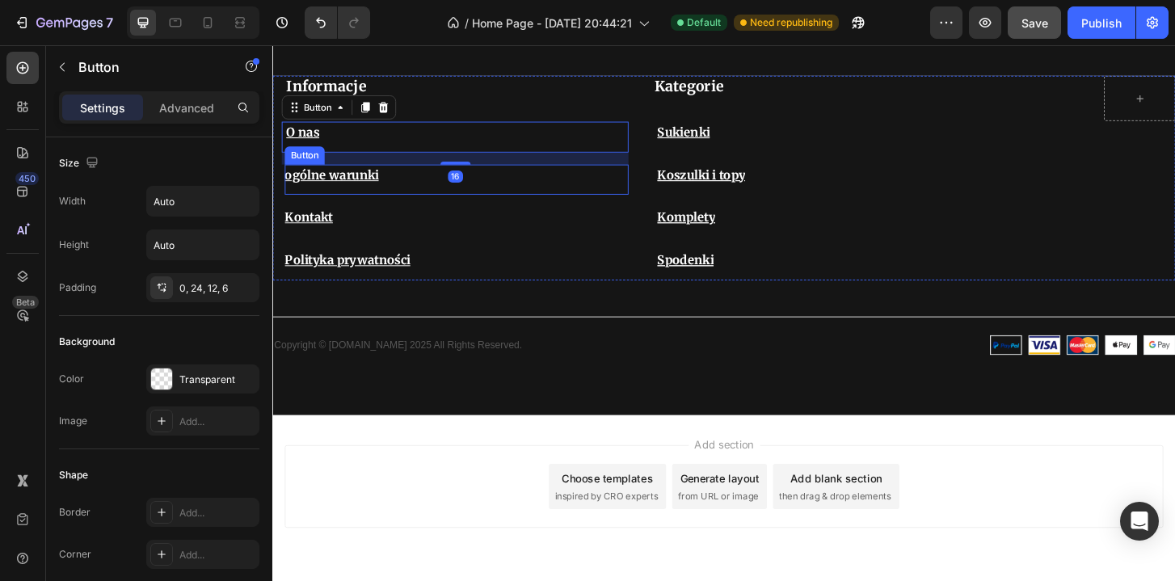
click at [423, 191] on div "ogólne warunki Button" at bounding box center [469, 190] width 369 height 33
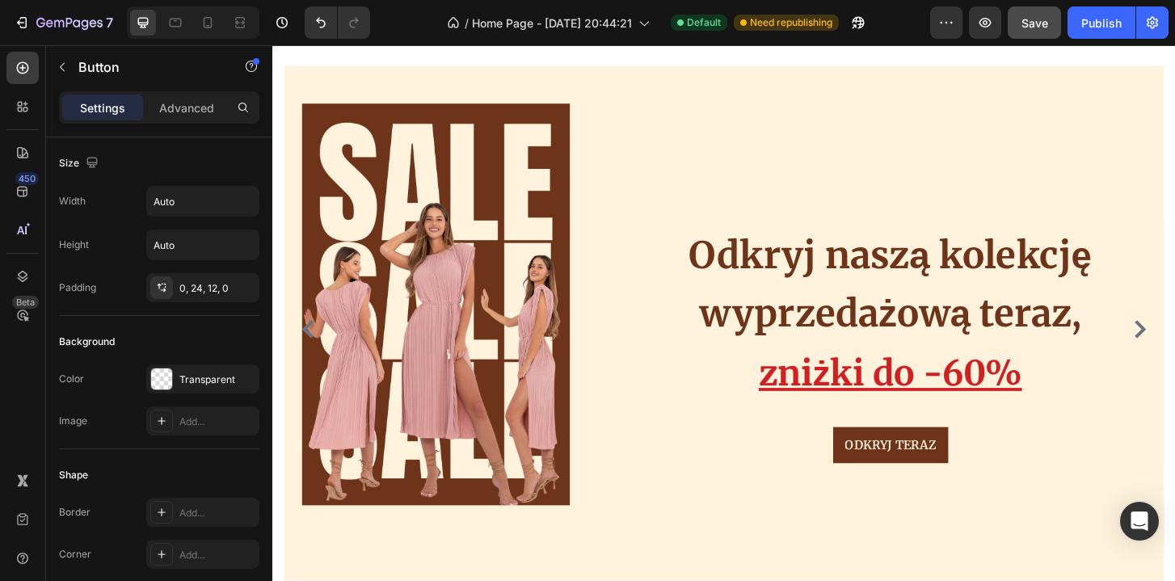
scroll to position [0, 0]
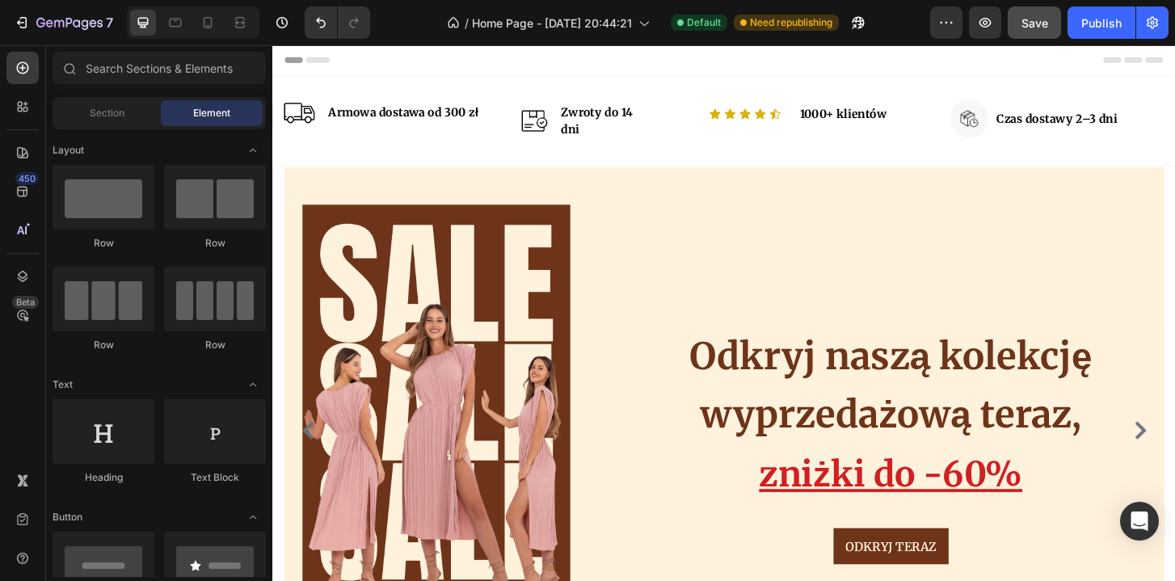
click at [325, 64] on span "Header" at bounding box center [321, 61] width 36 height 16
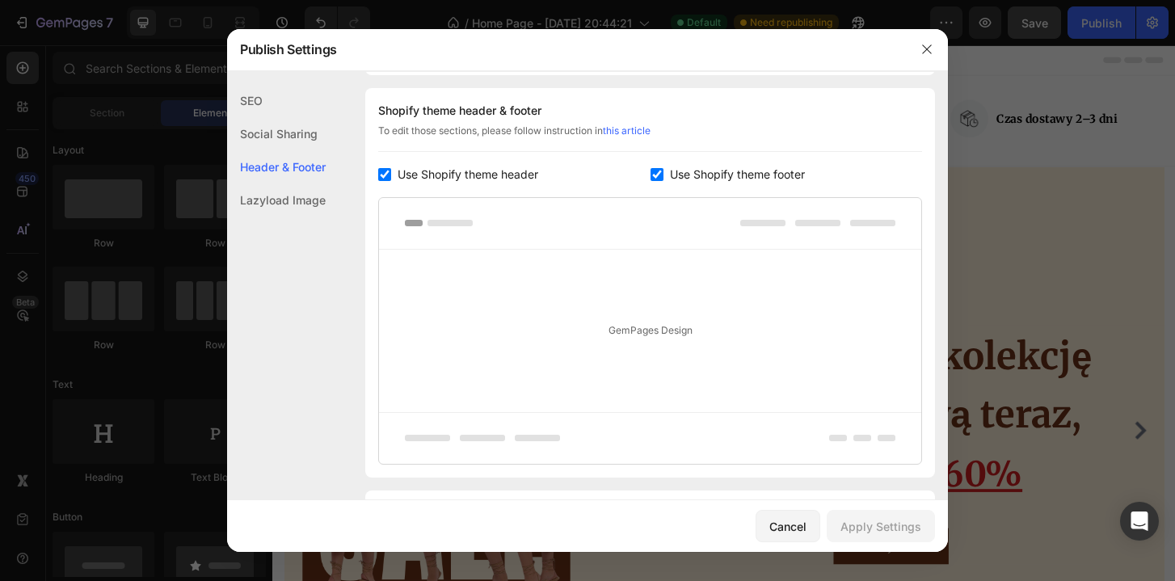
scroll to position [218, 0]
click at [663, 173] on label "Use Shopify theme footer" at bounding box center [733, 173] width 141 height 19
checkbox input "false"
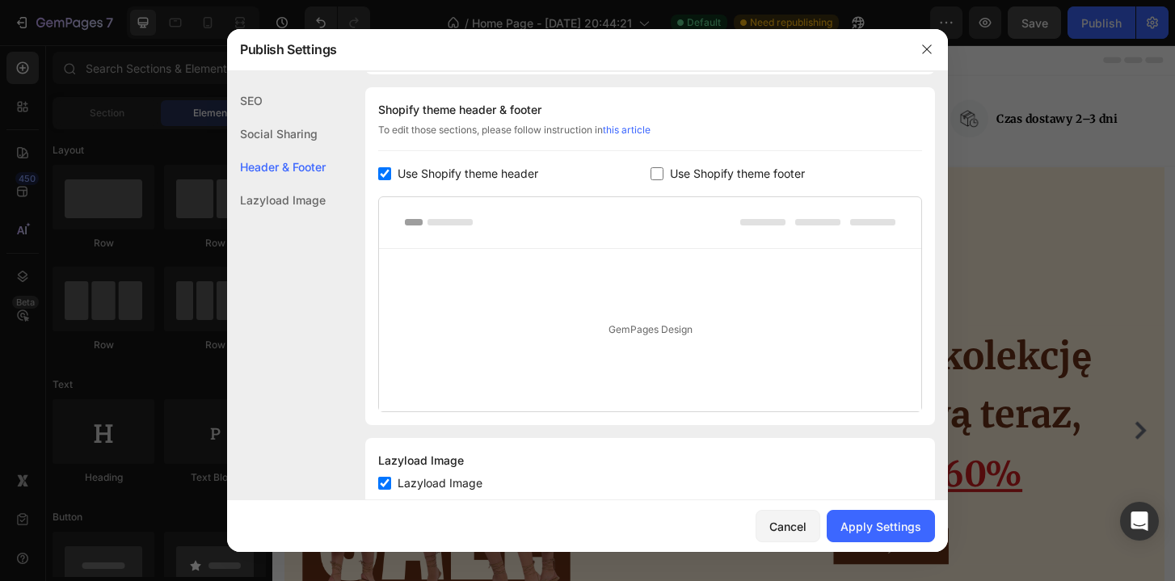
scroll to position [263, 0]
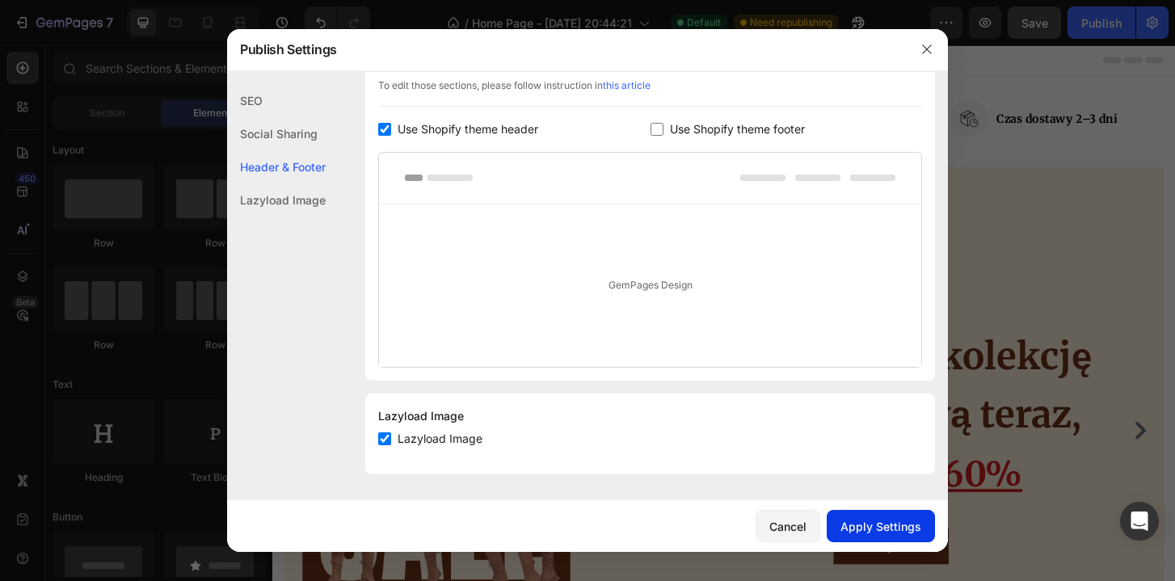
click at [908, 524] on div "Apply Settings" at bounding box center [880, 526] width 81 height 17
click at [922, 44] on icon "button" at bounding box center [926, 49] width 13 height 13
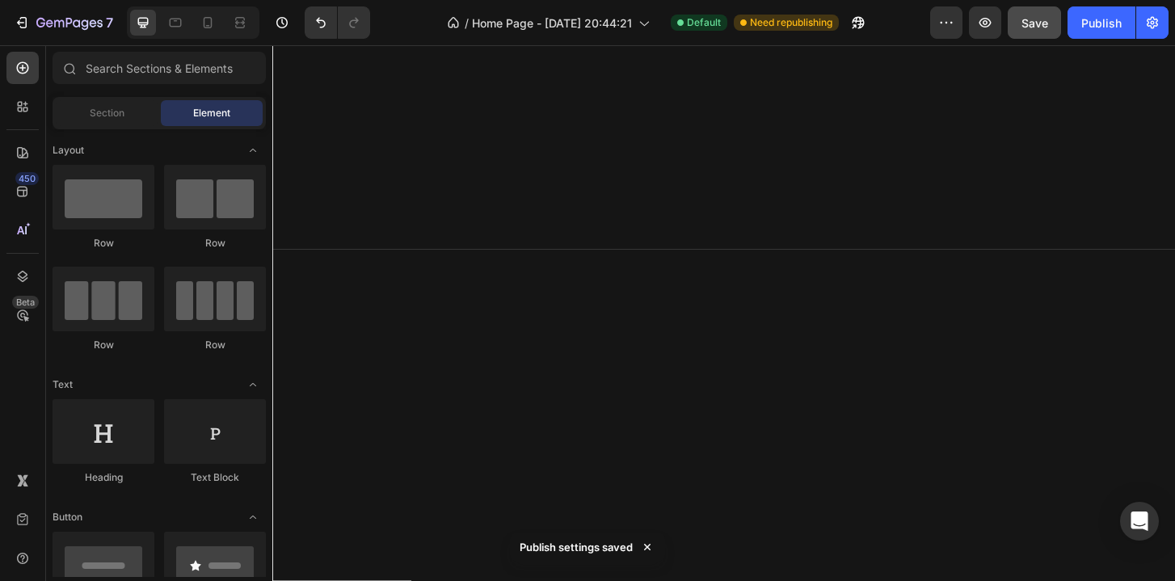
scroll to position [1893, 0]
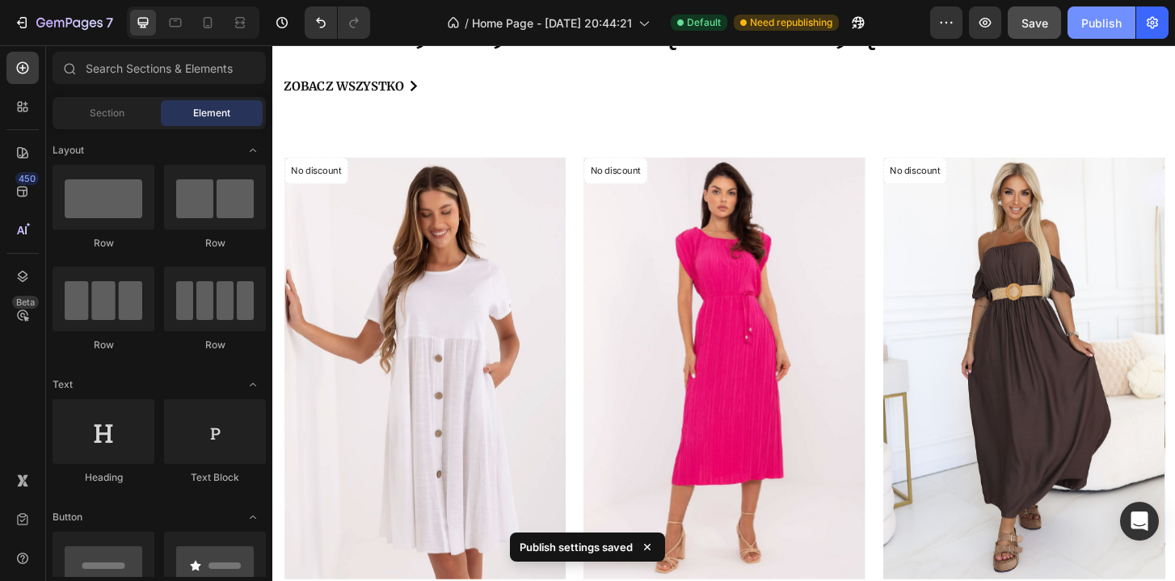
click at [1093, 11] on button "Publish" at bounding box center [1102, 22] width 68 height 32
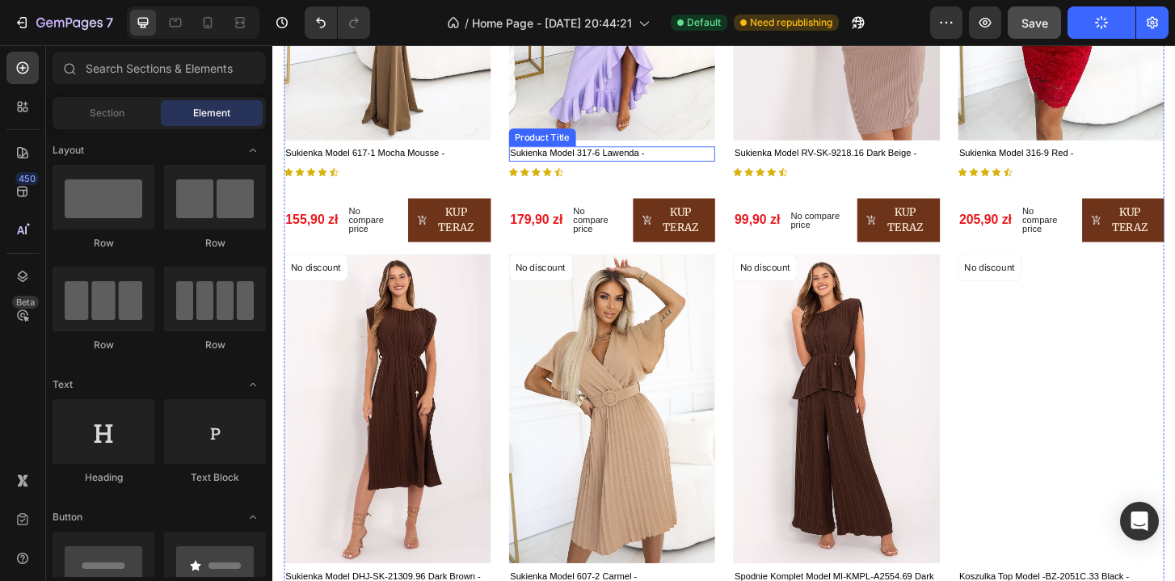
scroll to position [1042, 0]
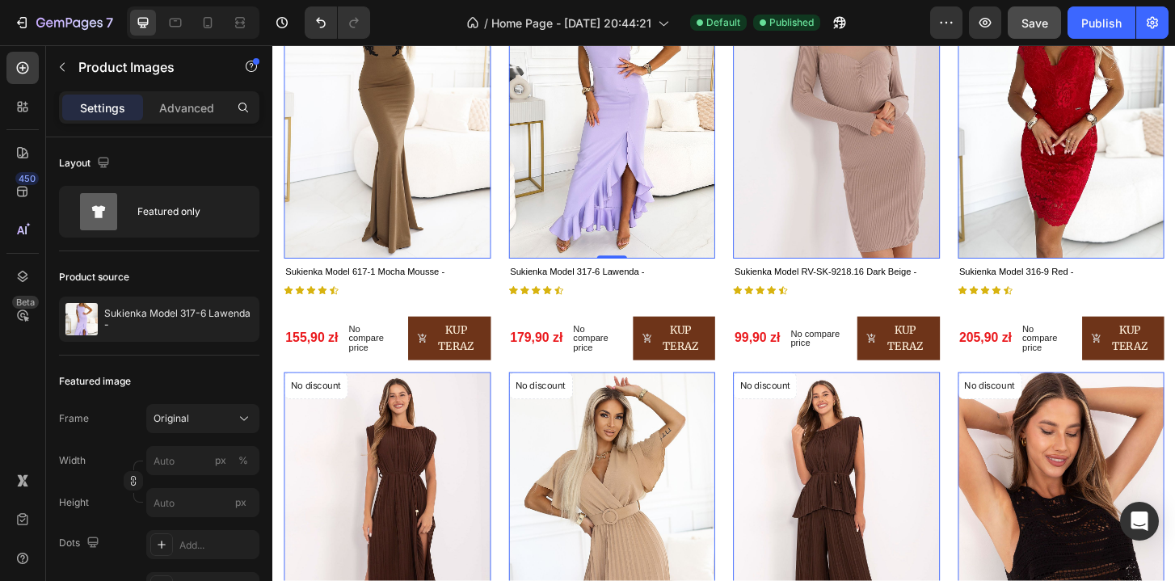
scroll to position [417, 0]
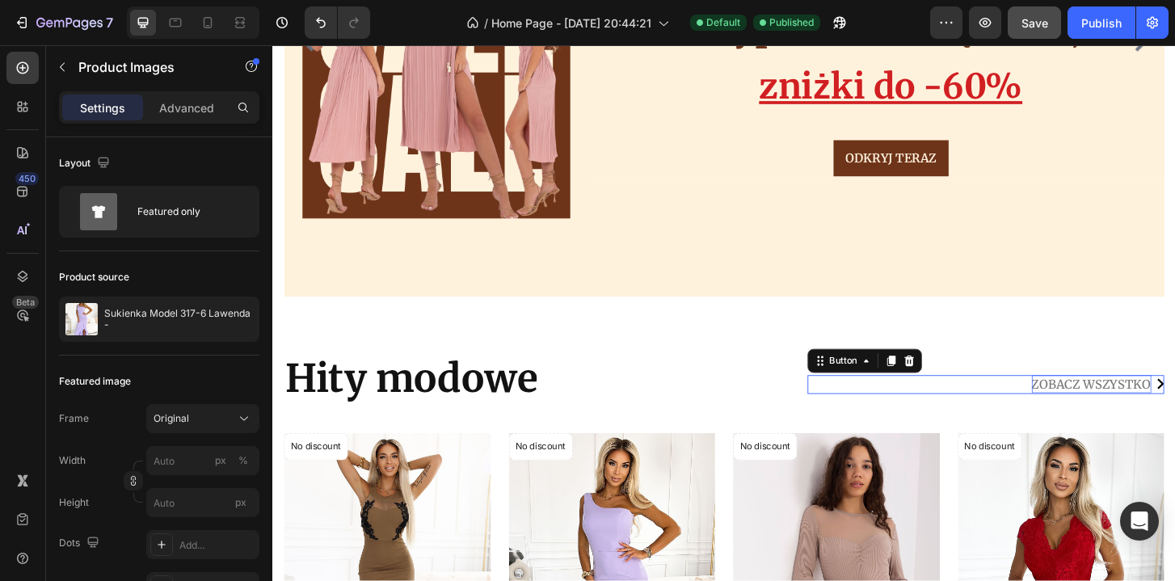
click at [1160, 403] on p "Zobacz wszystko" at bounding box center [1152, 409] width 128 height 19
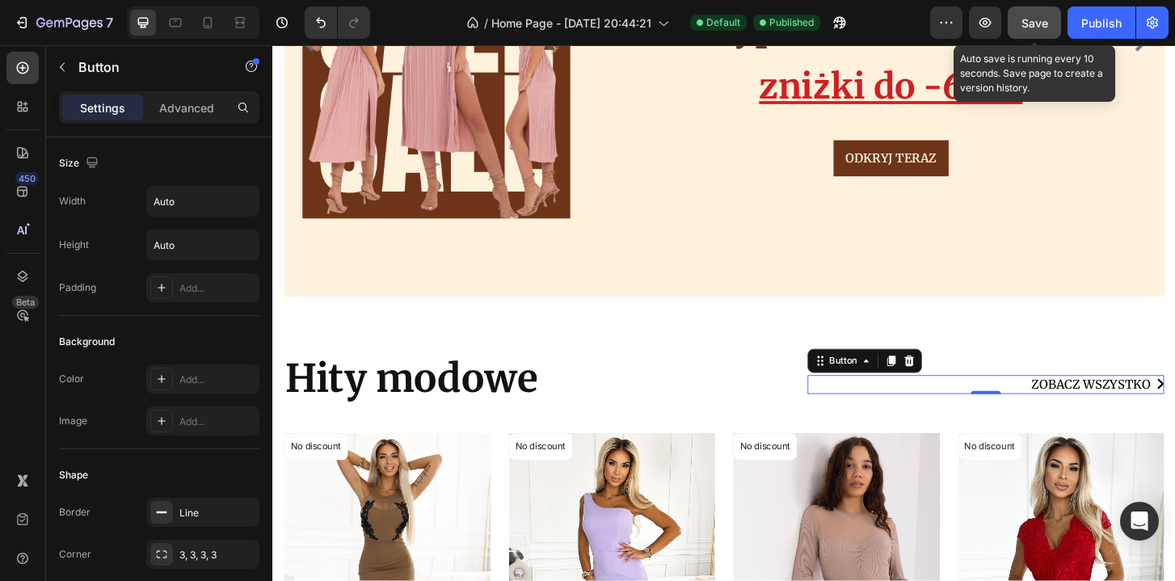
click at [1035, 23] on span "Save" at bounding box center [1034, 23] width 27 height 14
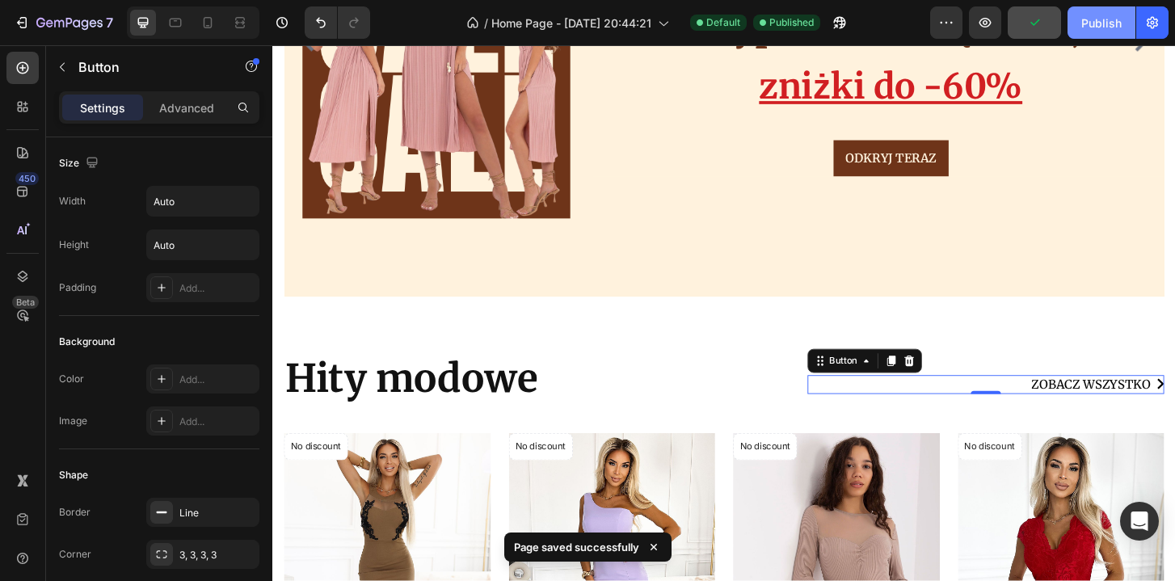
click at [1098, 23] on div "Publish" at bounding box center [1101, 23] width 40 height 17
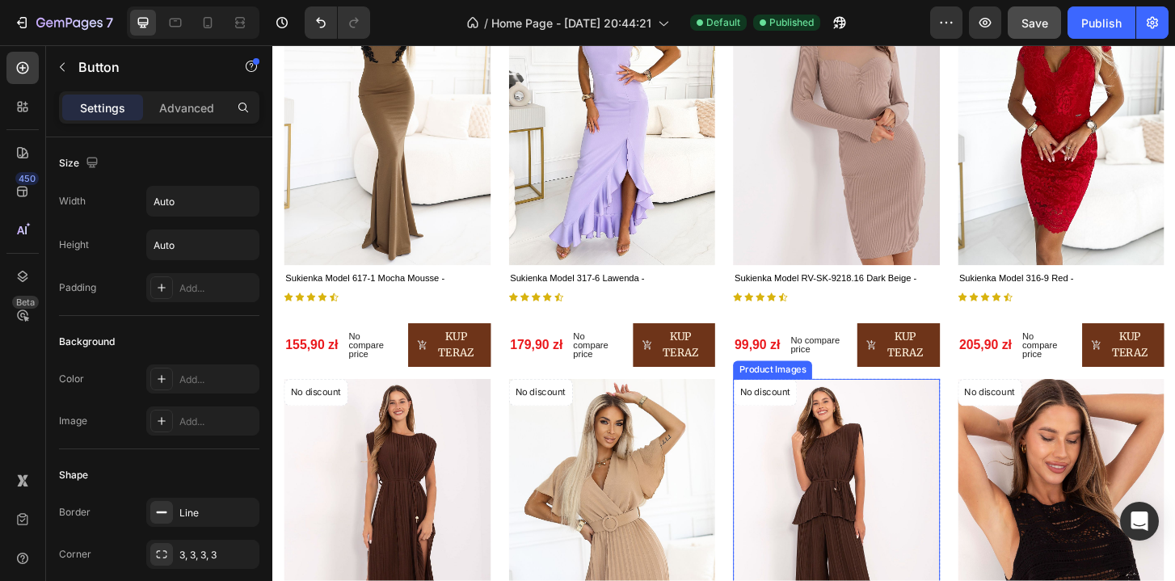
scroll to position [674, 0]
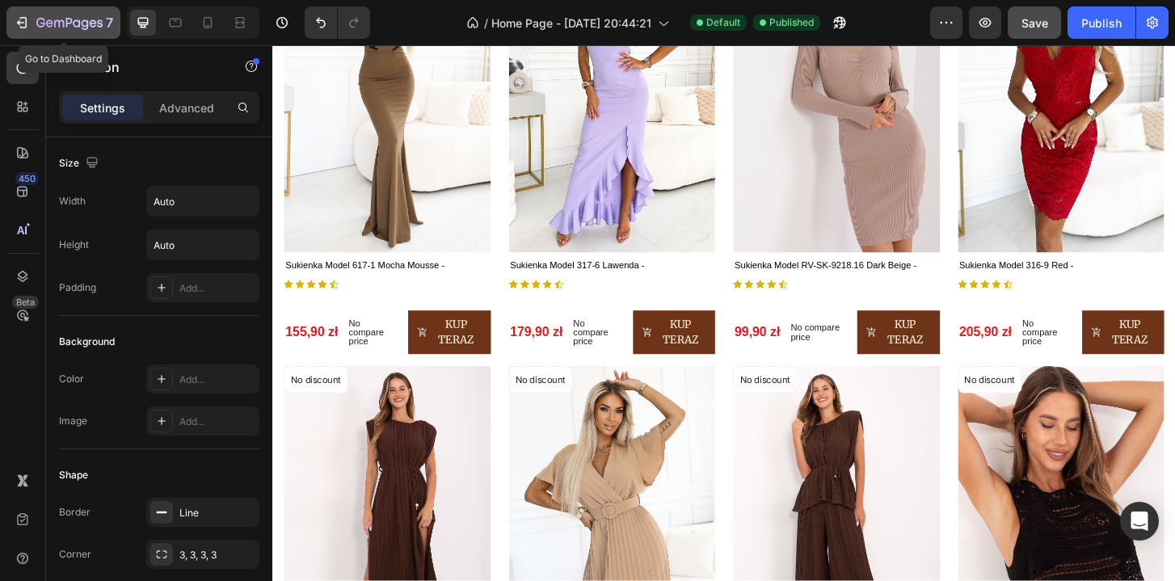
click at [45, 35] on button "7" at bounding box center [63, 22] width 114 height 32
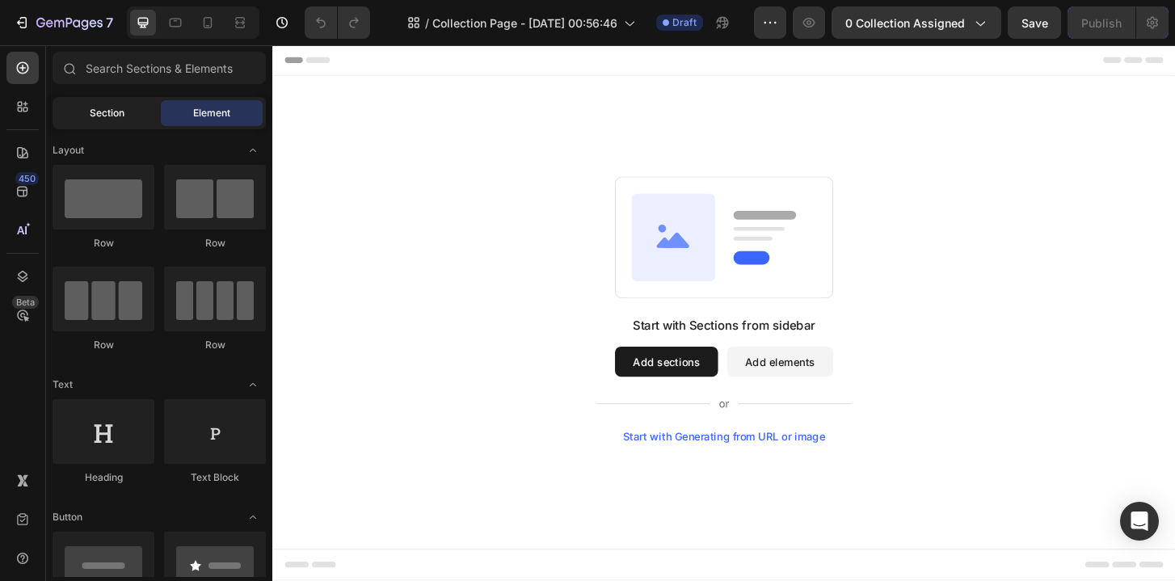
click at [117, 107] on span "Section" at bounding box center [107, 113] width 35 height 15
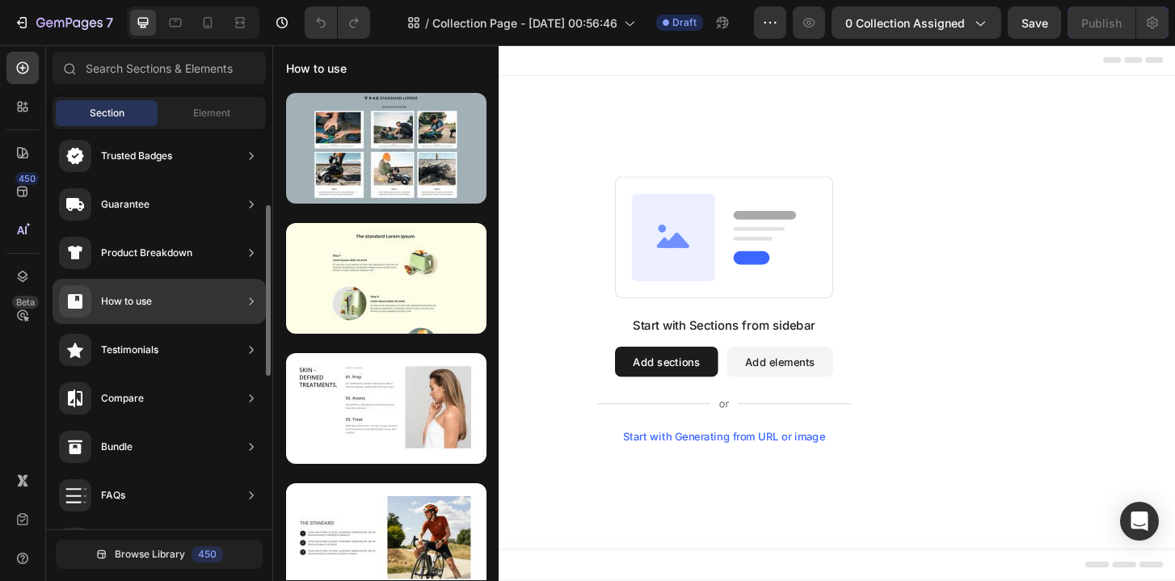
scroll to position [172, 0]
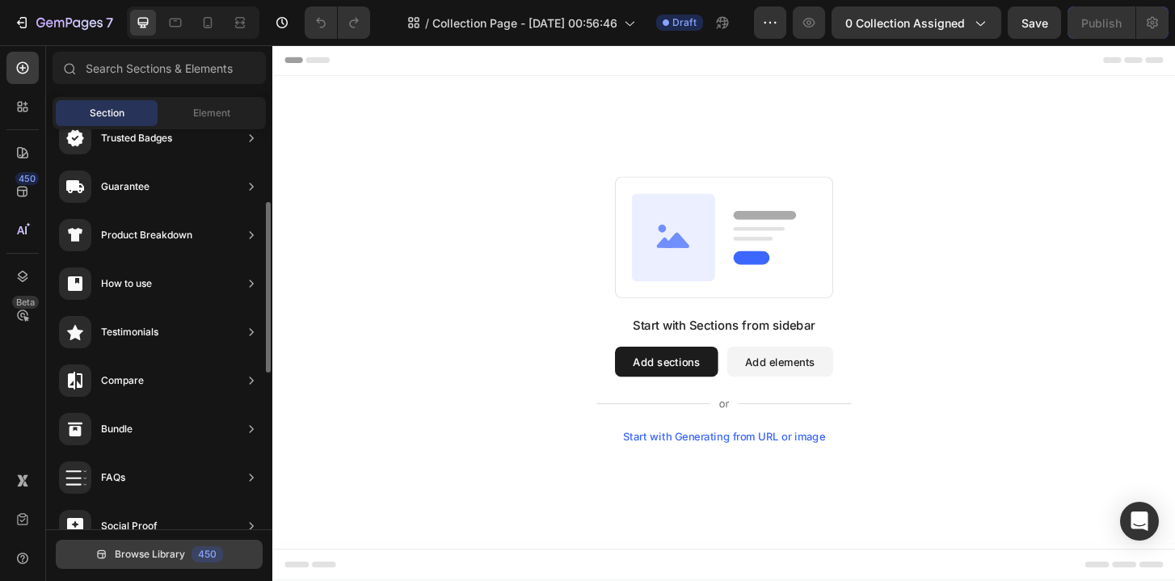
click at [150, 540] on button "Browse Library 450" at bounding box center [159, 554] width 207 height 29
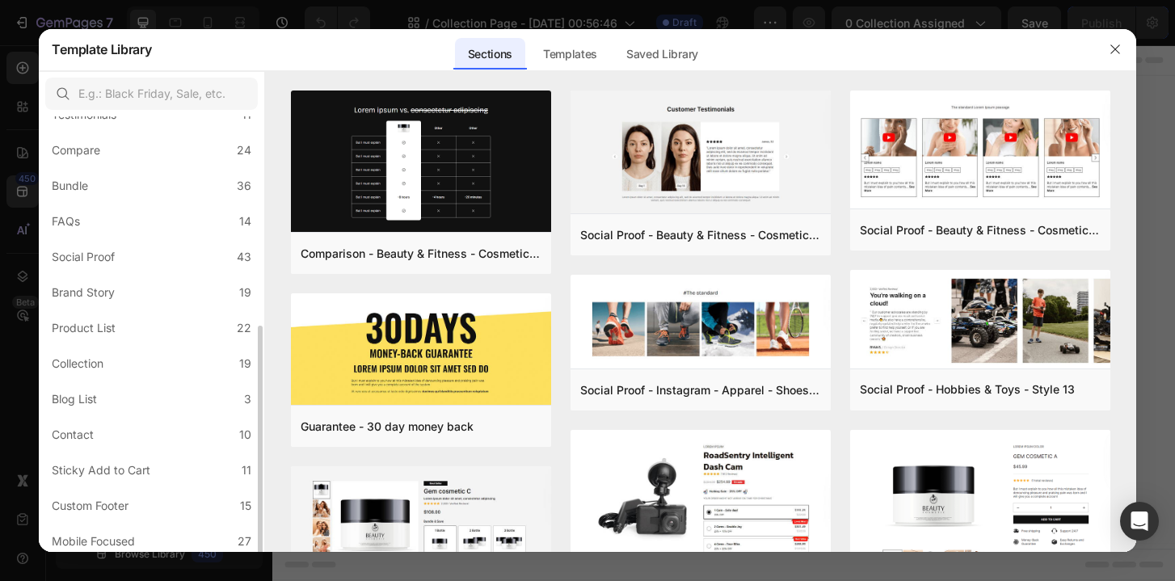
scroll to position [356, 0]
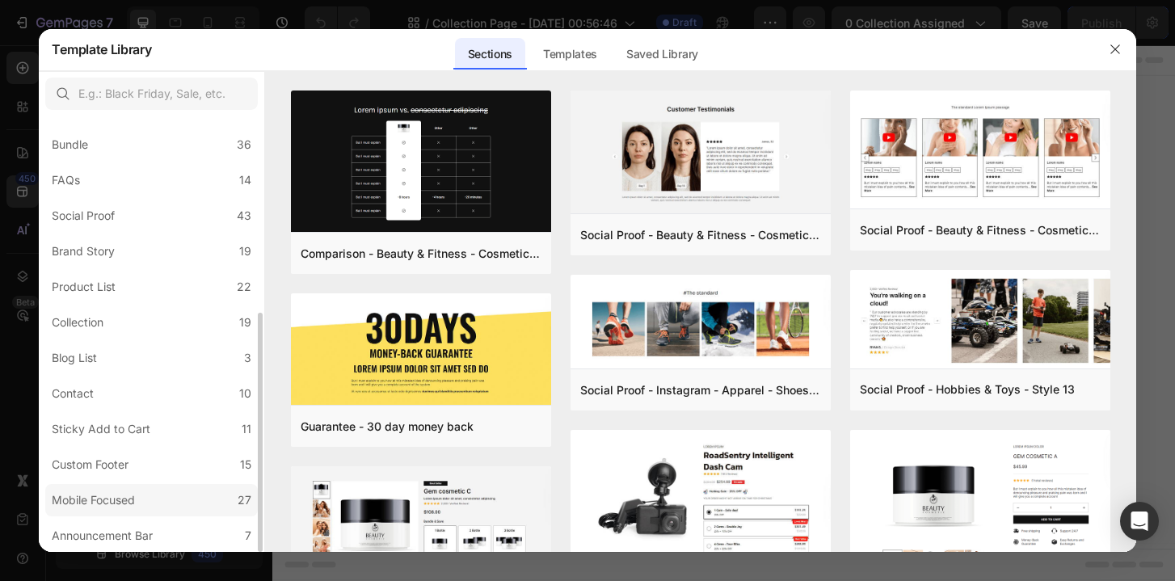
click at [201, 491] on label "Mobile Focused 27" at bounding box center [151, 500] width 213 height 32
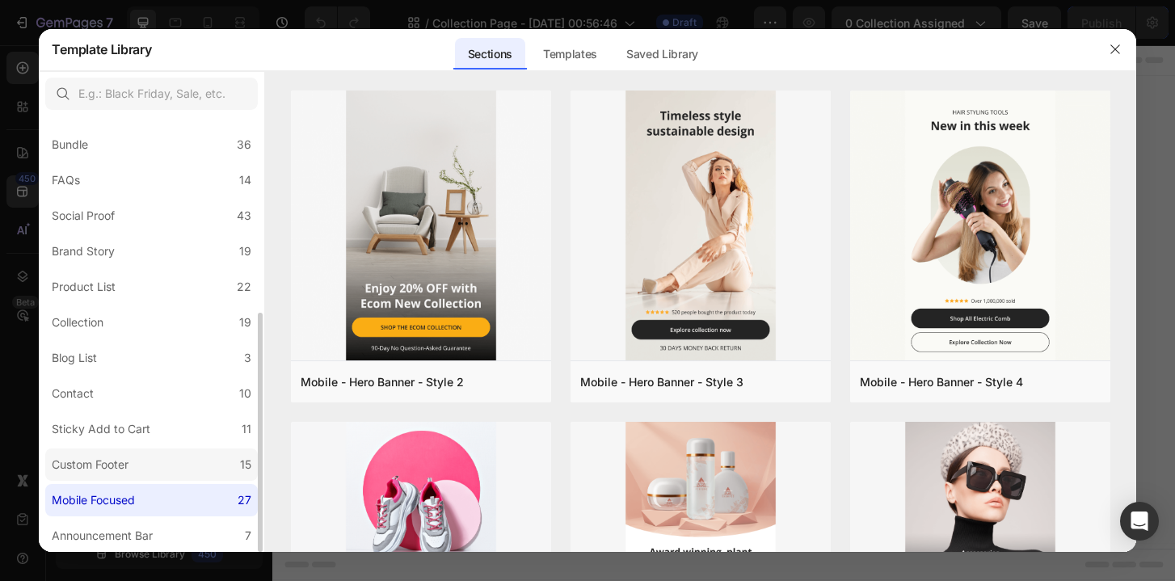
click at [177, 467] on label "Custom Footer 15" at bounding box center [151, 465] width 213 height 32
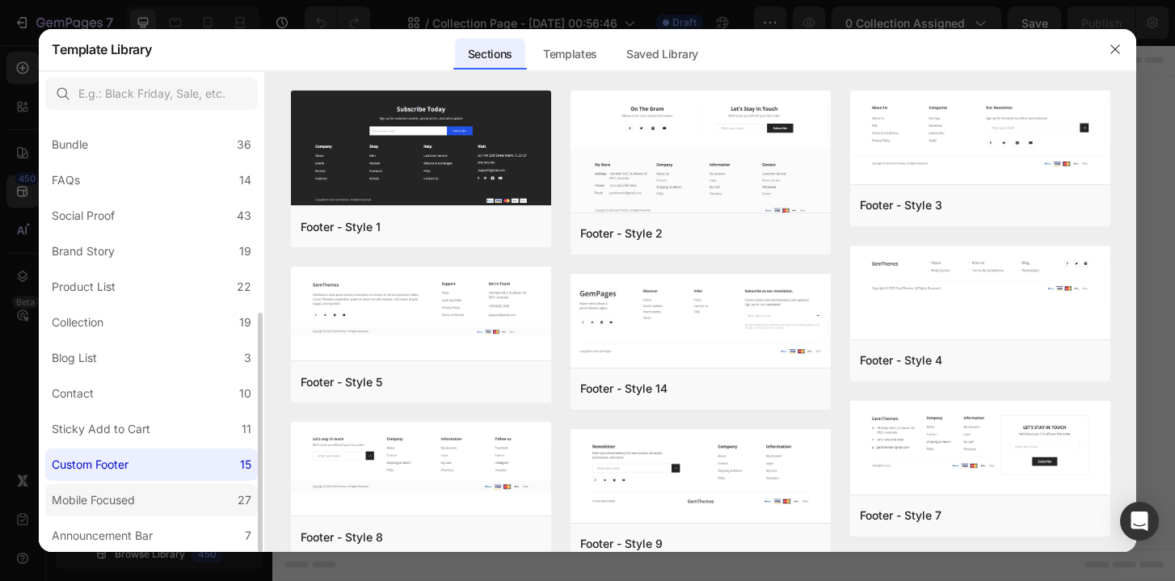
click at [179, 503] on label "Mobile Focused 27" at bounding box center [151, 500] width 213 height 32
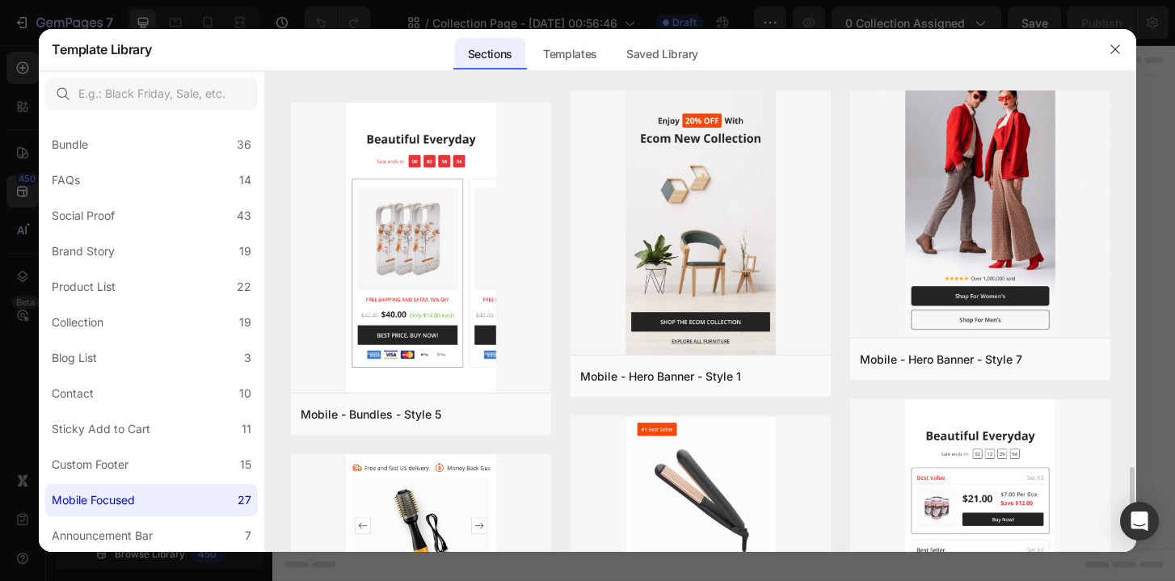
scroll to position [2736, 0]
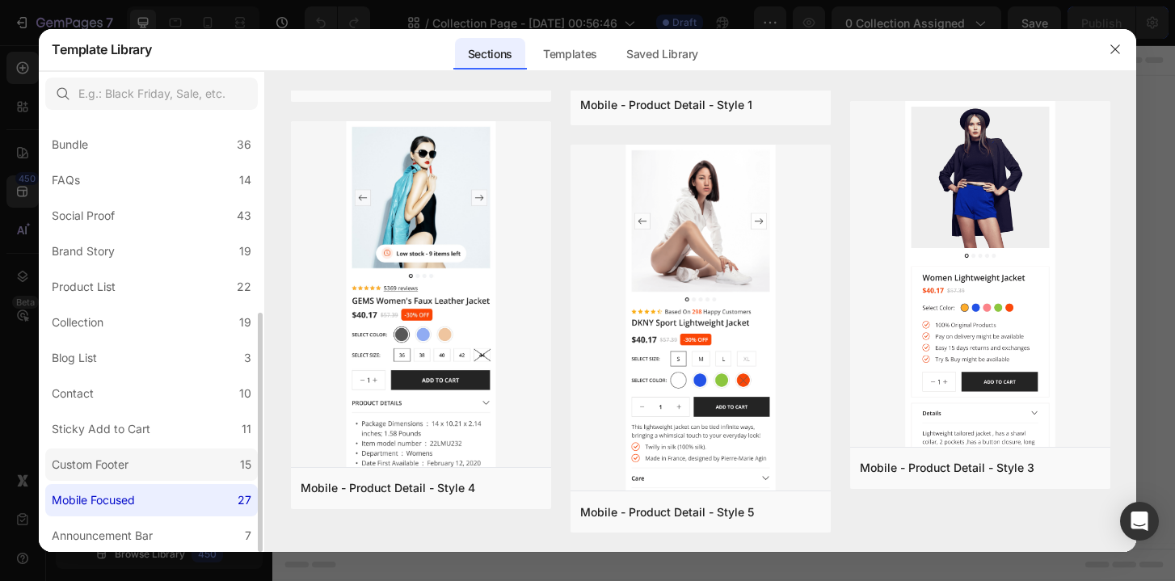
click at [161, 450] on label "Custom Footer 15" at bounding box center [151, 465] width 213 height 32
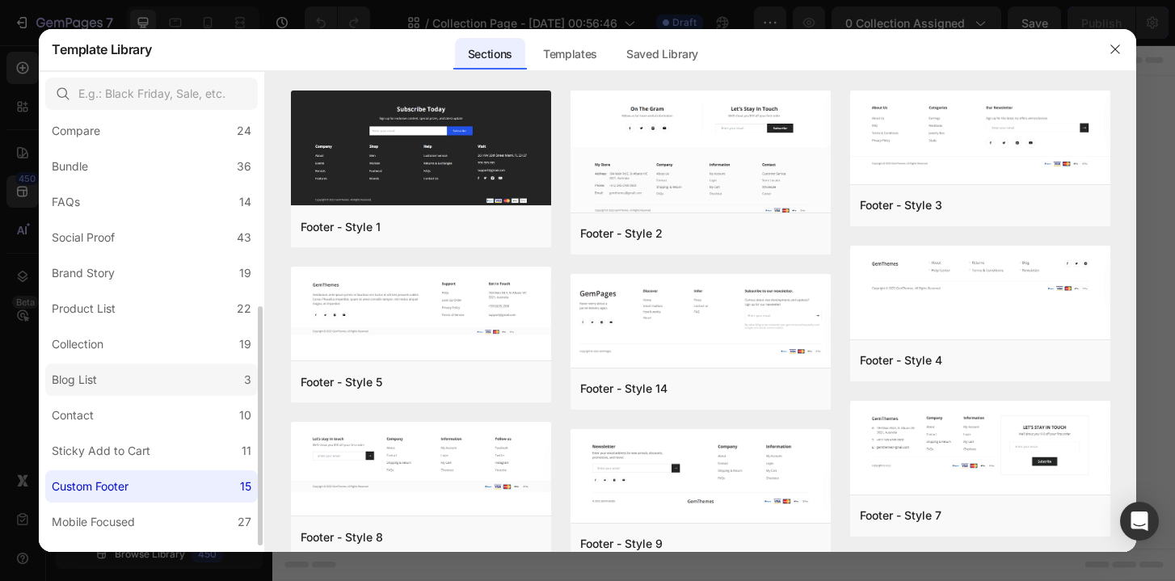
scroll to position [325, 0]
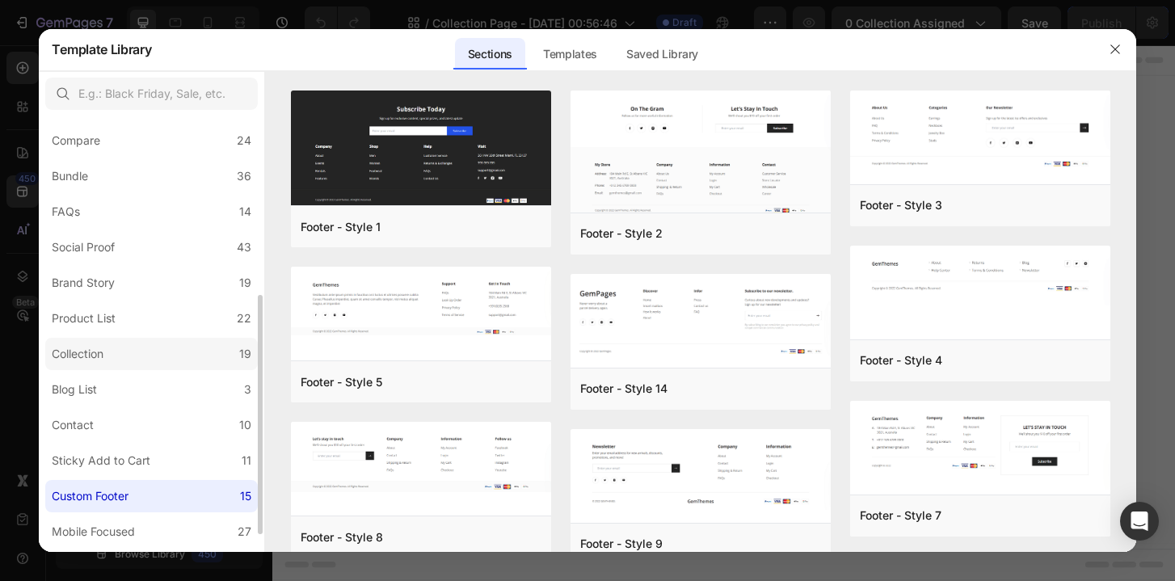
click at [148, 359] on label "Collection 19" at bounding box center [151, 354] width 213 height 32
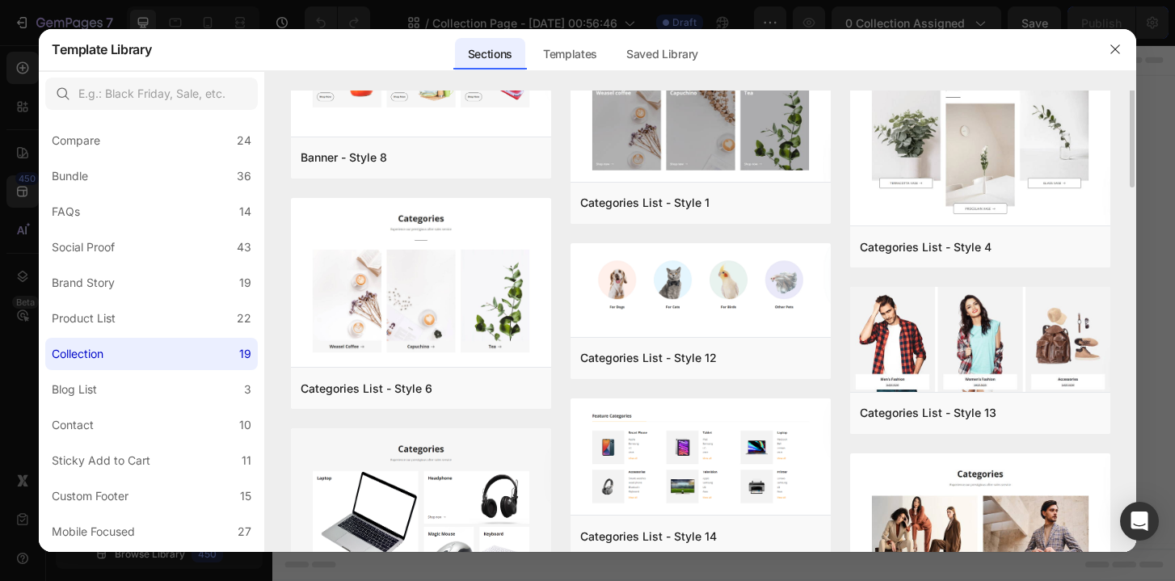
scroll to position [0, 0]
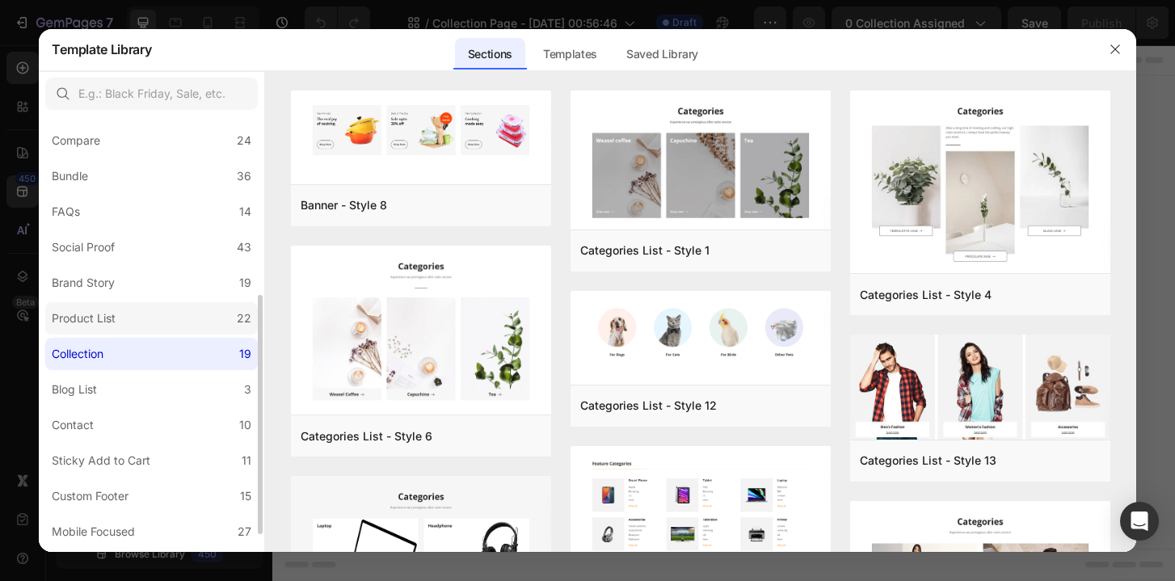
click at [195, 313] on label "Product List 22" at bounding box center [151, 318] width 213 height 32
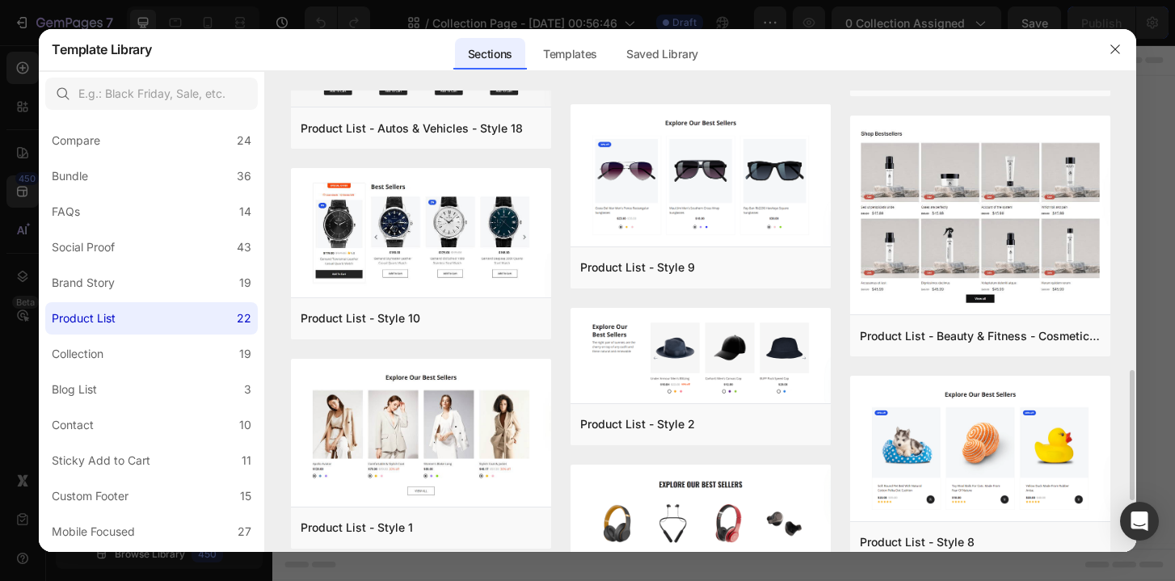
scroll to position [1002, 0]
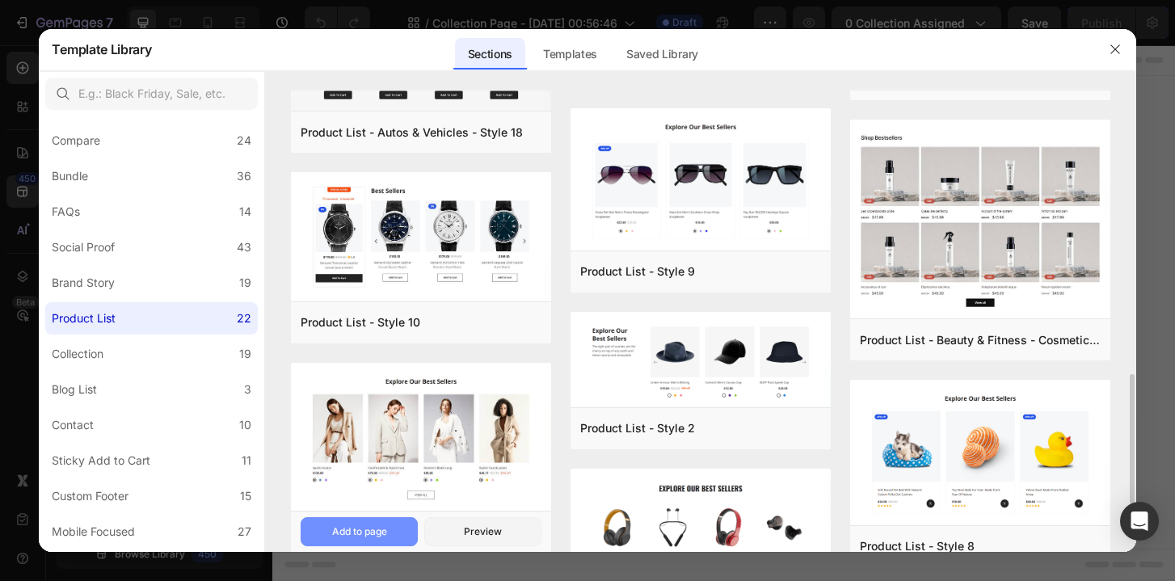
click at [380, 520] on button "Add to page" at bounding box center [359, 531] width 117 height 29
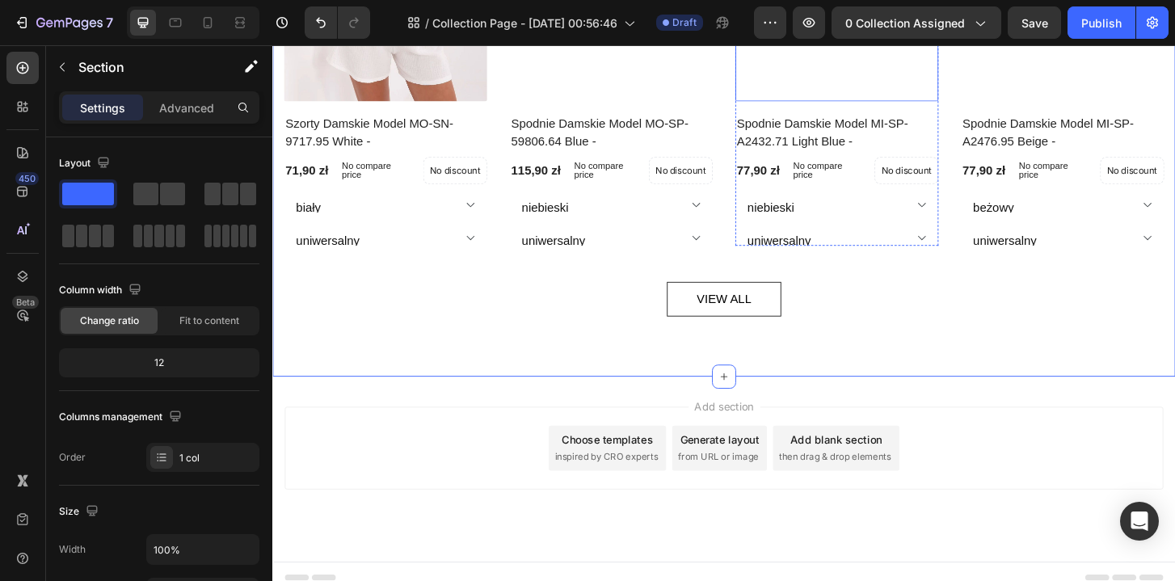
scroll to position [444, 0]
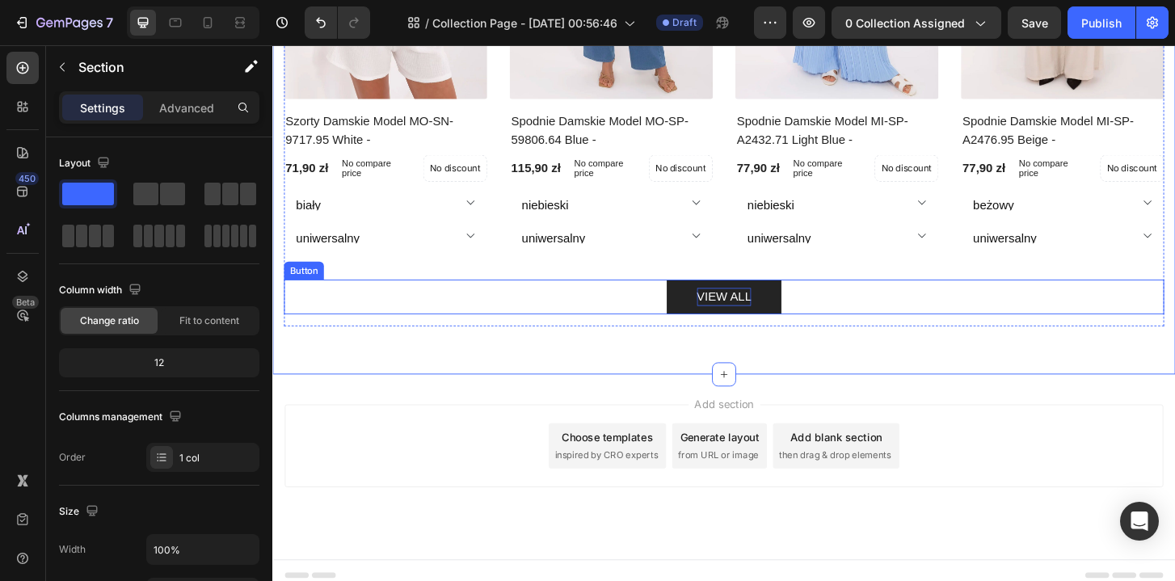
click at [767, 314] on div "VIEW ALL" at bounding box center [757, 315] width 59 height 19
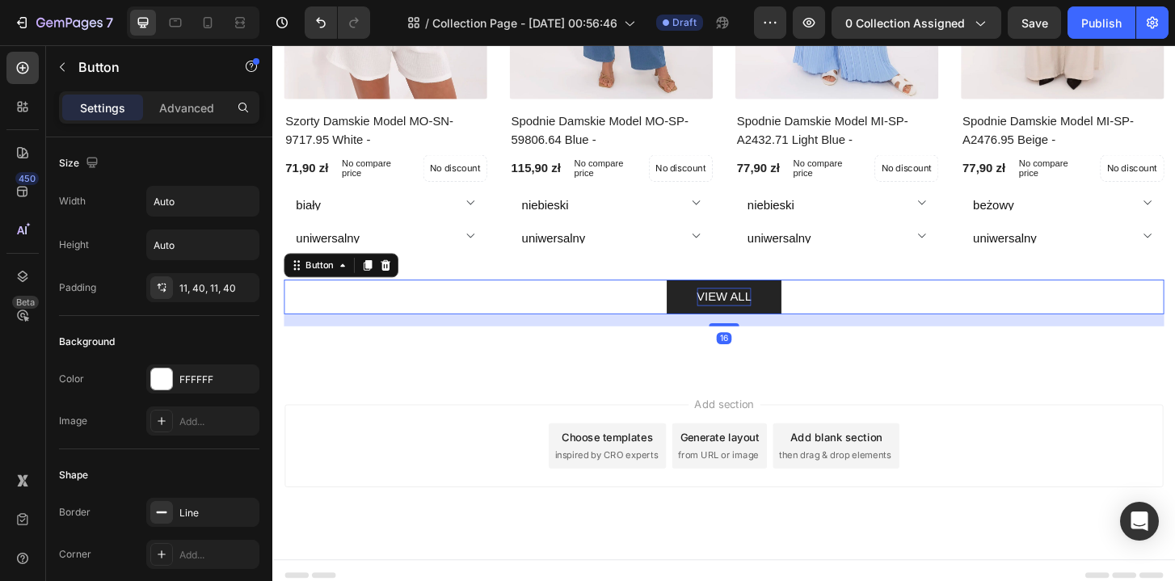
click at [748, 324] on div "VIEW ALL" at bounding box center [757, 315] width 59 height 19
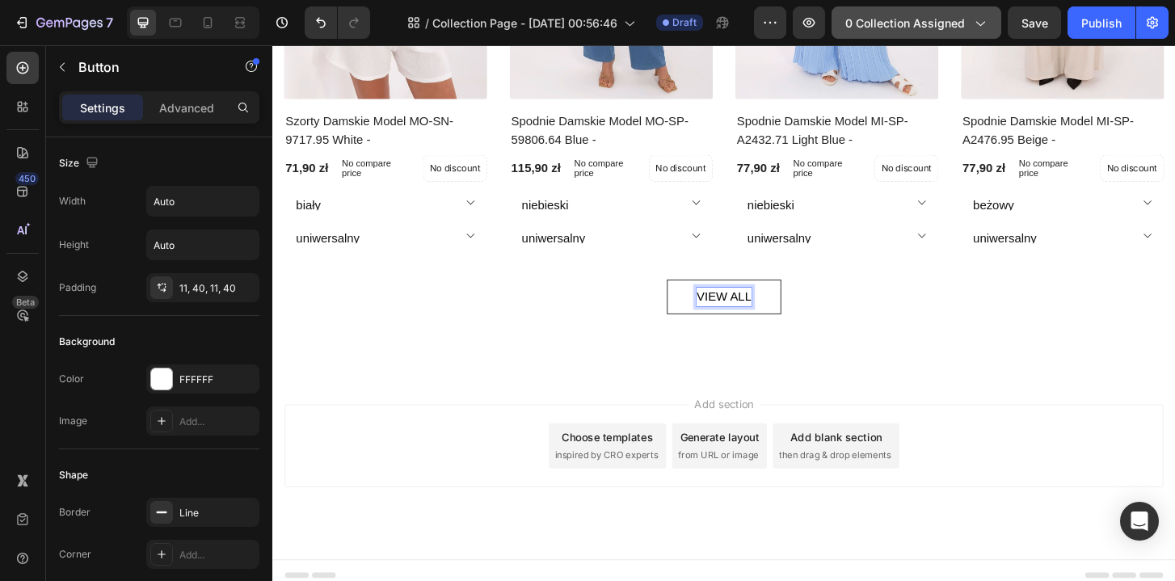
click at [919, 31] on span "0 collection assigned" at bounding box center [905, 23] width 120 height 17
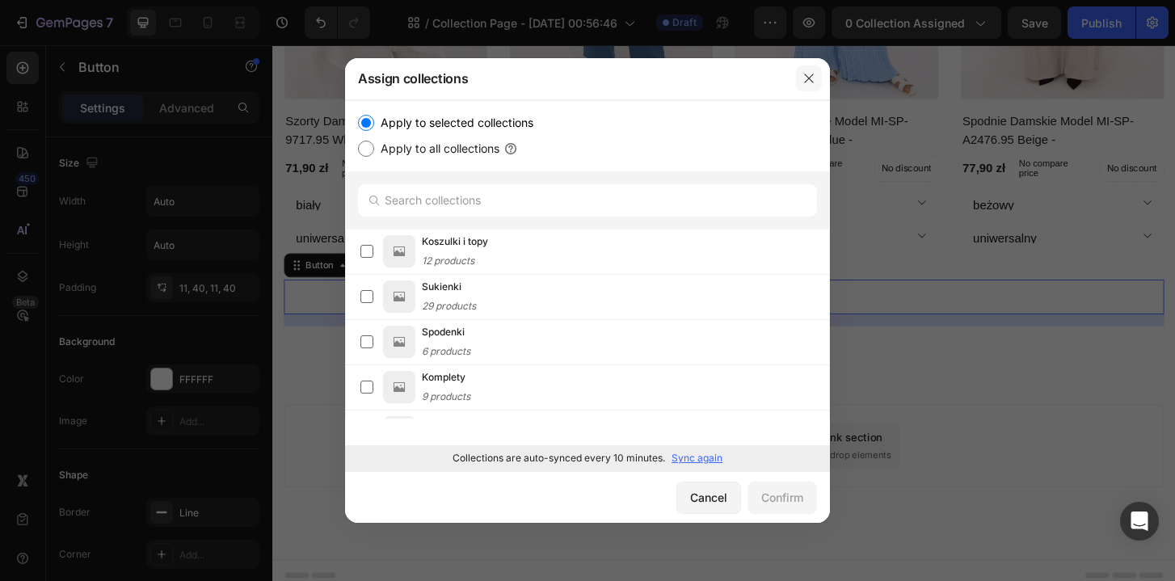
click at [810, 74] on icon "button" at bounding box center [808, 78] width 13 height 13
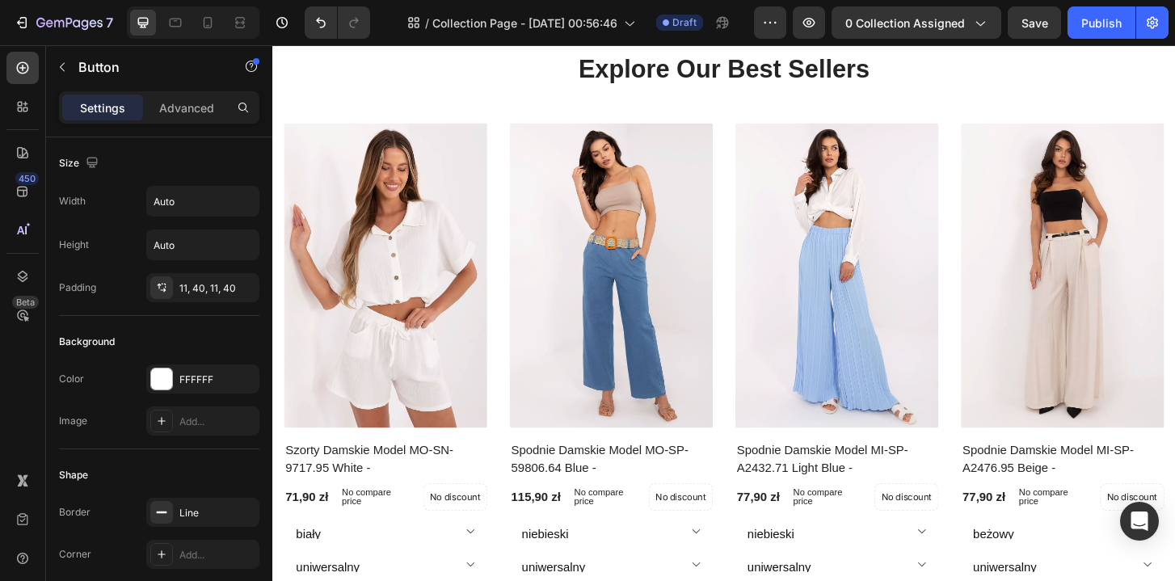
scroll to position [176, 0]
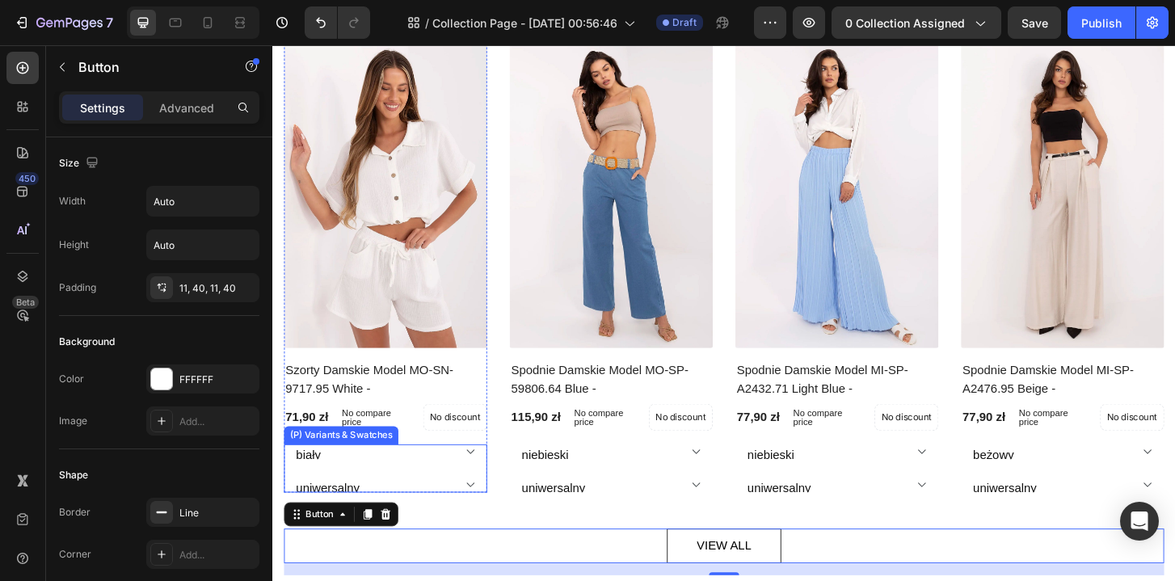
click at [470, 488] on select "biały beżowy beżowy 2 brązowy zielony czarny" at bounding box center [393, 482] width 218 height 16
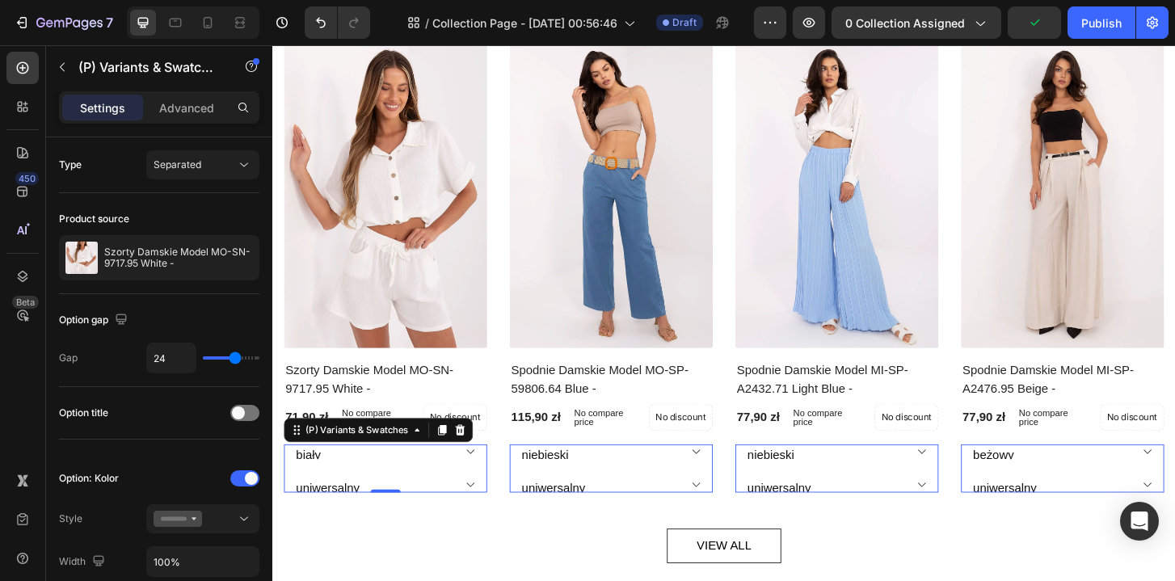
click at [284, 474] on select "biały beżowy beżowy 2 brązowy zielony czarny" at bounding box center [393, 482] width 218 height 16
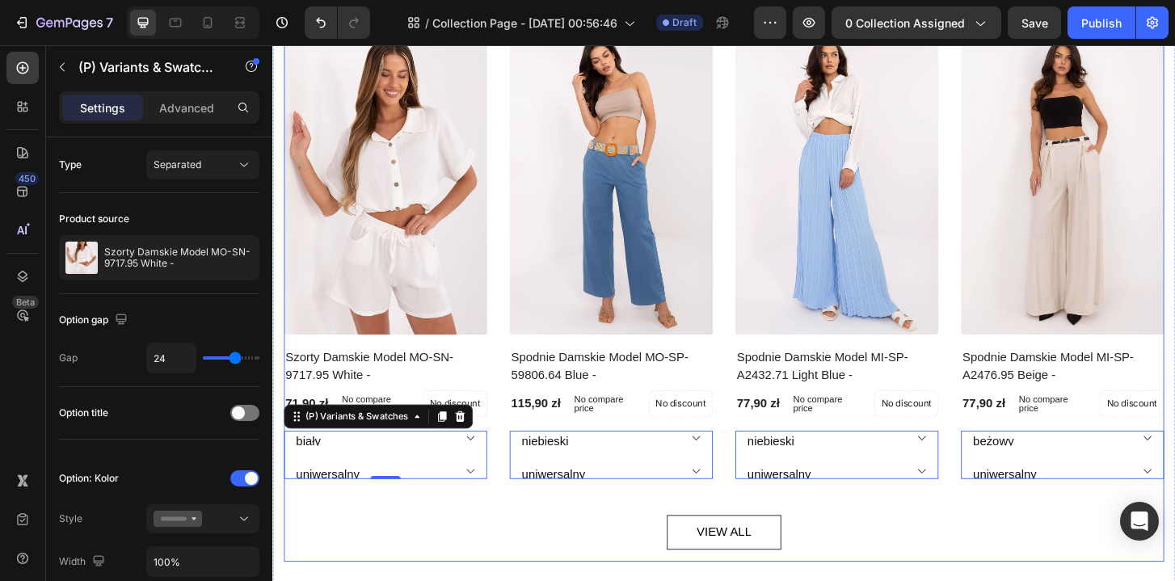
scroll to position [293, 0]
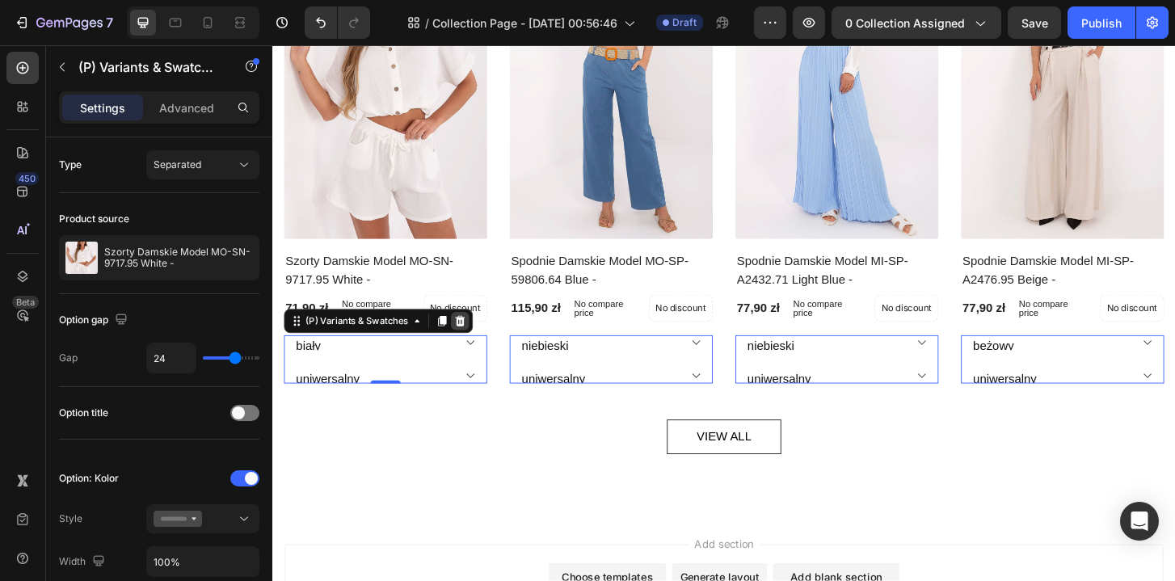
click at [478, 347] on icon at bounding box center [473, 341] width 13 height 13
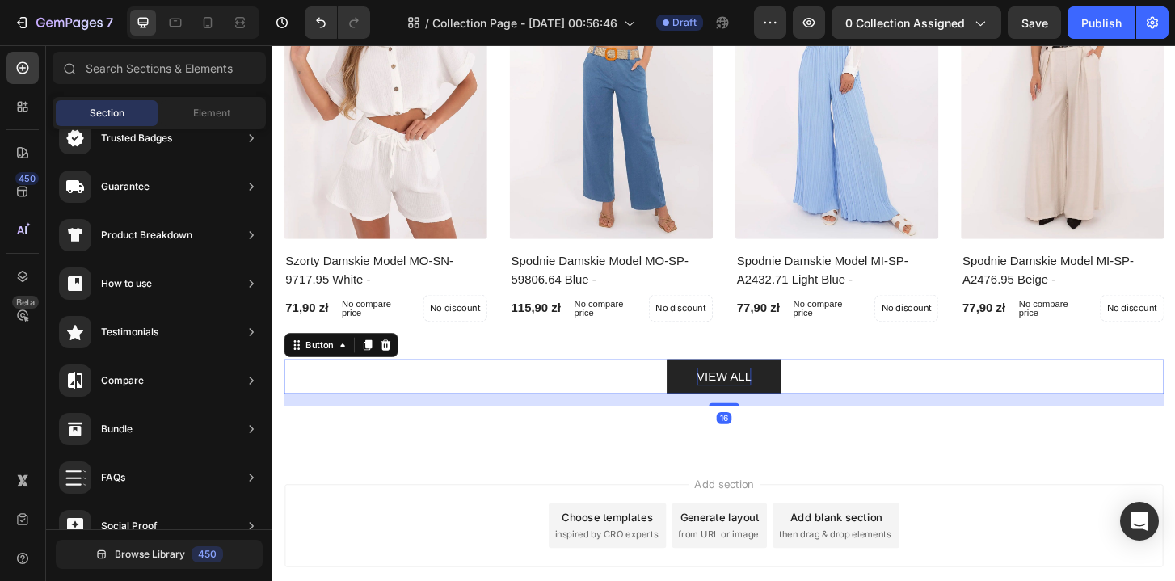
click at [756, 409] on p "VIEW ALL" at bounding box center [757, 401] width 59 height 19
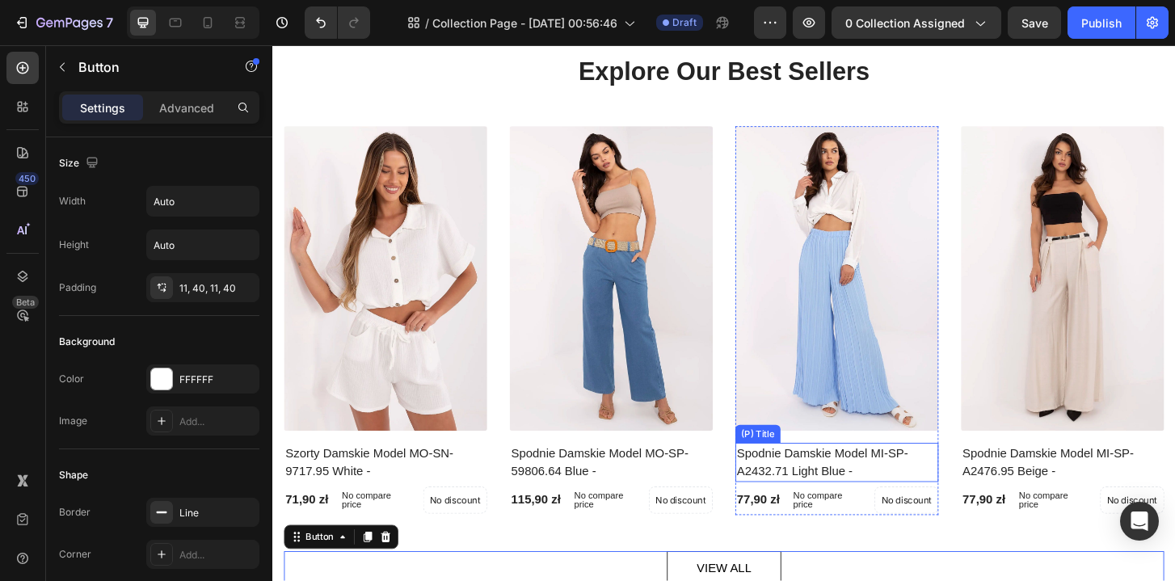
scroll to position [0, 0]
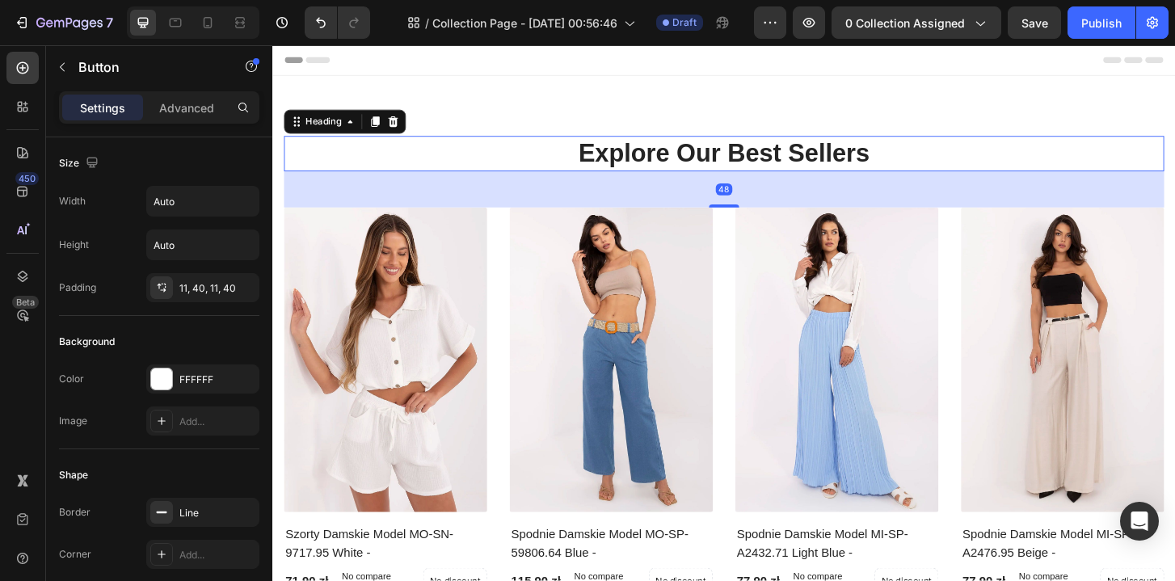
click at [744, 163] on p "Explore Our Best Sellers" at bounding box center [757, 162] width 942 height 35
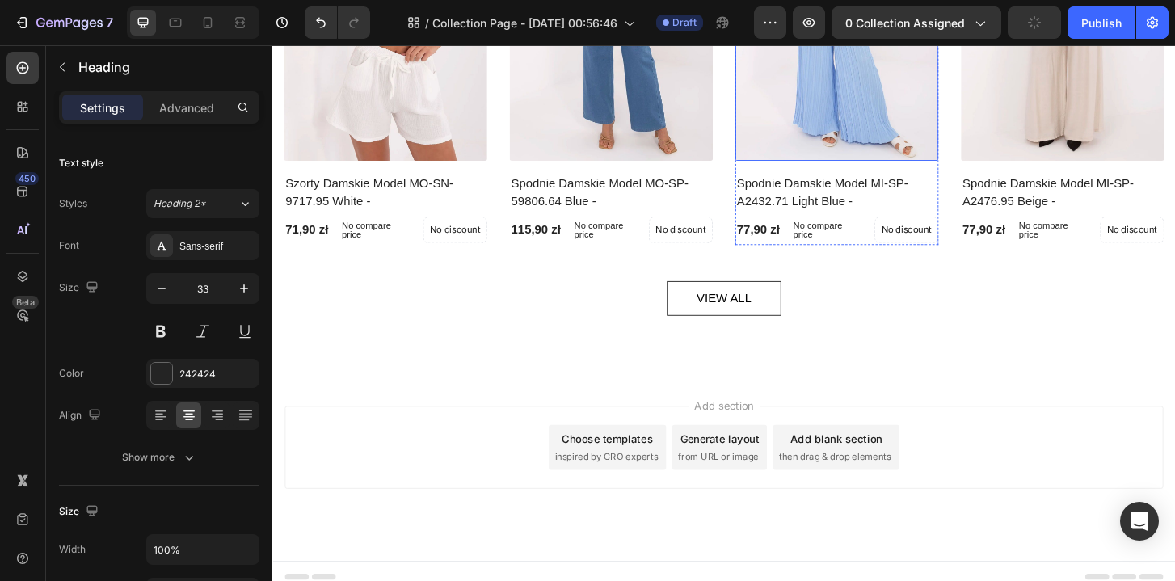
scroll to position [390, 0]
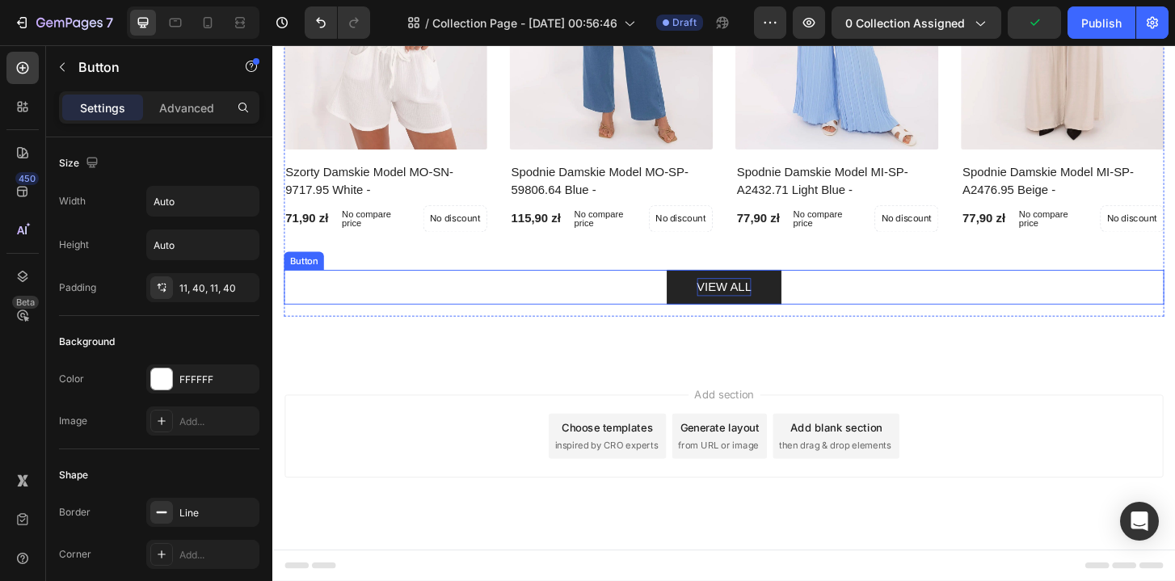
click at [764, 302] on p "VIEW ALL" at bounding box center [757, 305] width 59 height 19
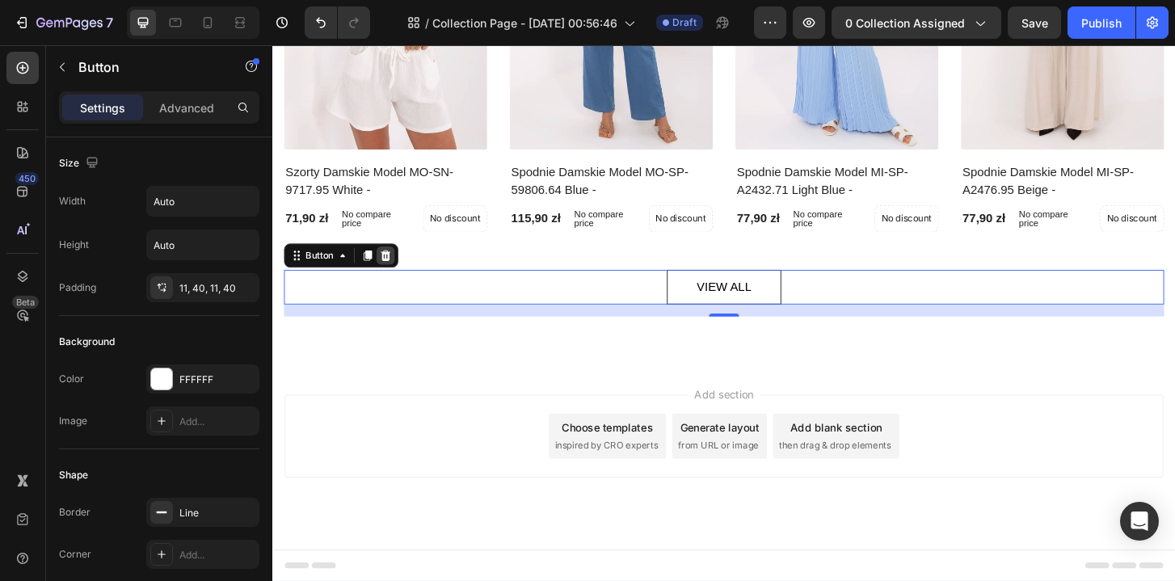
click at [398, 271] on icon at bounding box center [393, 271] width 13 height 13
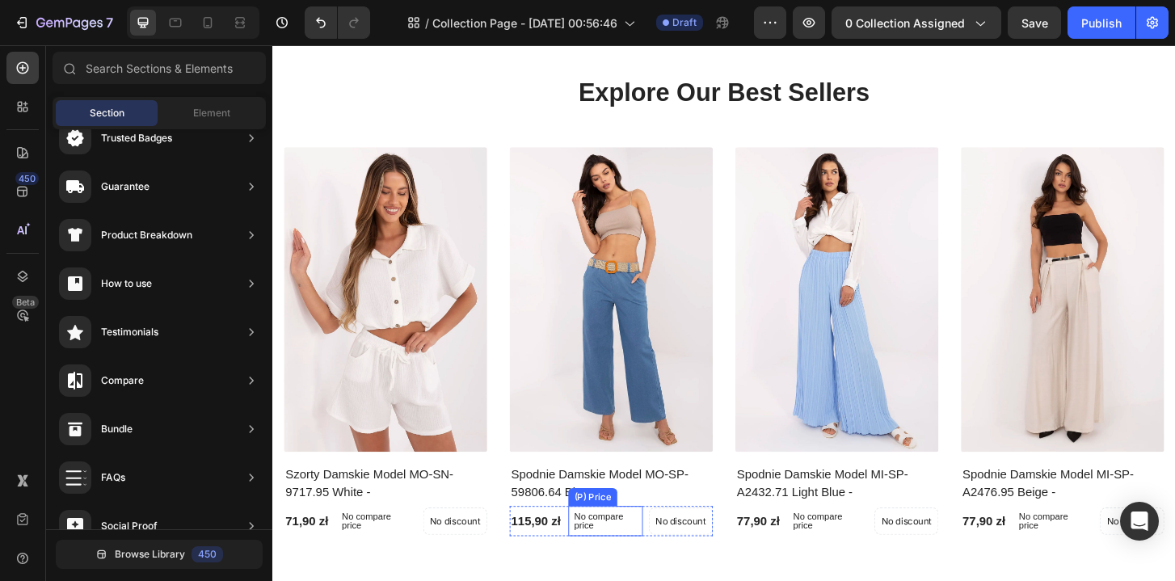
scroll to position [0, 0]
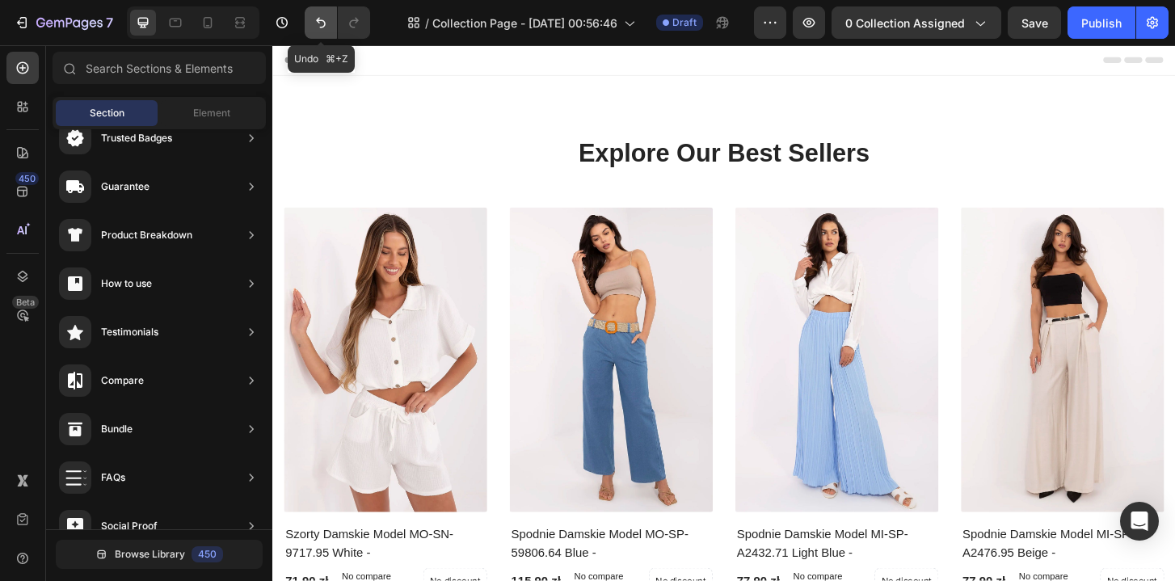
click at [309, 30] on button "Undo/Redo" at bounding box center [321, 22] width 32 height 32
click at [310, 30] on button "Undo/Redo" at bounding box center [321, 22] width 32 height 32
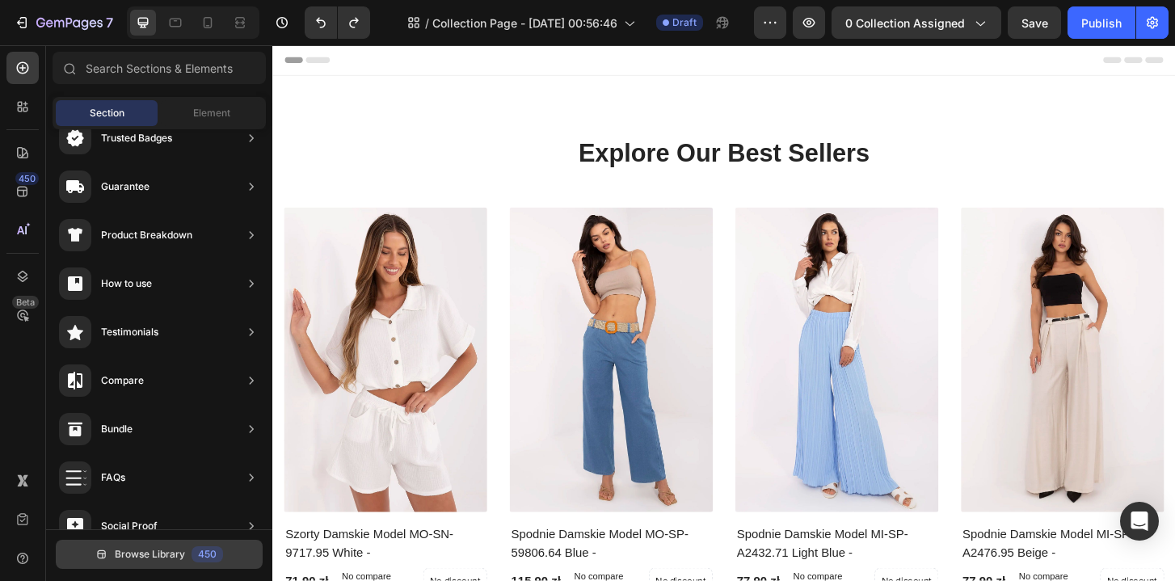
click at [156, 560] on span "Browse Library" at bounding box center [150, 554] width 70 height 15
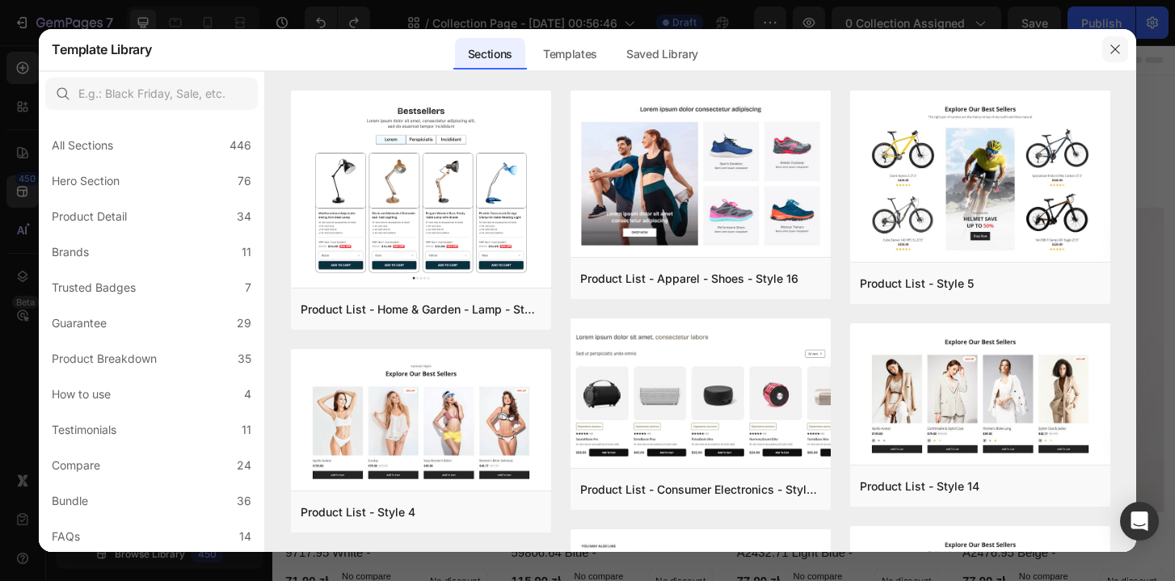
click at [1121, 51] on button "button" at bounding box center [1115, 49] width 26 height 26
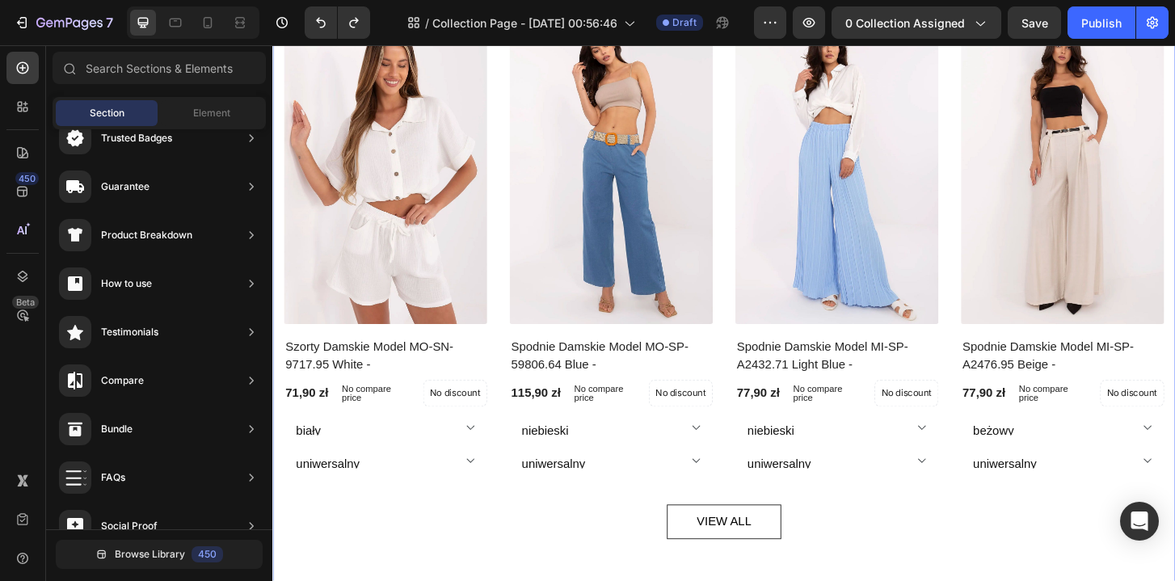
scroll to position [229, 0]
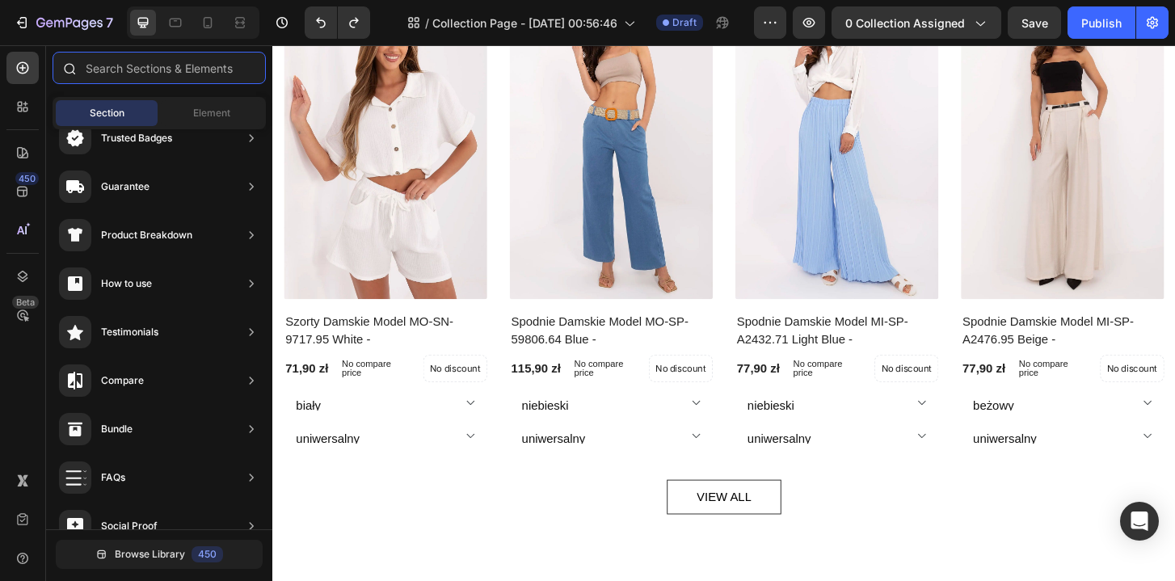
click at [208, 59] on input "text" at bounding box center [159, 68] width 213 height 32
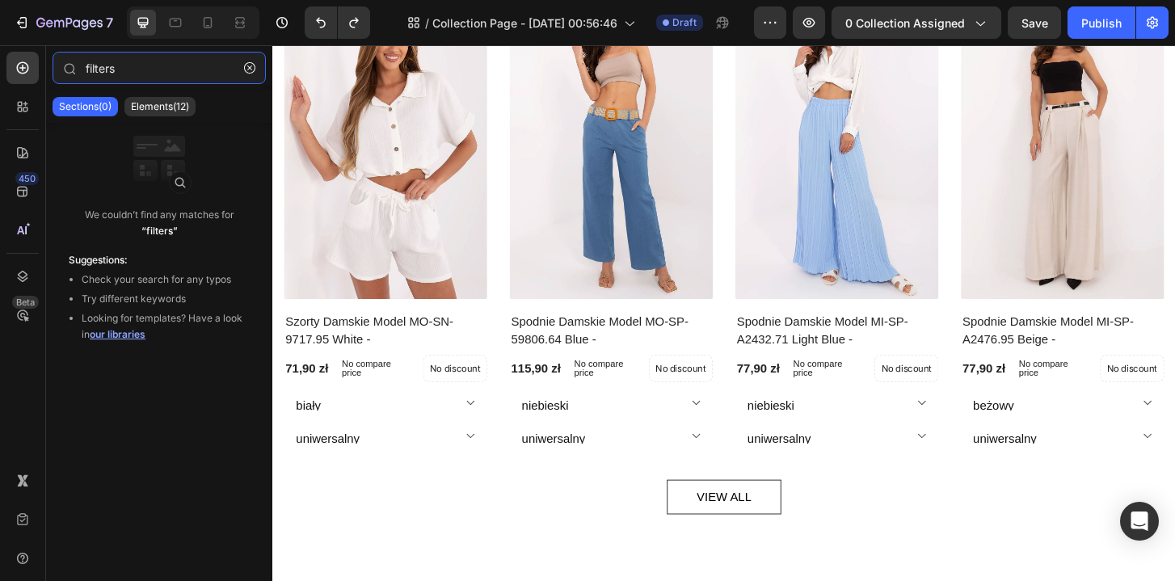
type input "filters"
